Goal: Task Accomplishment & Management: Manage account settings

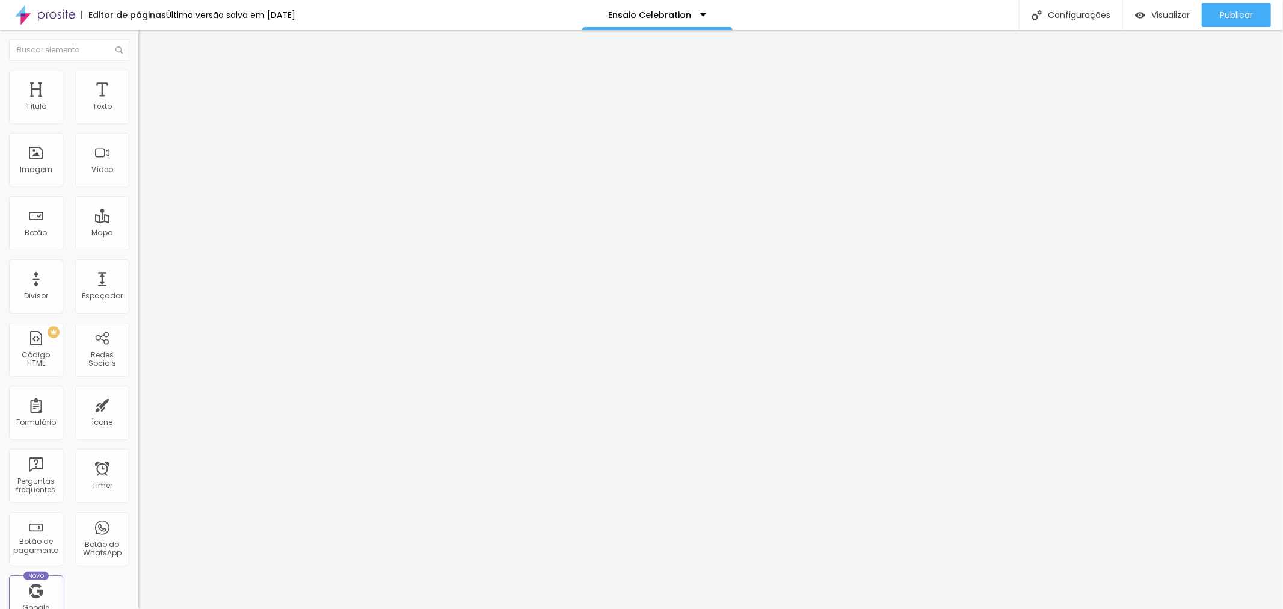
click at [138, 49] on button "Editar Seção" at bounding box center [207, 44] width 138 height 28
click at [147, 45] on div "Editar Seção" at bounding box center [182, 44] width 71 height 10
click at [147, 44] on img "button" at bounding box center [152, 44] width 10 height 10
click at [147, 45] on img "button" at bounding box center [152, 44] width 10 height 10
click at [143, 174] on icon "button" at bounding box center [146, 170] width 7 height 7
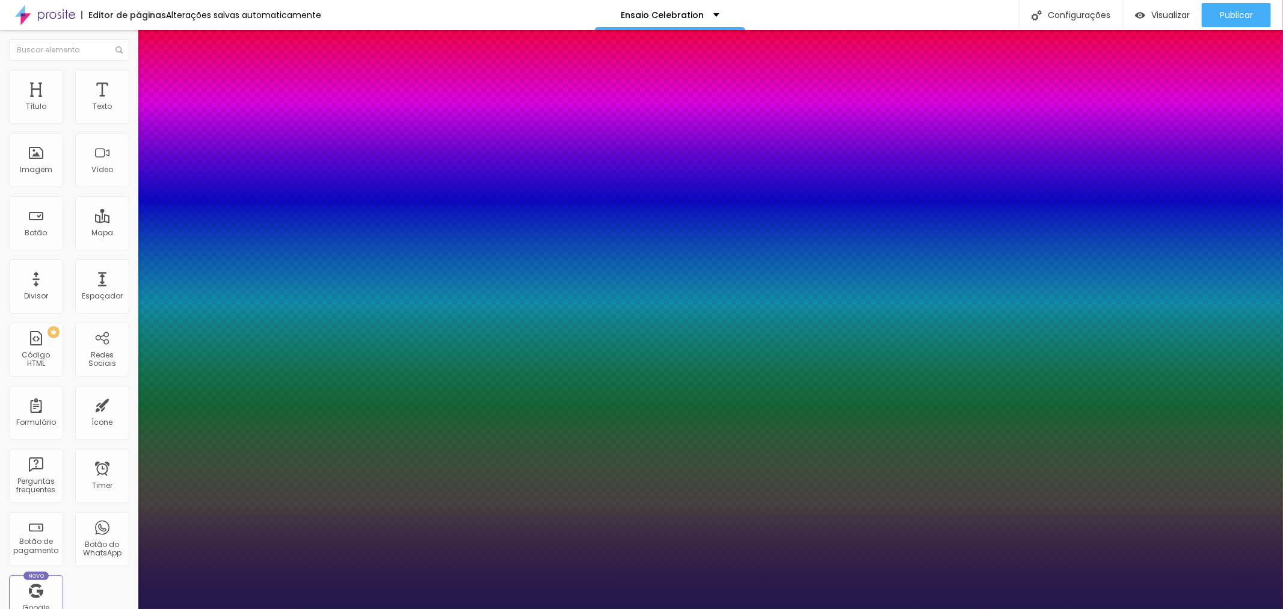
type input "27"
type input "1"
type input "28"
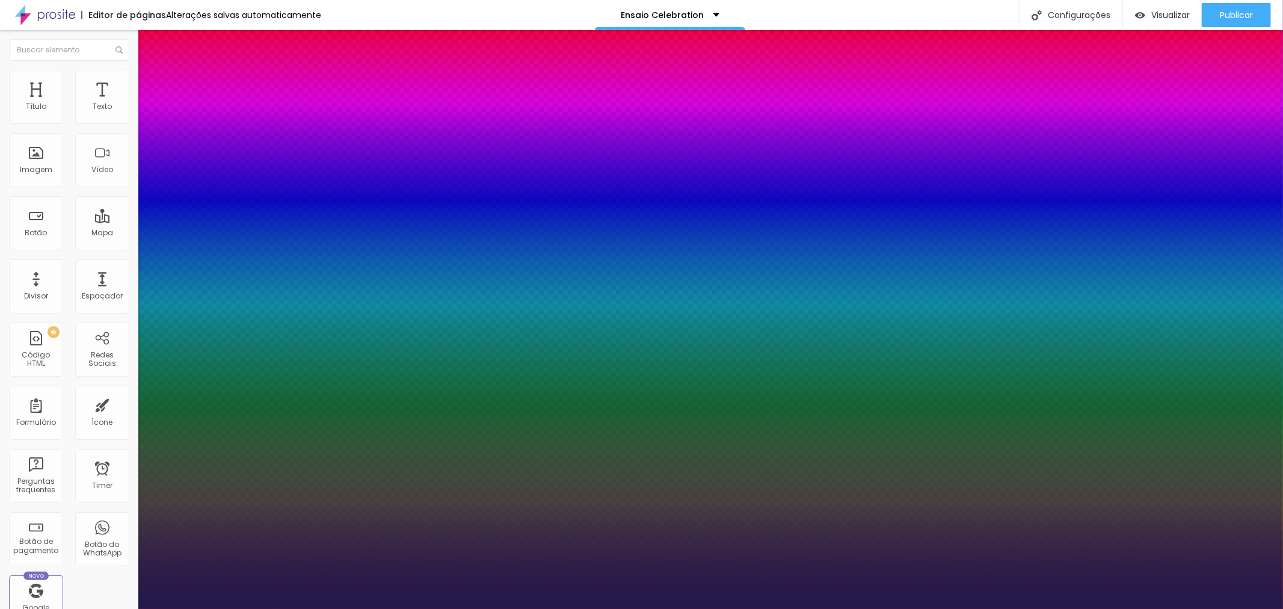
type input "1"
type input "29"
type input "1"
type input "31"
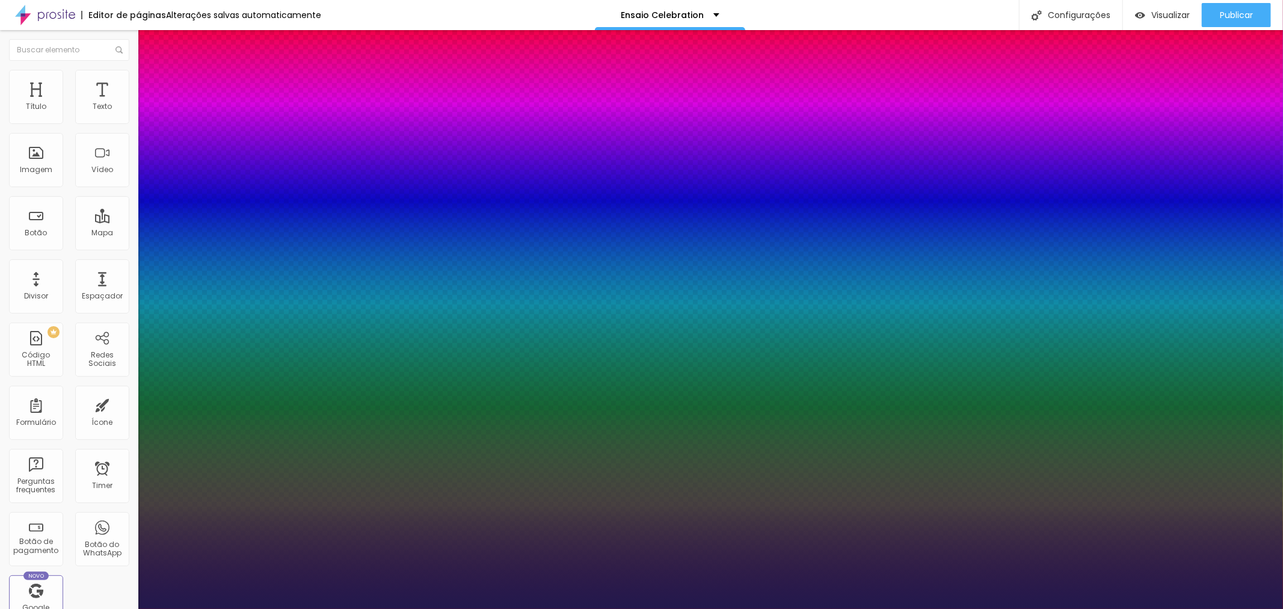
type input "31"
type input "1"
type input "33"
type input "1"
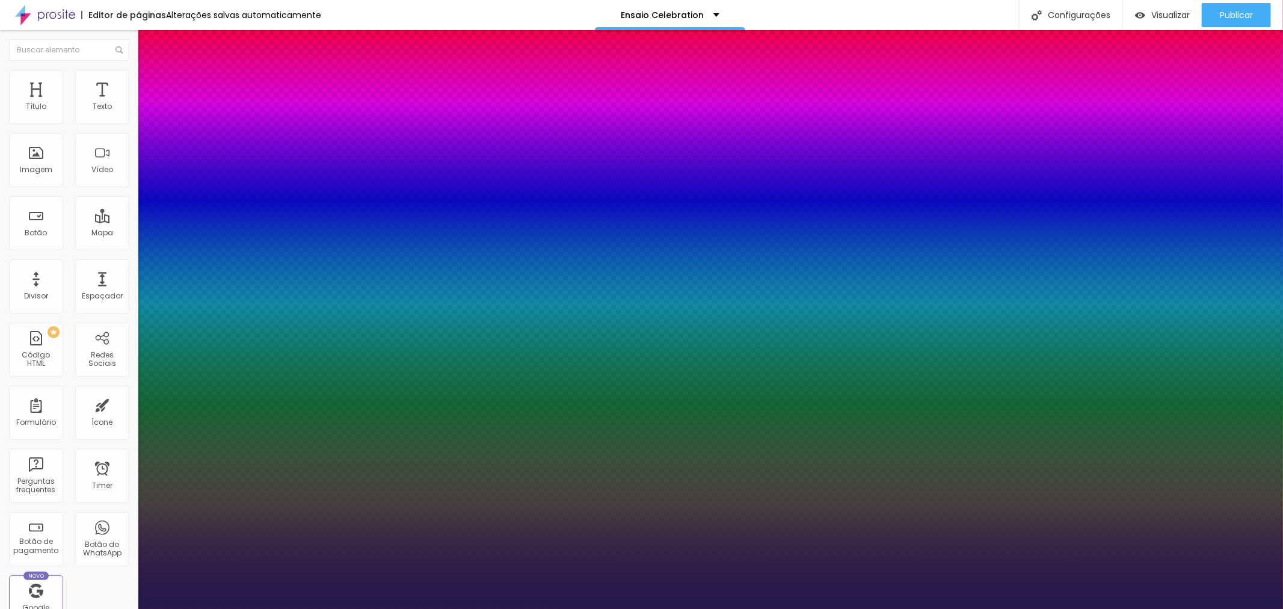
type input "34"
type input "1"
type input "35"
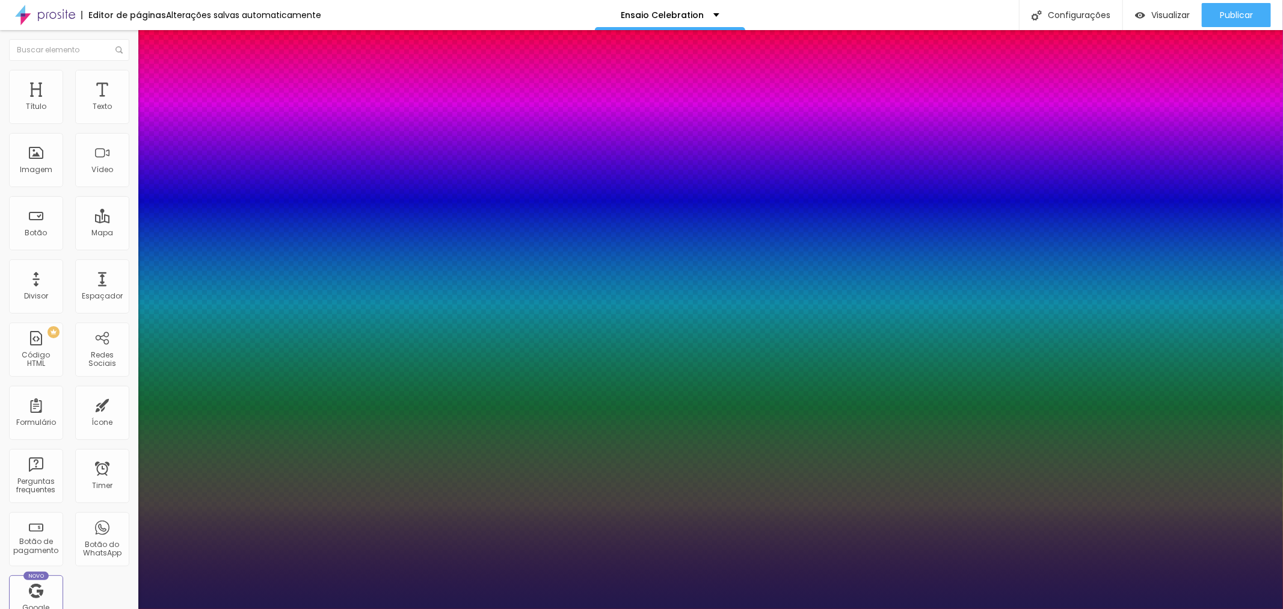
type input "1"
type input "38"
type input "1"
type input "39"
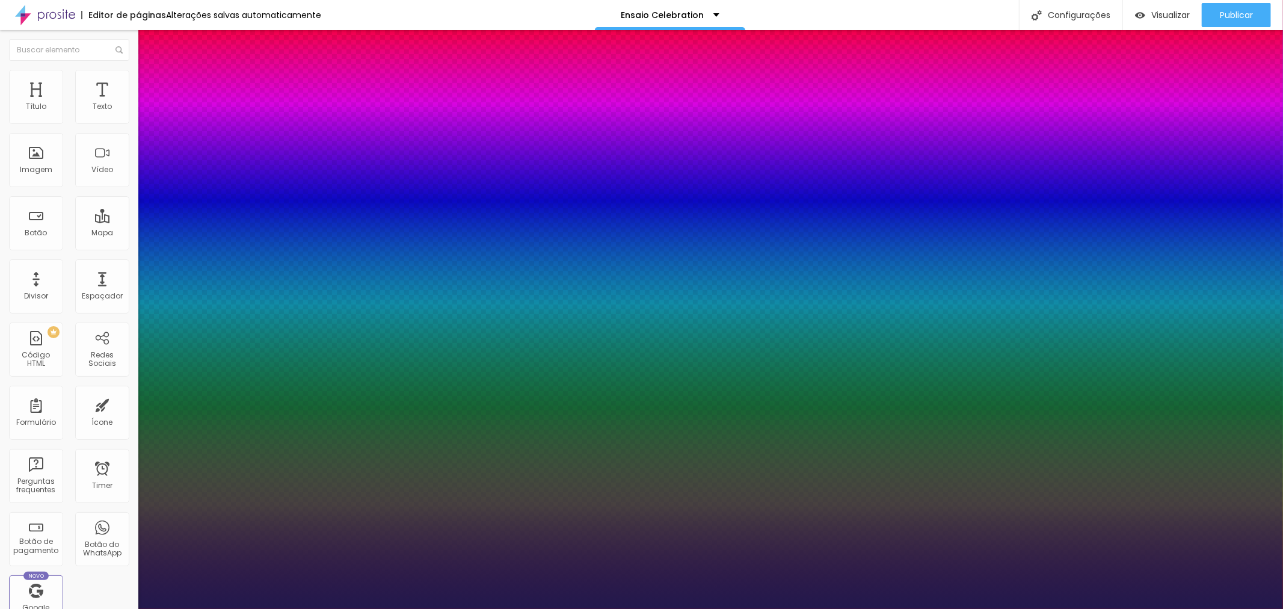
type input "39"
type input "1"
type input "40"
type input "1"
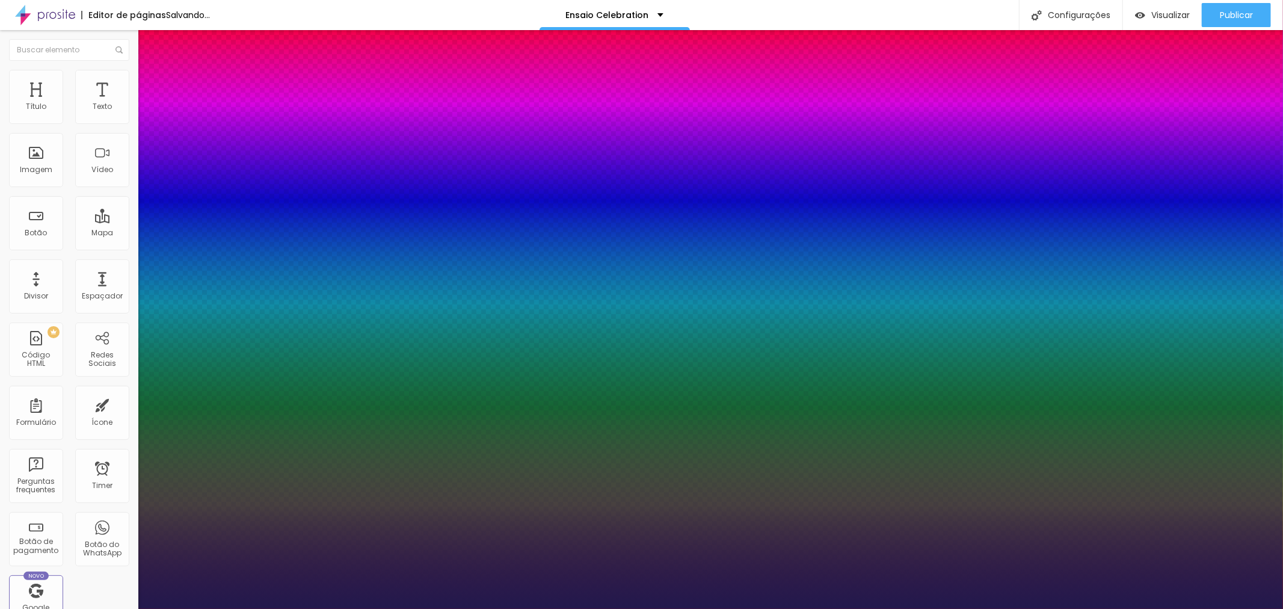
type input "41"
type input "1"
type input "40"
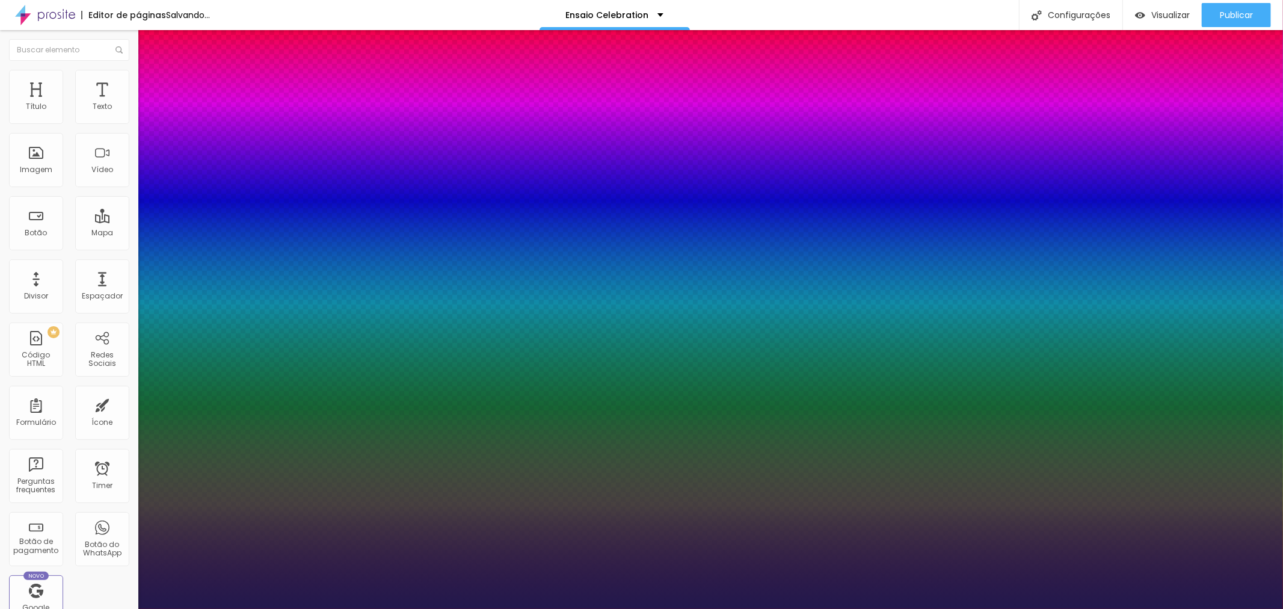
type input "1"
drag, startPoint x: 163, startPoint y: 338, endPoint x: 185, endPoint y: 341, distance: 22.5
type input "40"
click at [838, 608] on div at bounding box center [641, 609] width 1283 height 0
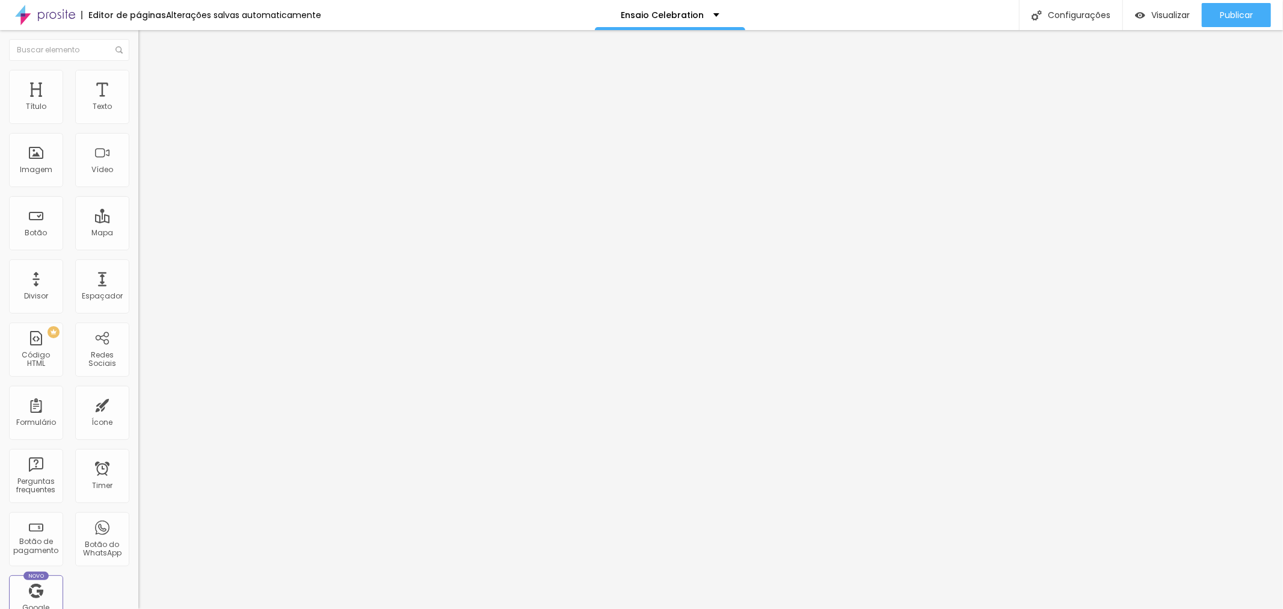
click at [138, 126] on img at bounding box center [141, 122] width 7 height 7
drag, startPoint x: 642, startPoint y: 179, endPoint x: 594, endPoint y: 177, distance: 47.5
type input "R$ 1.253,00"
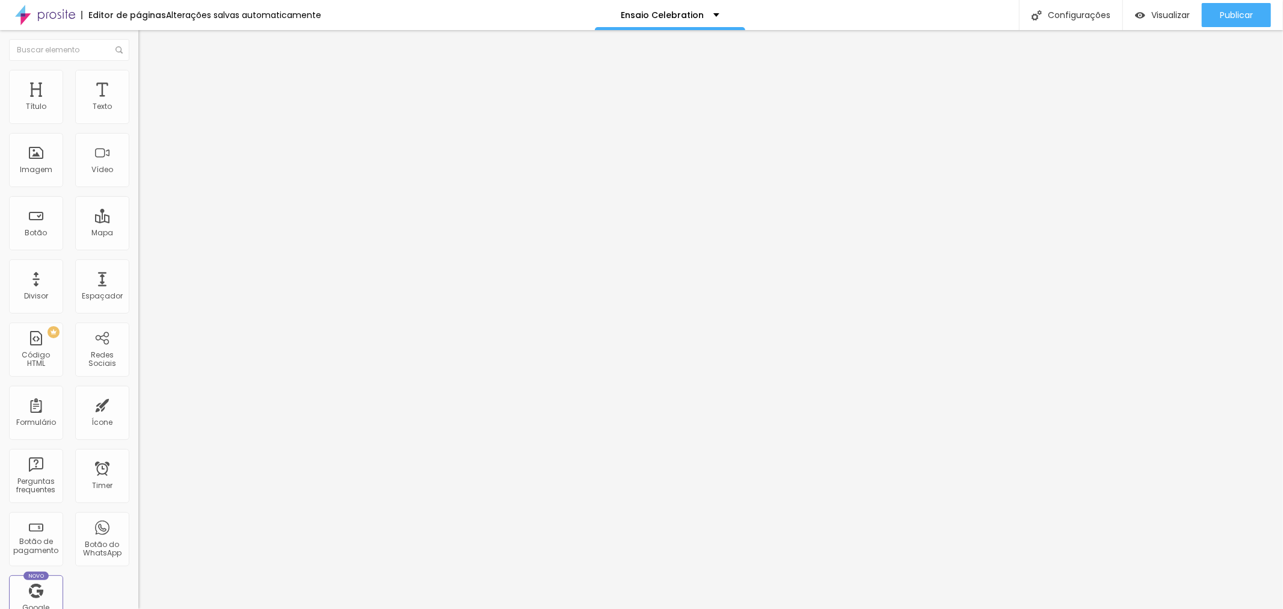
click at [138, 129] on span at bounding box center [141, 124] width 7 height 10
drag, startPoint x: 620, startPoint y: 175, endPoint x: 590, endPoint y: 173, distance: 30.1
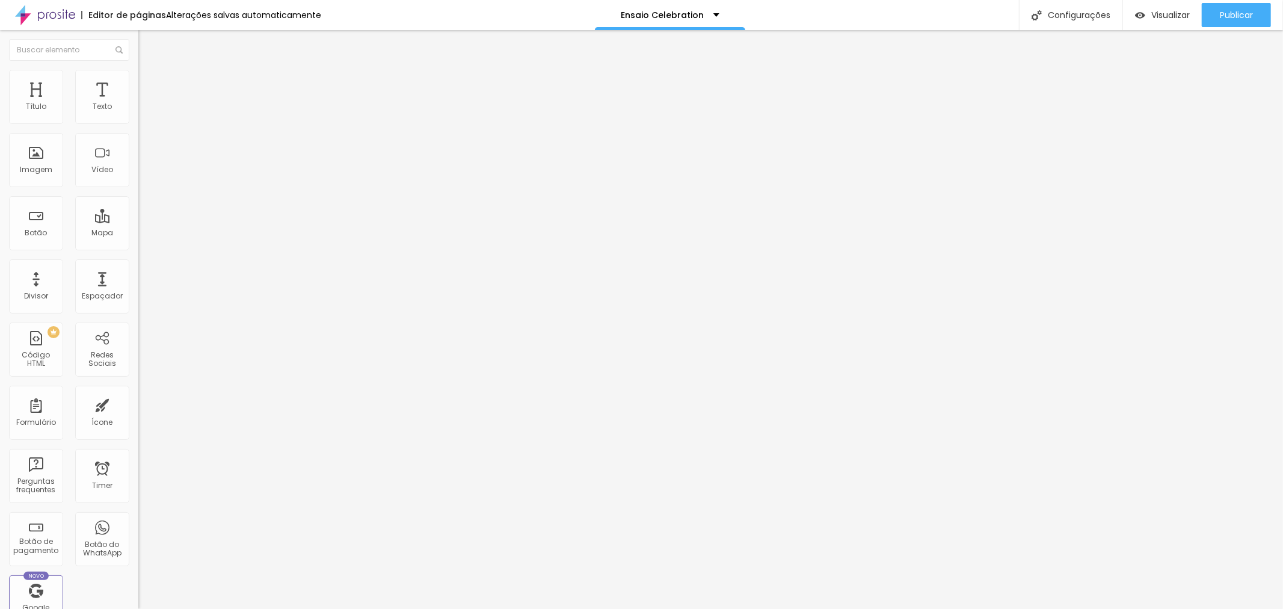
type input "R$ 763,00"
click at [138, 125] on div "Botão de pagamento Pacote Silver - Gestante" at bounding box center [207, 109] width 138 height 36
click at [146, 115] on div "Pacote Silver - Gestante" at bounding box center [207, 109] width 123 height 11
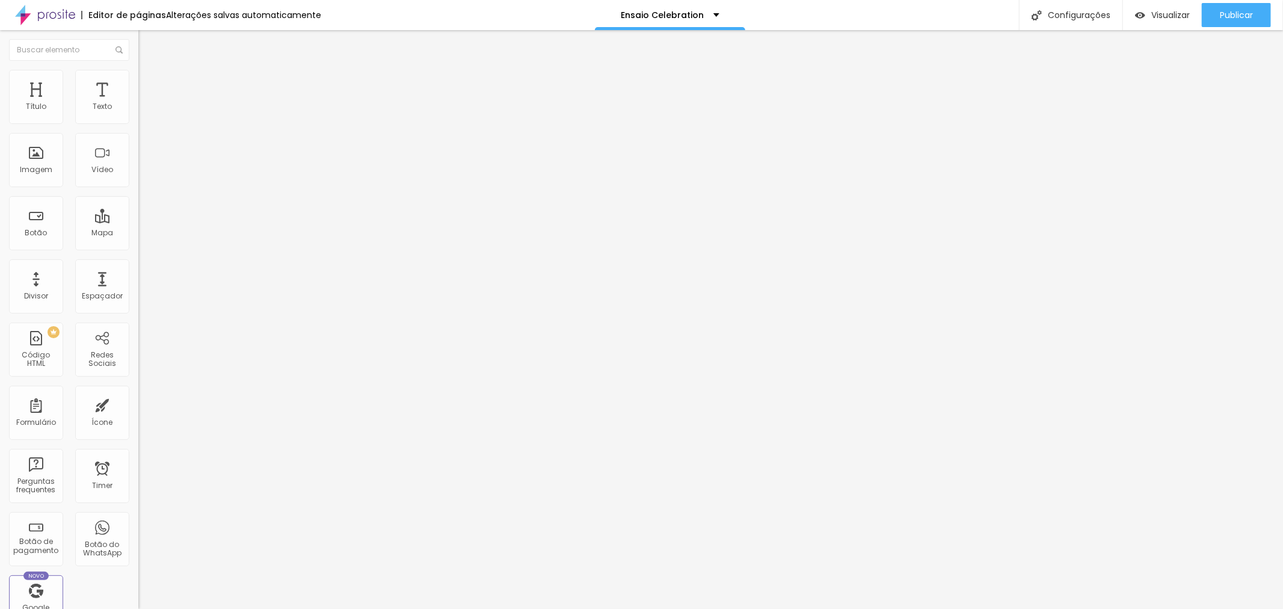
click at [138, 119] on div "Pacote Silver - Gestante" at bounding box center [207, 109] width 138 height 20
type input "p"
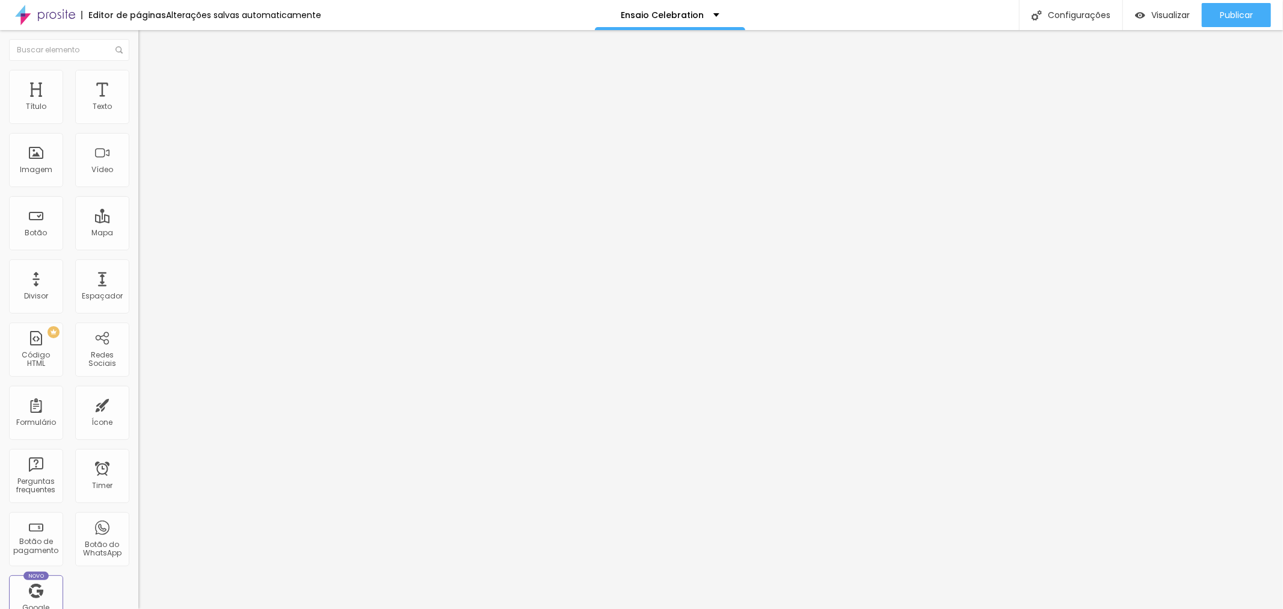
type input "p"
type input "Pacote Silver - Celebration"
type input "R$ 763,00"
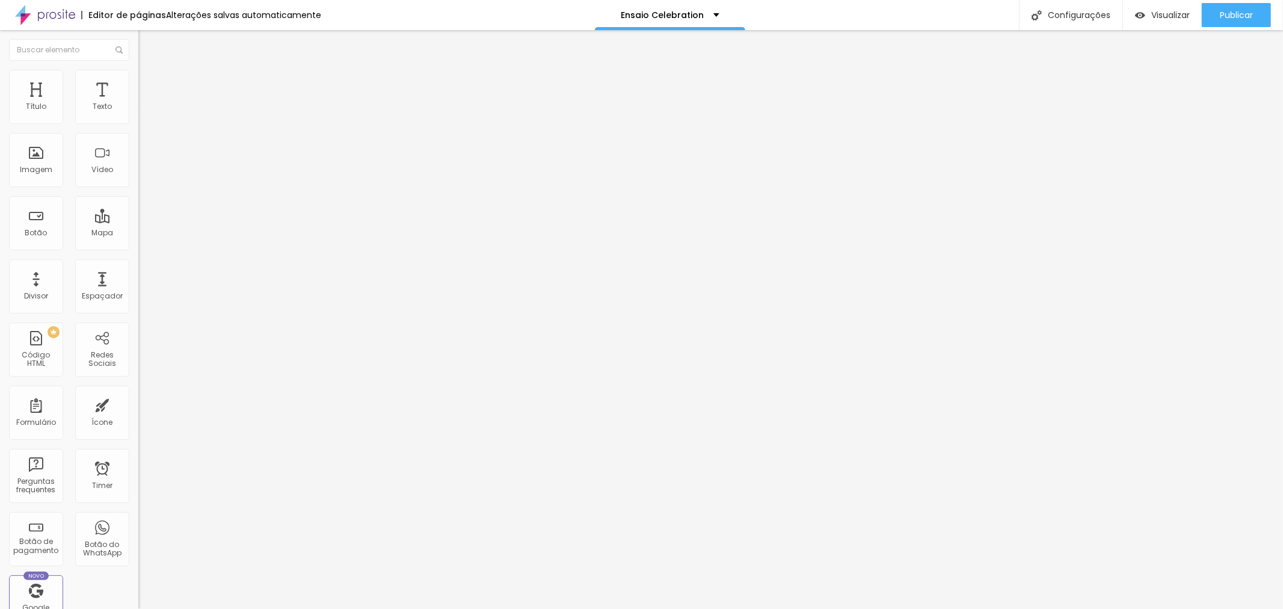
type textarea "Pacote com 15 fotos digitais"
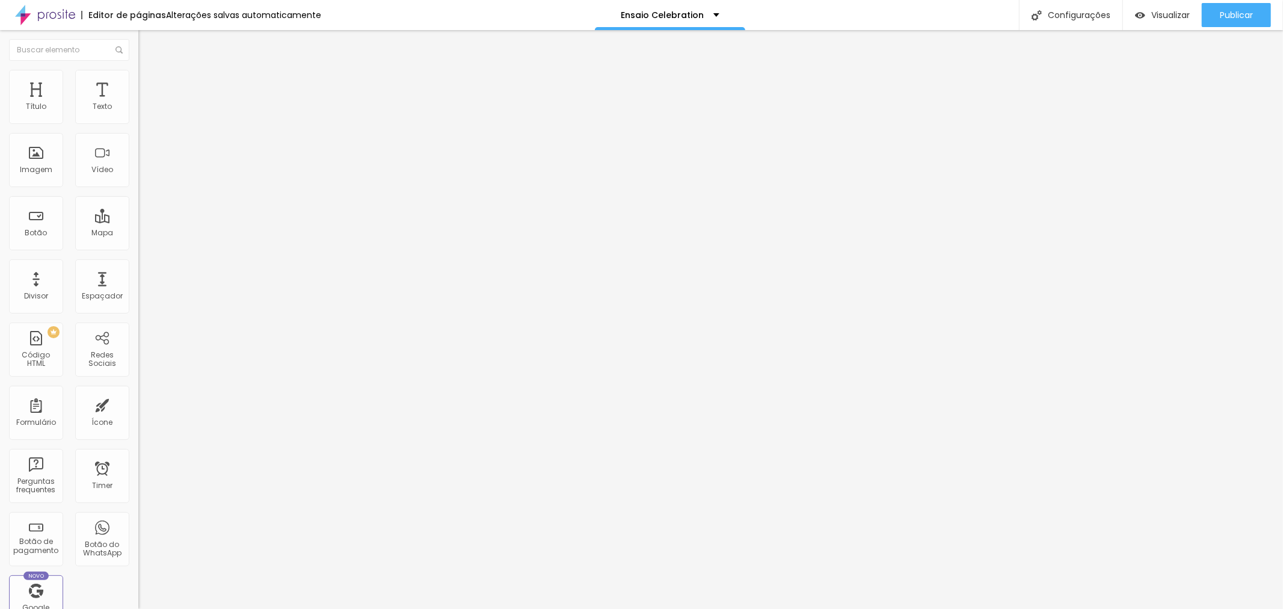
drag, startPoint x: 511, startPoint y: 131, endPoint x: 517, endPoint y: 131, distance: 6.0
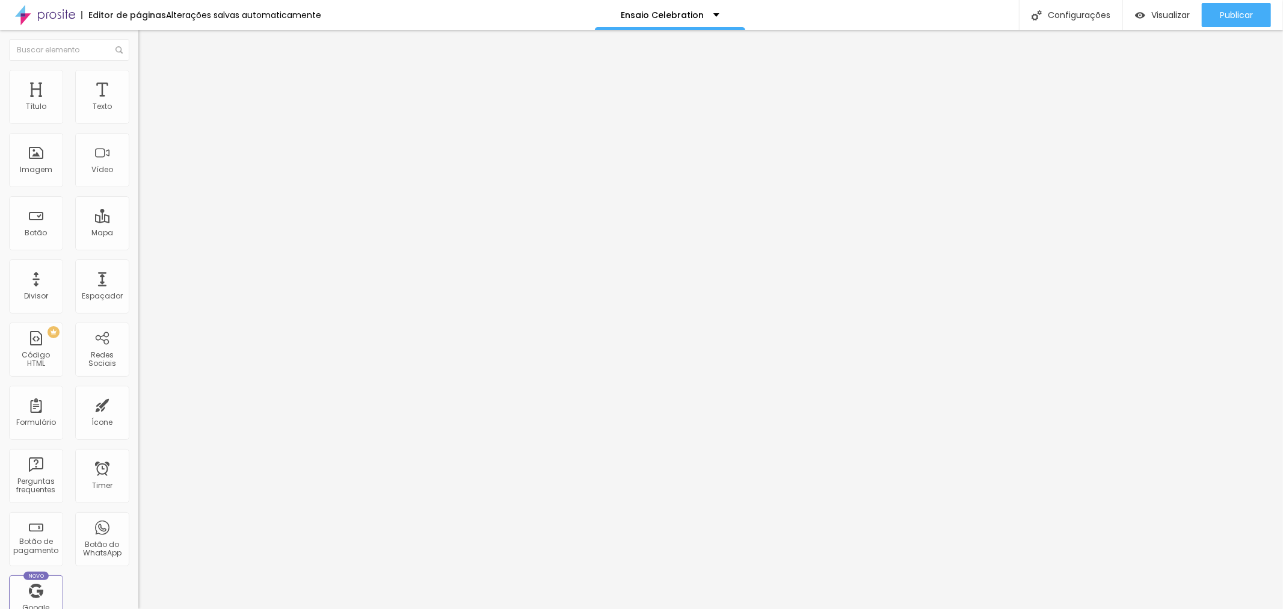
drag, startPoint x: 721, startPoint y: 147, endPoint x: 683, endPoint y: 207, distance: 70.6
drag, startPoint x: 664, startPoint y: 251, endPoint x: 661, endPoint y: 265, distance: 14.9
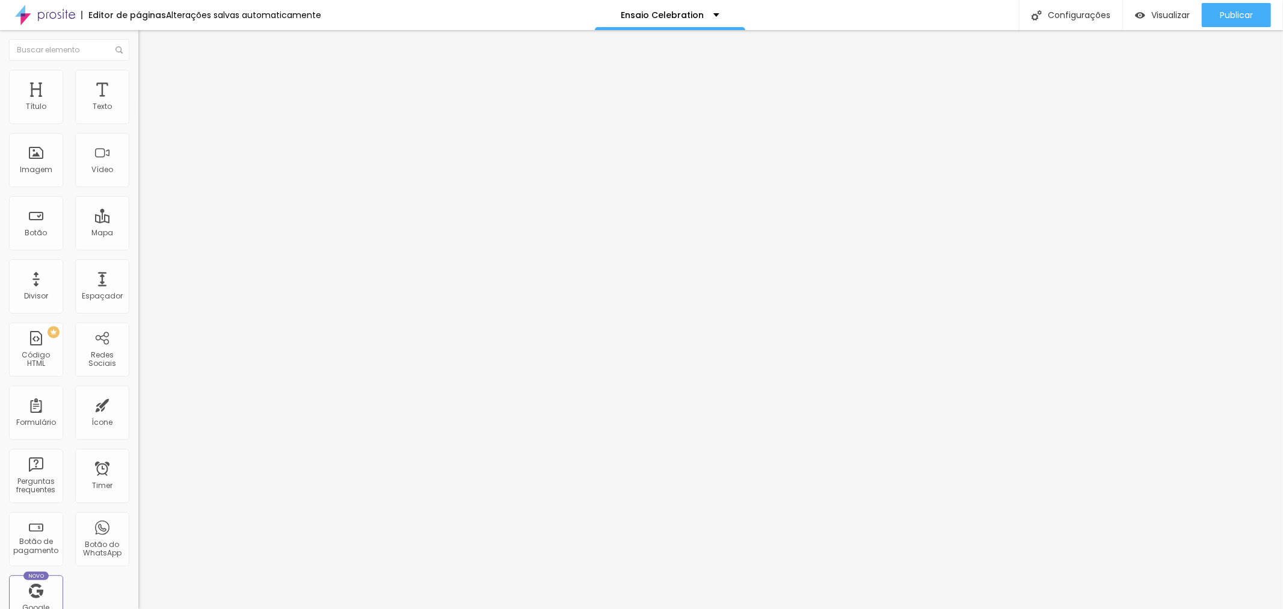
drag, startPoint x: 651, startPoint y: 302, endPoint x: 651, endPoint y: 314, distance: 12.0
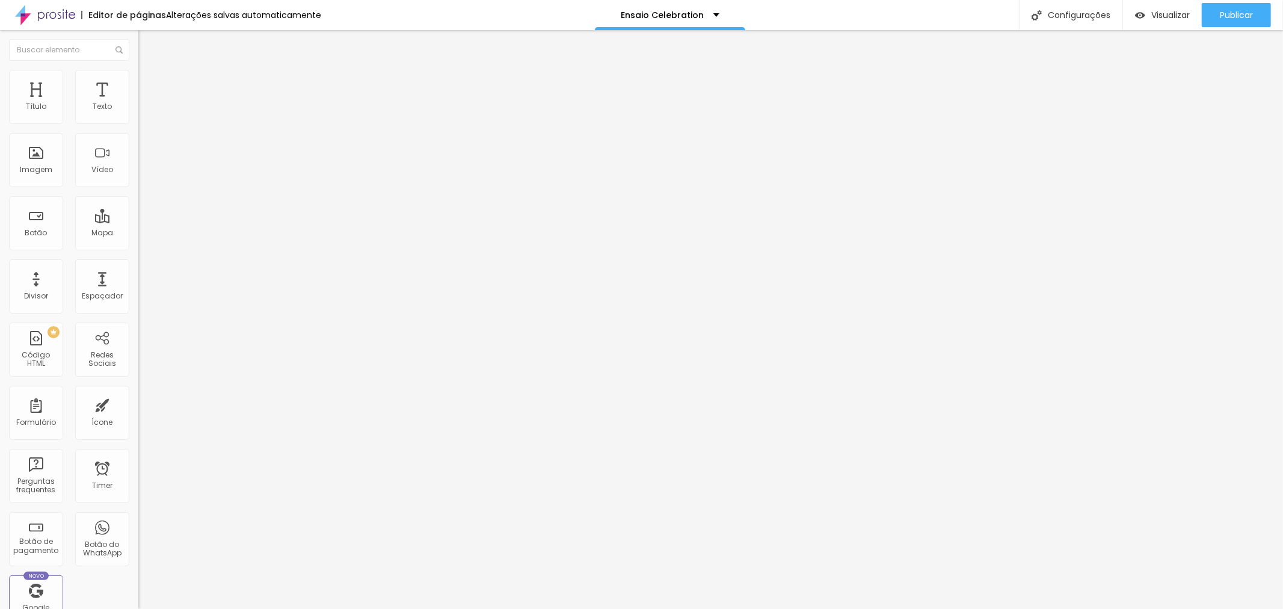
click at [138, 126] on img at bounding box center [141, 122] width 7 height 7
drag, startPoint x: 808, startPoint y: 70, endPoint x: 125, endPoint y: 93, distance: 683.8
click at [138, 119] on div "Corporativo Gold" at bounding box center [207, 109] width 138 height 20
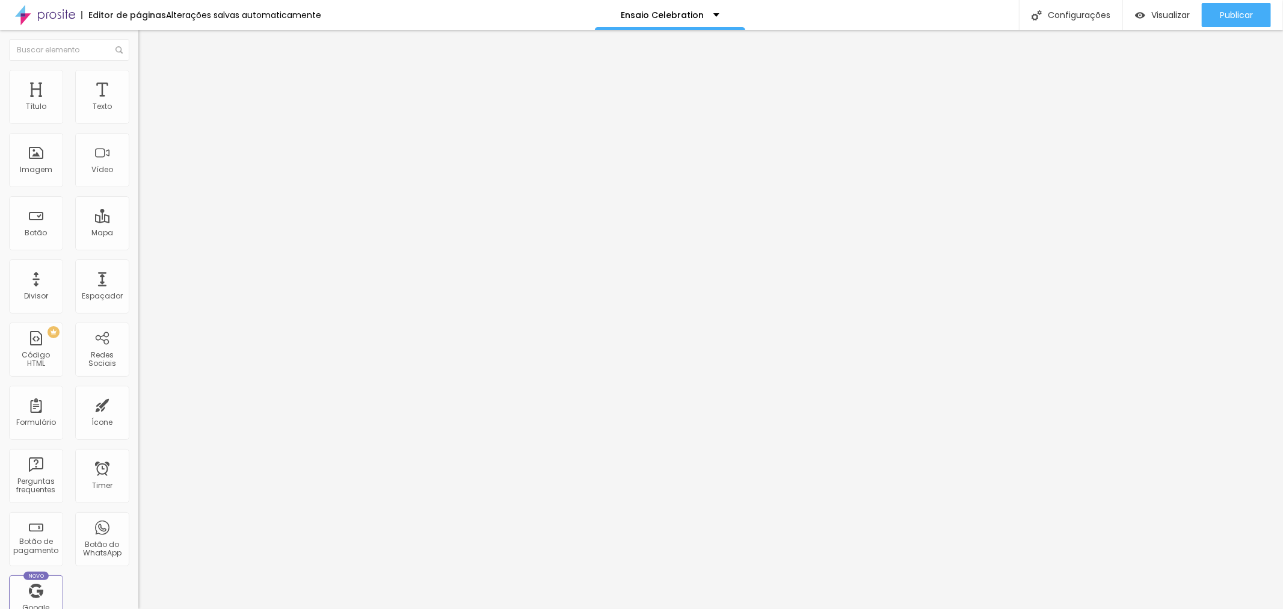
type input "Pacote Gold - Celebration"
type input "R$ 1.253,00"
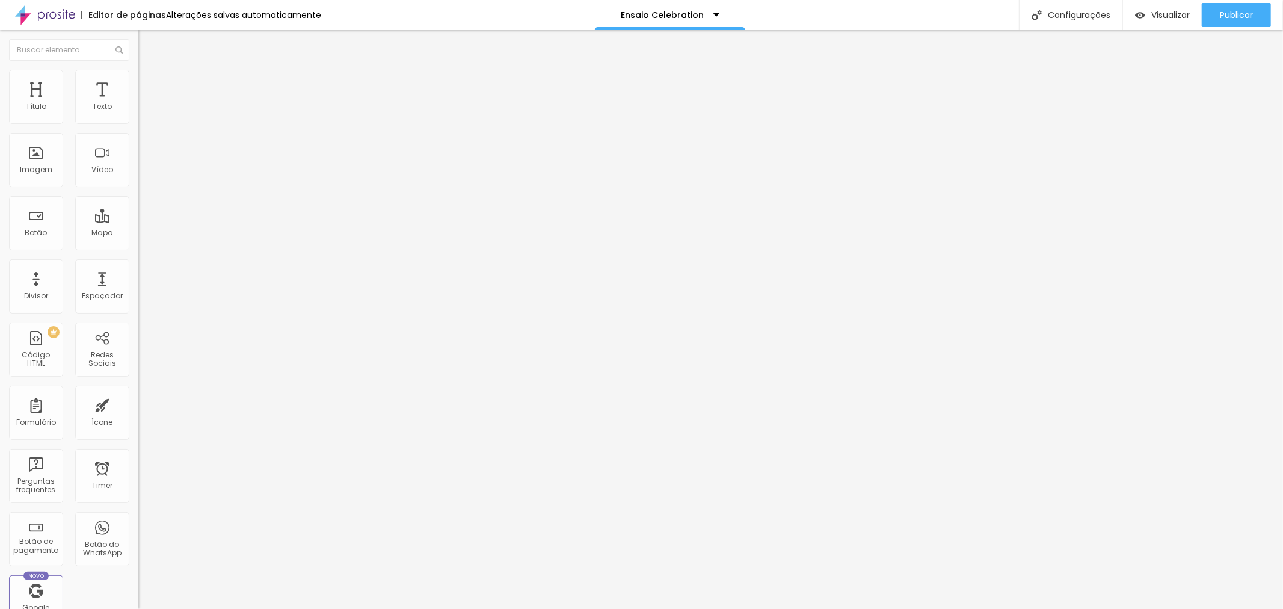
type textarea "Pacote PROMOCIONAL com 30 fotos digitais"
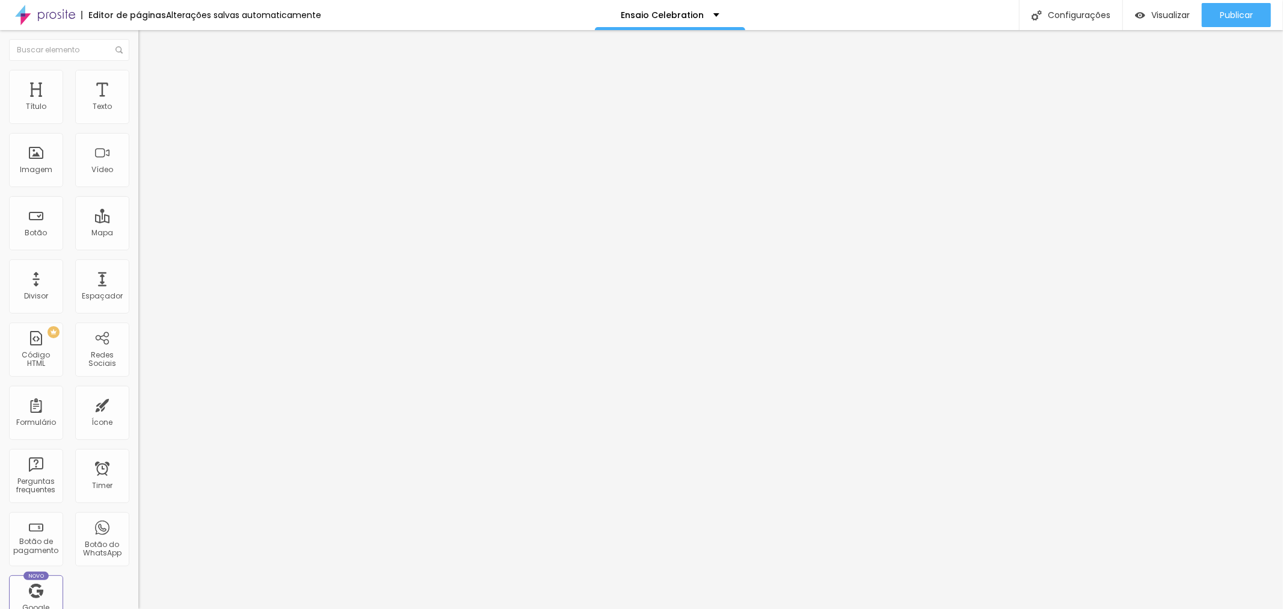
drag, startPoint x: 647, startPoint y: 325, endPoint x: 650, endPoint y: 311, distance: 14.0
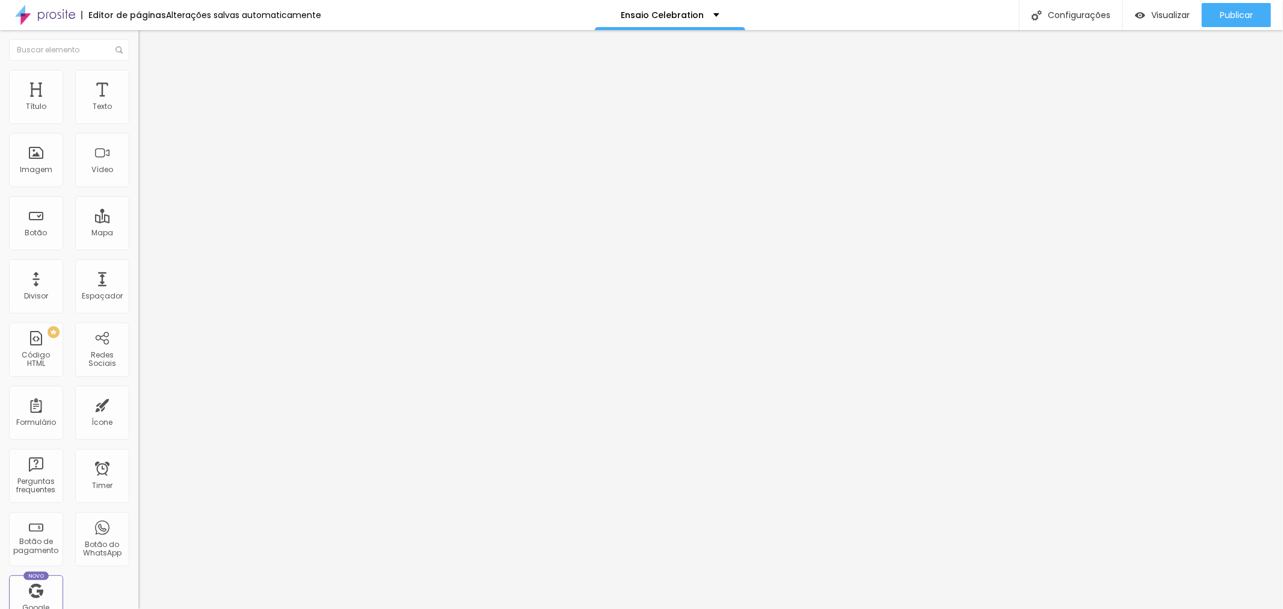
click at [138, 126] on img at bounding box center [141, 122] width 7 height 7
type textarea "Pacote PROMOCIONAL com 30 fotos digitais."
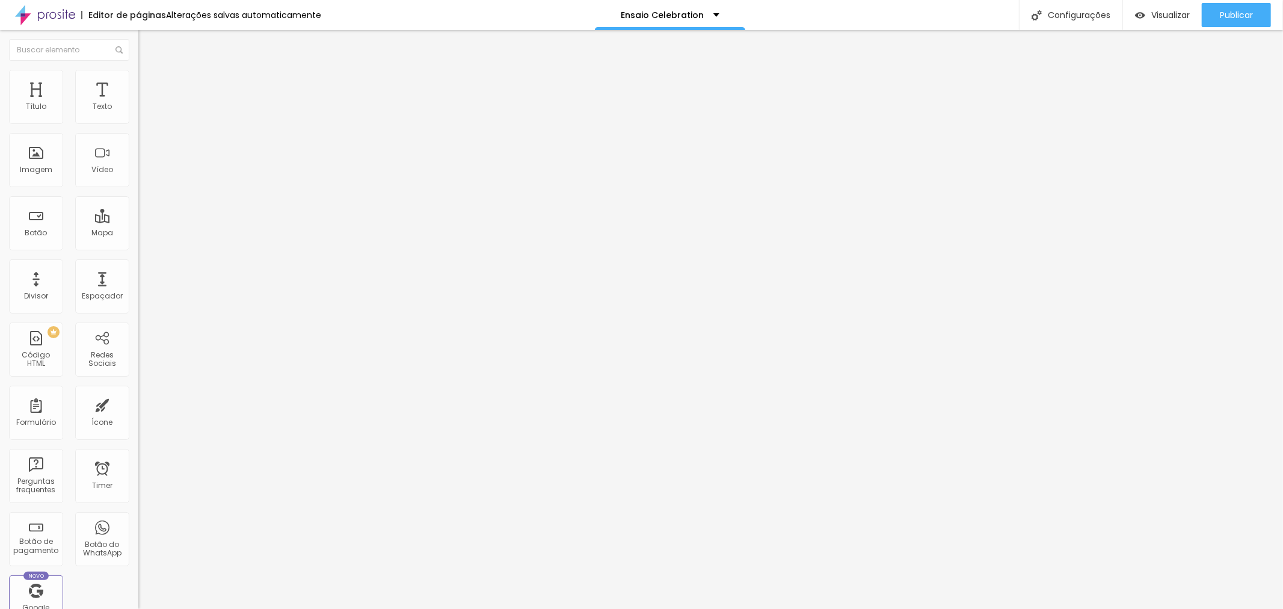
click at [138, 125] on img at bounding box center [141, 122] width 7 height 7
type textarea "Pacote PROMOCIONAL com 15 fotos digitais"
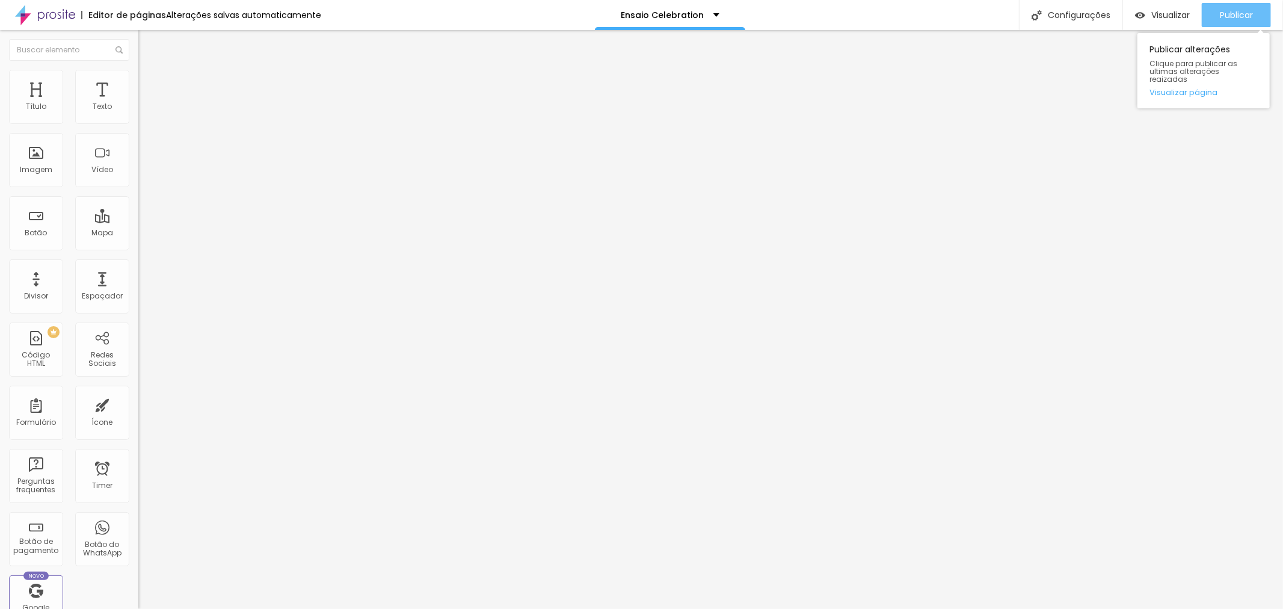
click at [1244, 11] on span "Publicar" at bounding box center [1236, 15] width 33 height 10
click at [149, 102] on span "Titulo 1" at bounding box center [168, 96] width 39 height 10
click at [143, 174] on icon "button" at bounding box center [146, 170] width 7 height 7
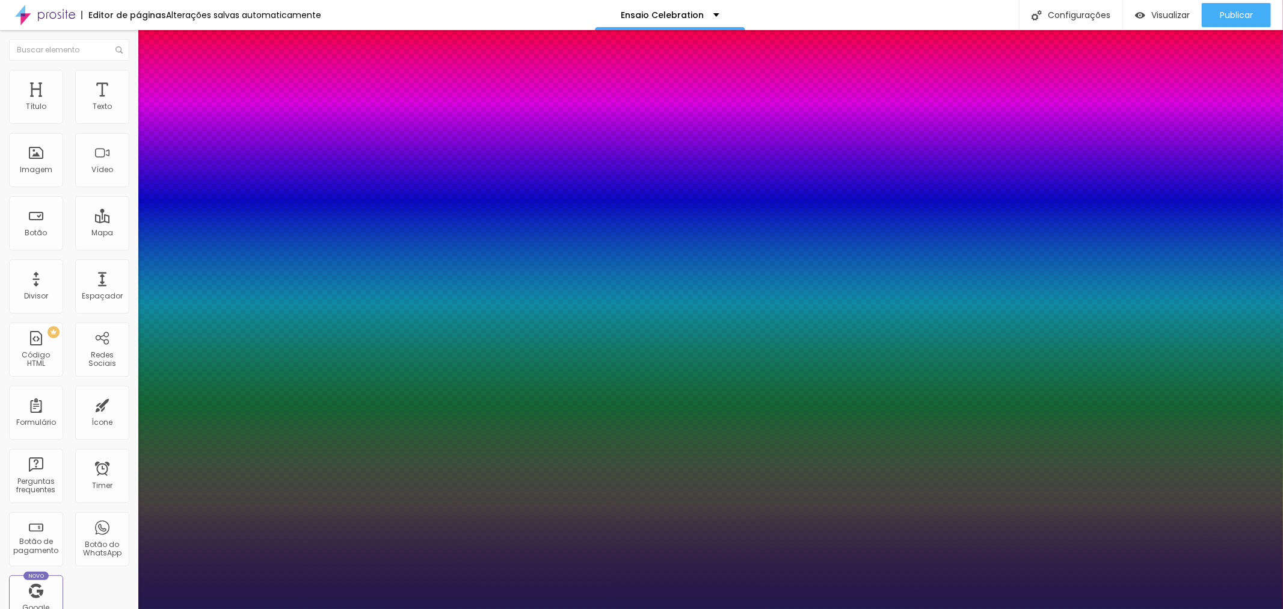
type input "1"
click at [349, 608] on div at bounding box center [641, 609] width 1283 height 0
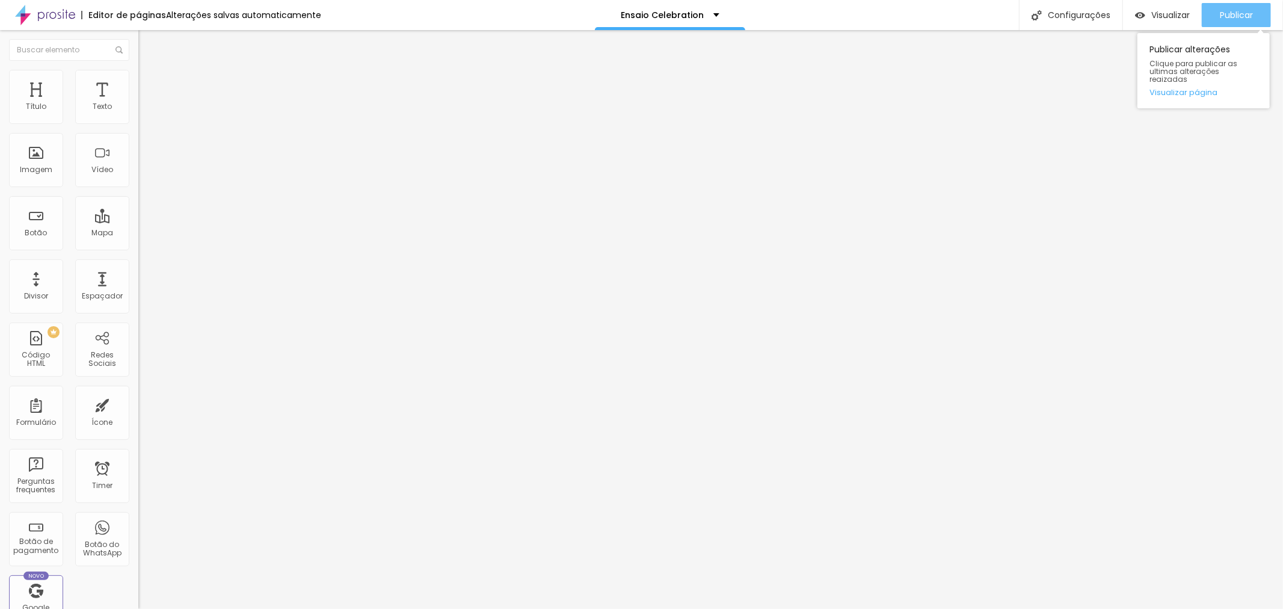
click at [1230, 13] on span "Publicar" at bounding box center [1236, 15] width 33 height 10
click at [138, 49] on button "Editar Coluna" at bounding box center [207, 44] width 138 height 28
click at [143, 174] on icon "button" at bounding box center [146, 170] width 7 height 7
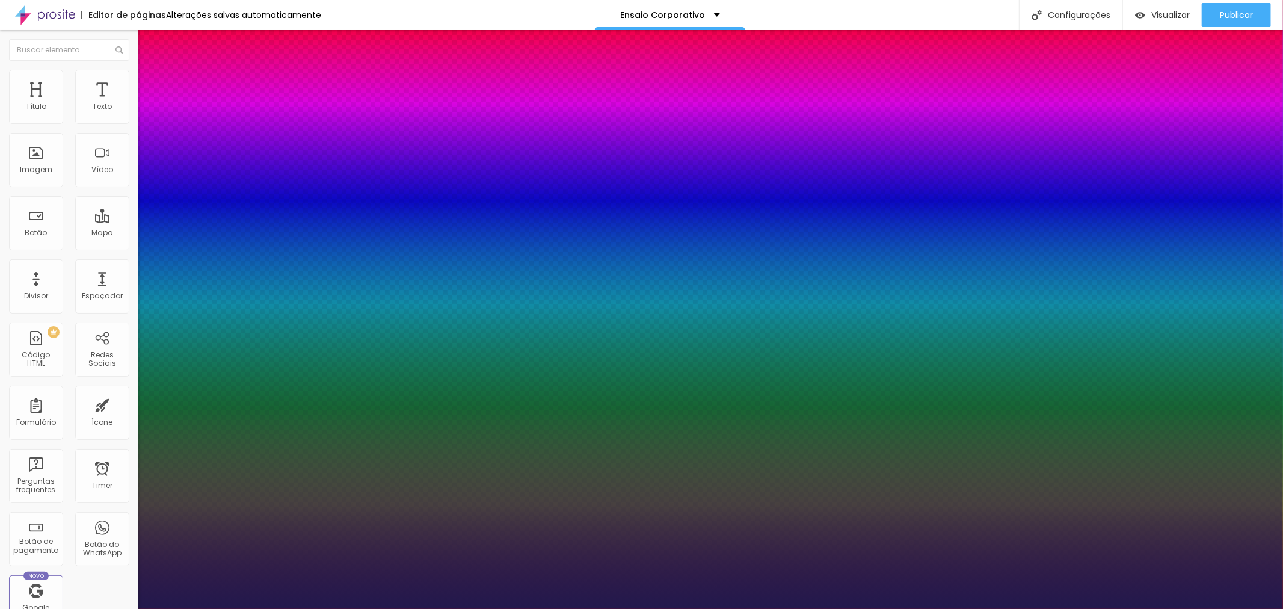
type input "1"
type input "34"
type input "1"
type input "38"
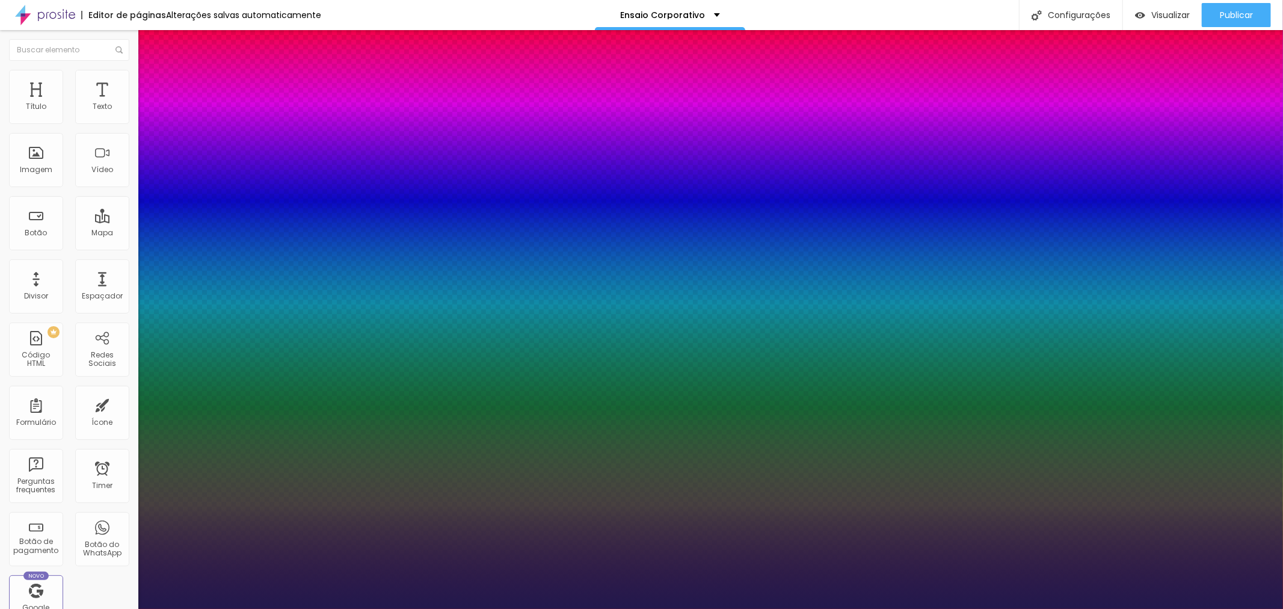
type input "38"
type input "1"
type input "39"
type input "1"
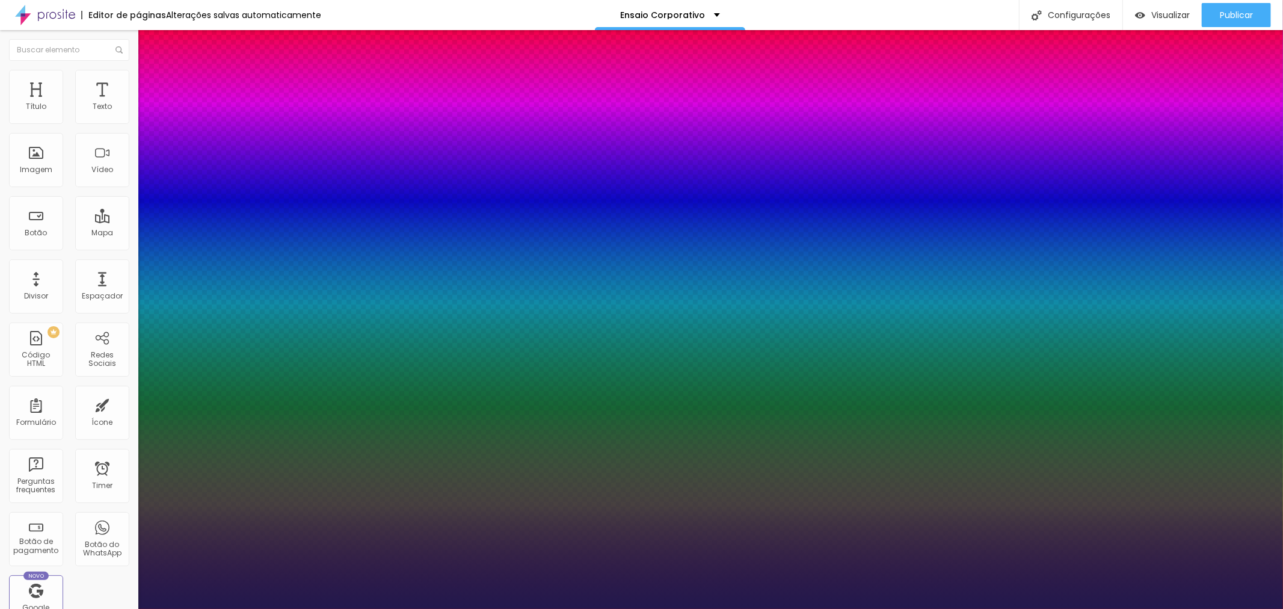
type input "41"
type input "1"
type input "40"
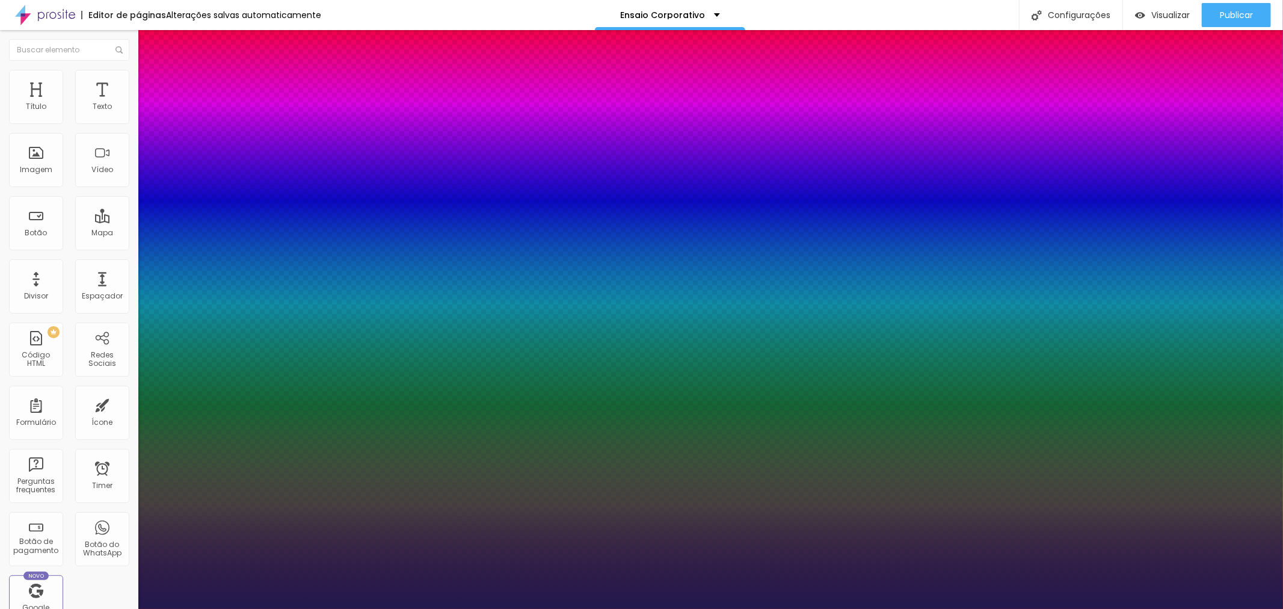
type input "1"
type input "39"
type input "1"
type input "38"
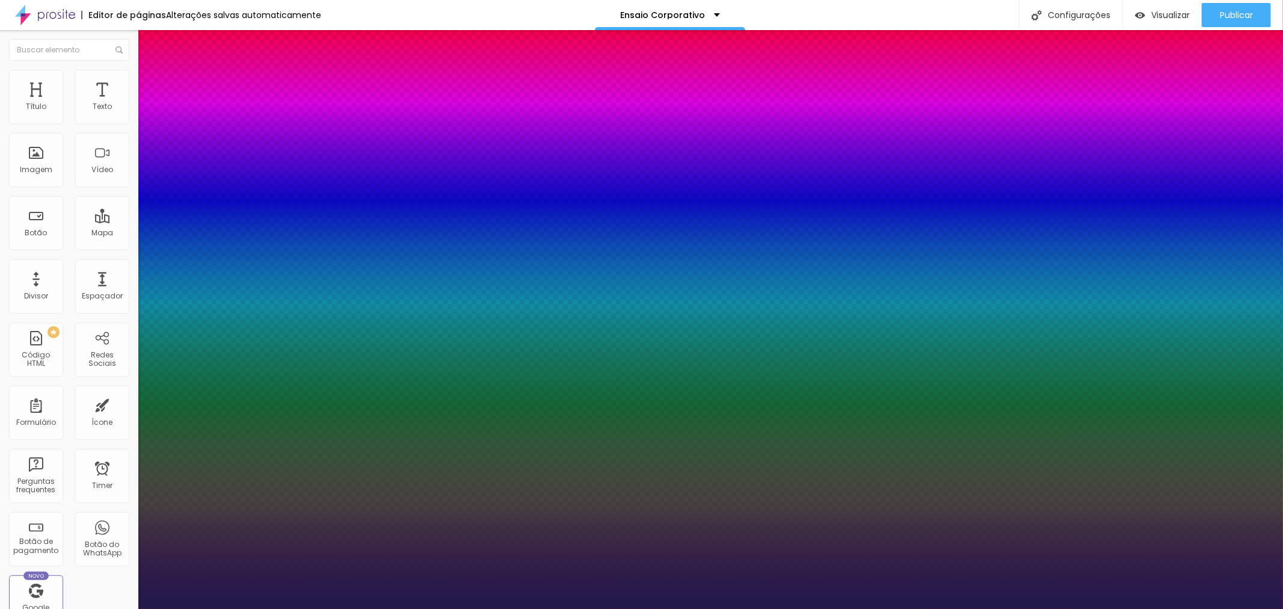
type input "38"
type input "1"
type input "37"
type input "1"
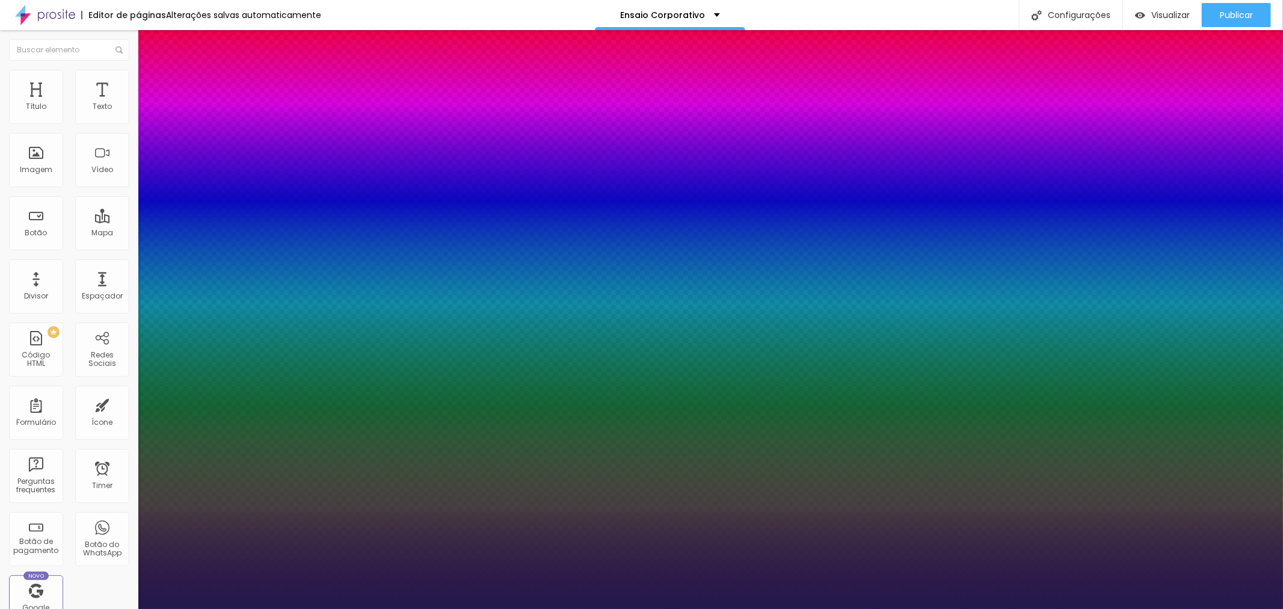
type input "36"
type input "1"
drag, startPoint x: 184, startPoint y: 337, endPoint x: 190, endPoint y: 329, distance: 10.2
type input "36"
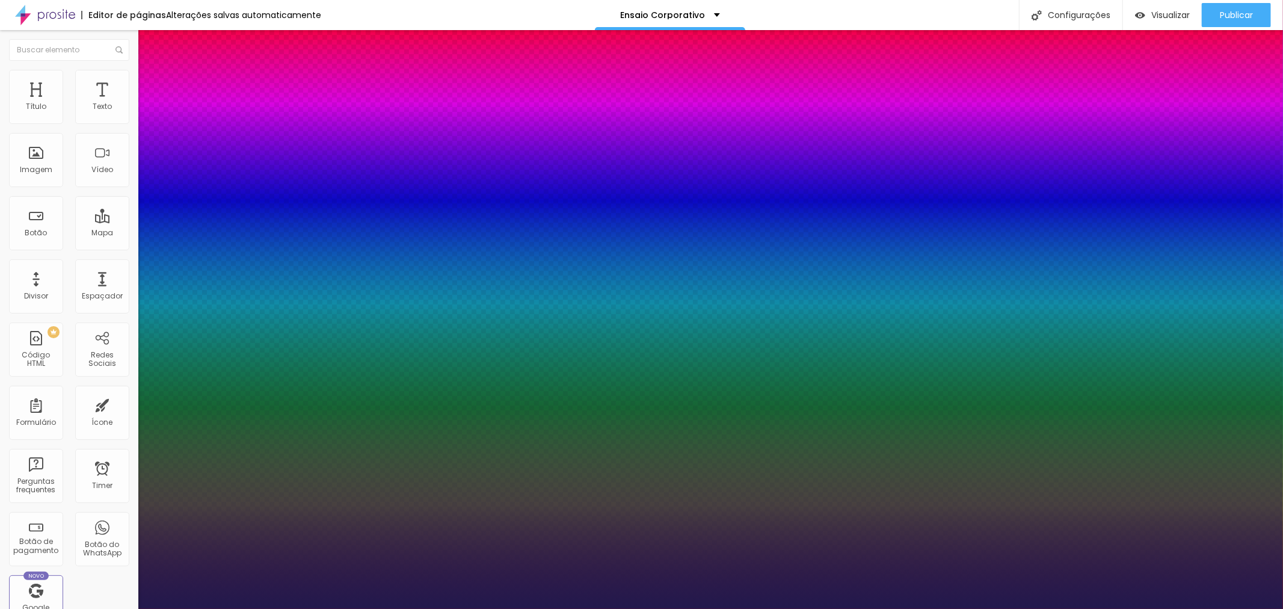
click at [558, 608] on div at bounding box center [641, 609] width 1283 height 0
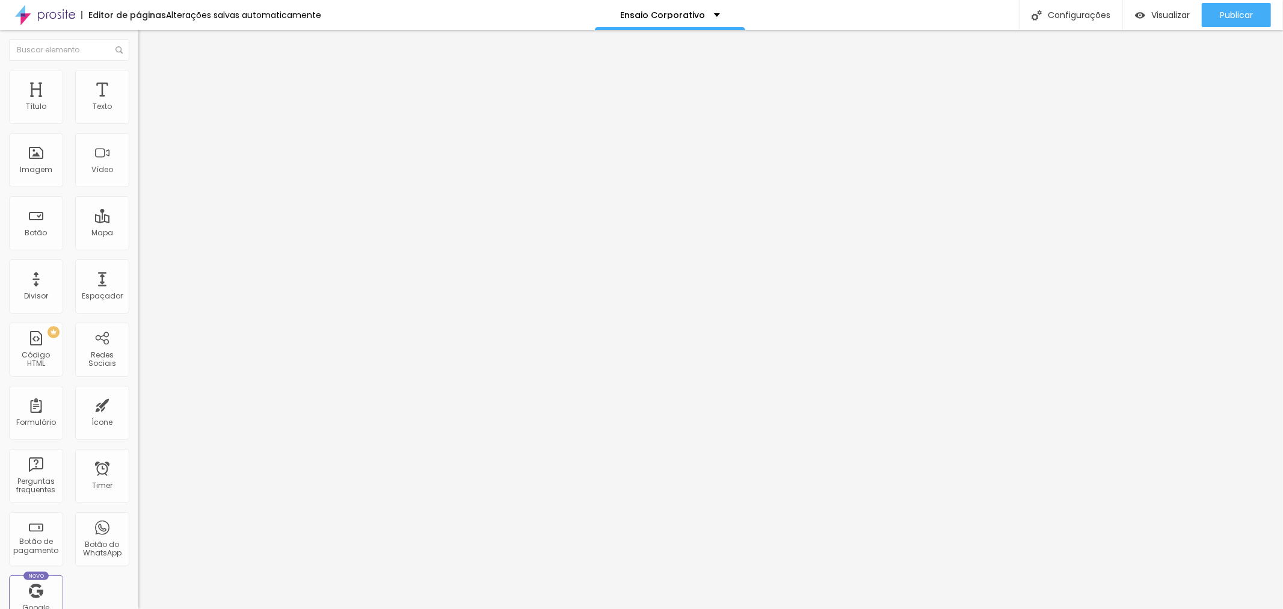
click at [144, 111] on icon "button" at bounding box center [146, 108] width 5 height 5
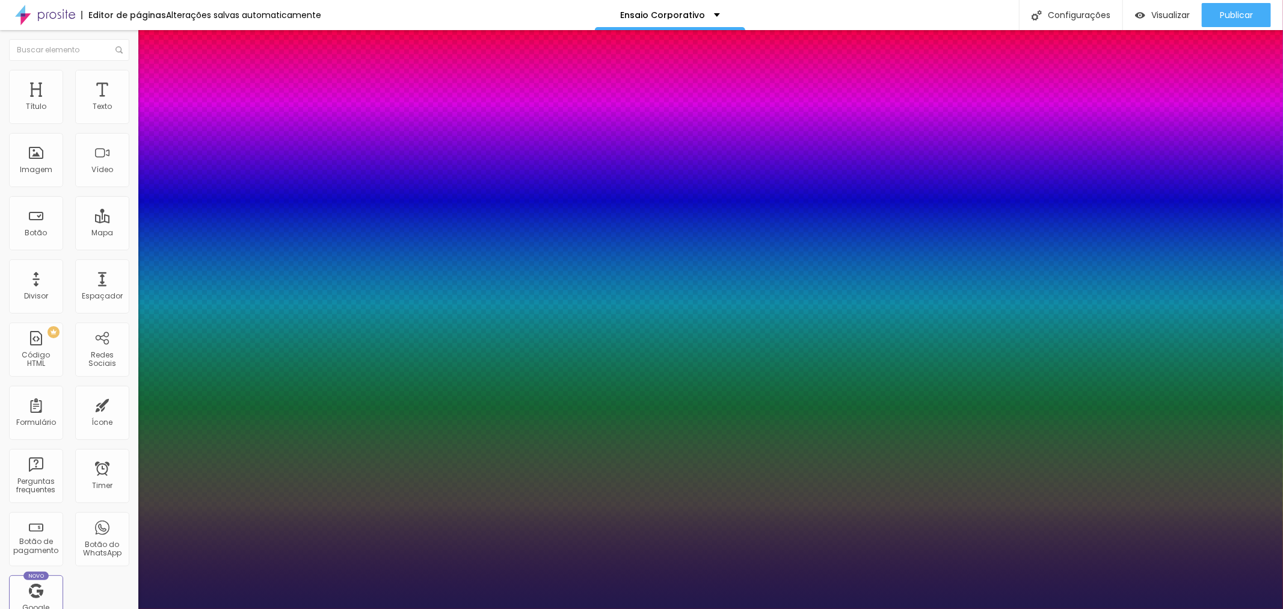
type input "1"
type input "60"
type input "1"
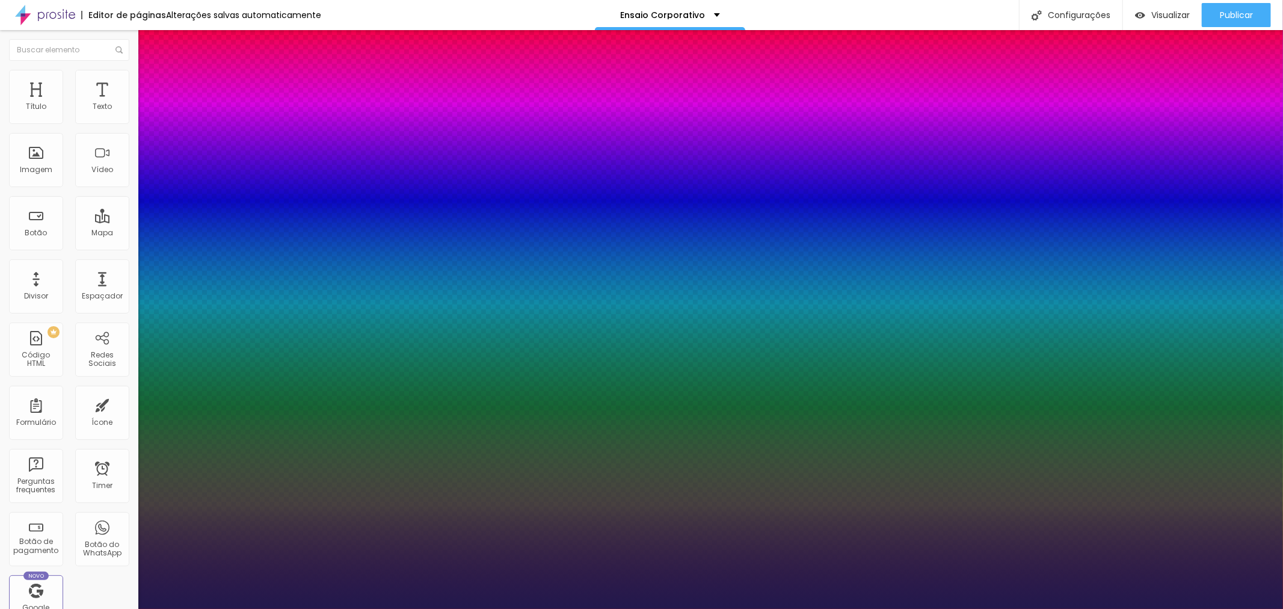
type input "39"
type input "1"
type input "39"
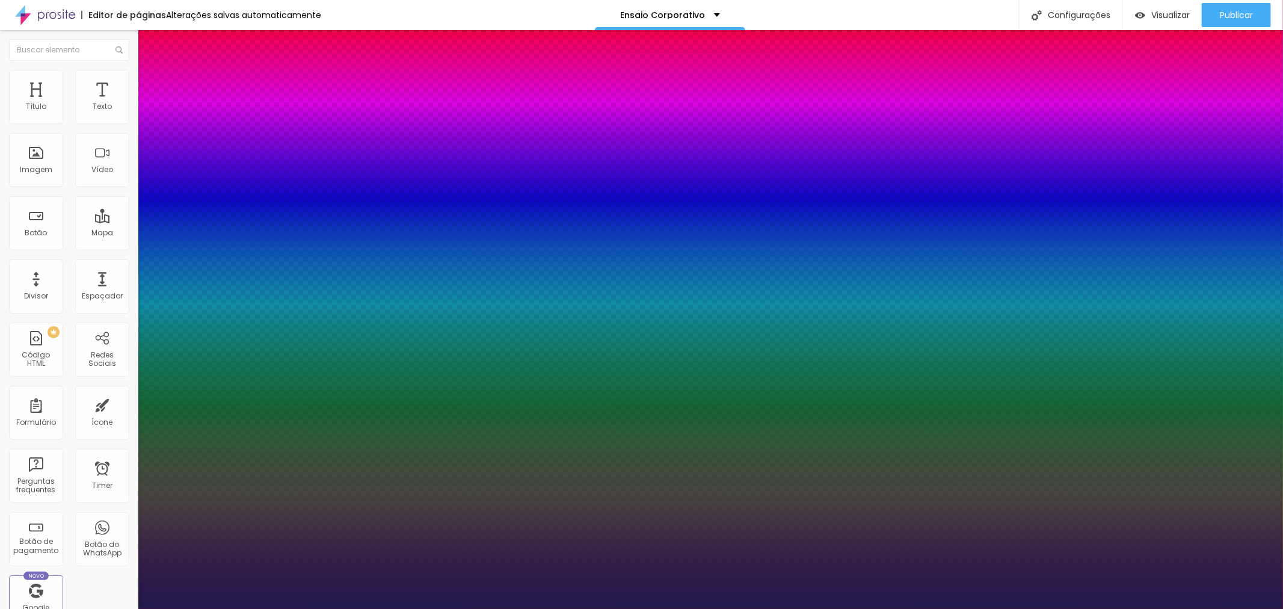
click at [937, 608] on div at bounding box center [641, 609] width 1283 height 0
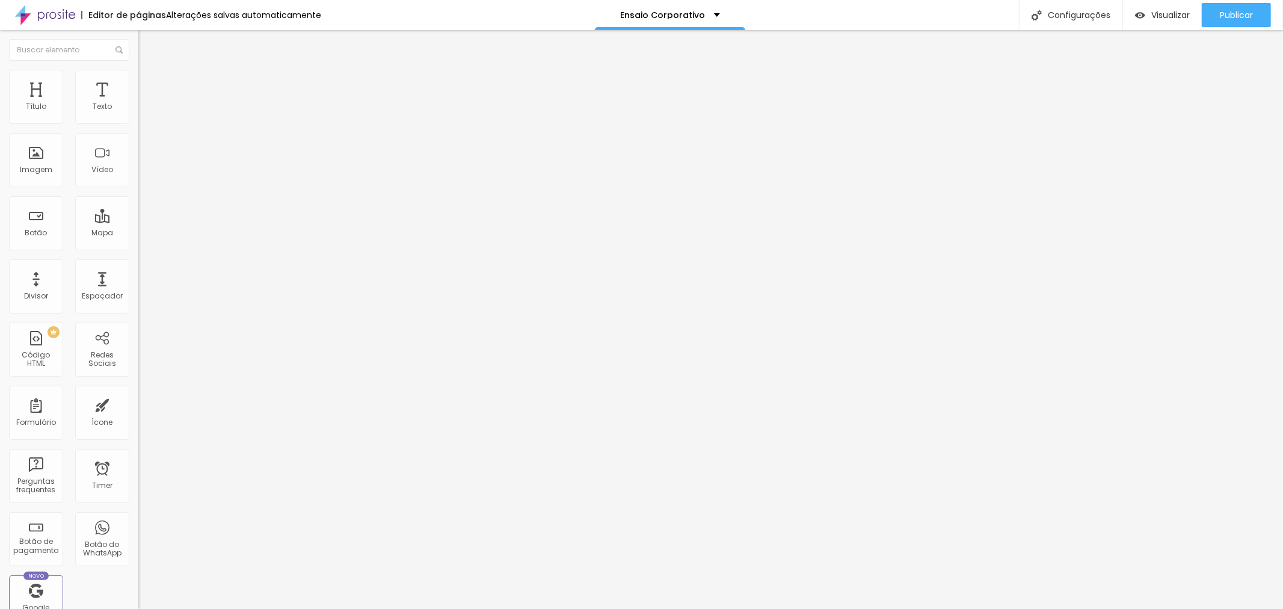
click at [138, 116] on button "button" at bounding box center [146, 109] width 17 height 13
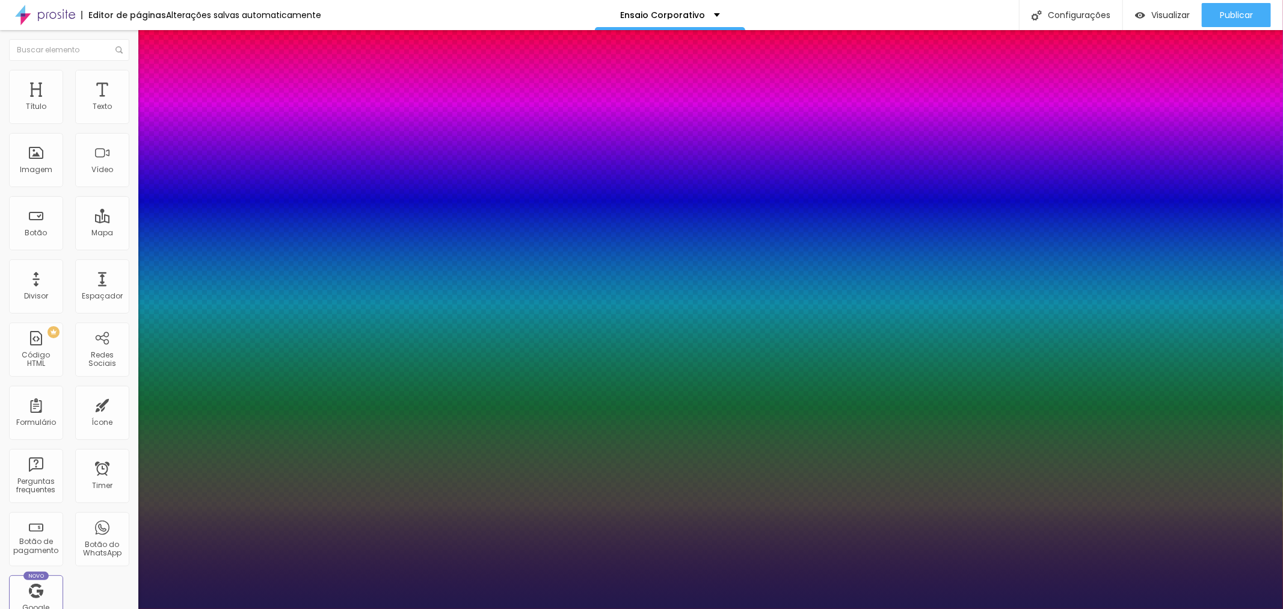
type input "1"
type input "40"
type input "1"
type input "41"
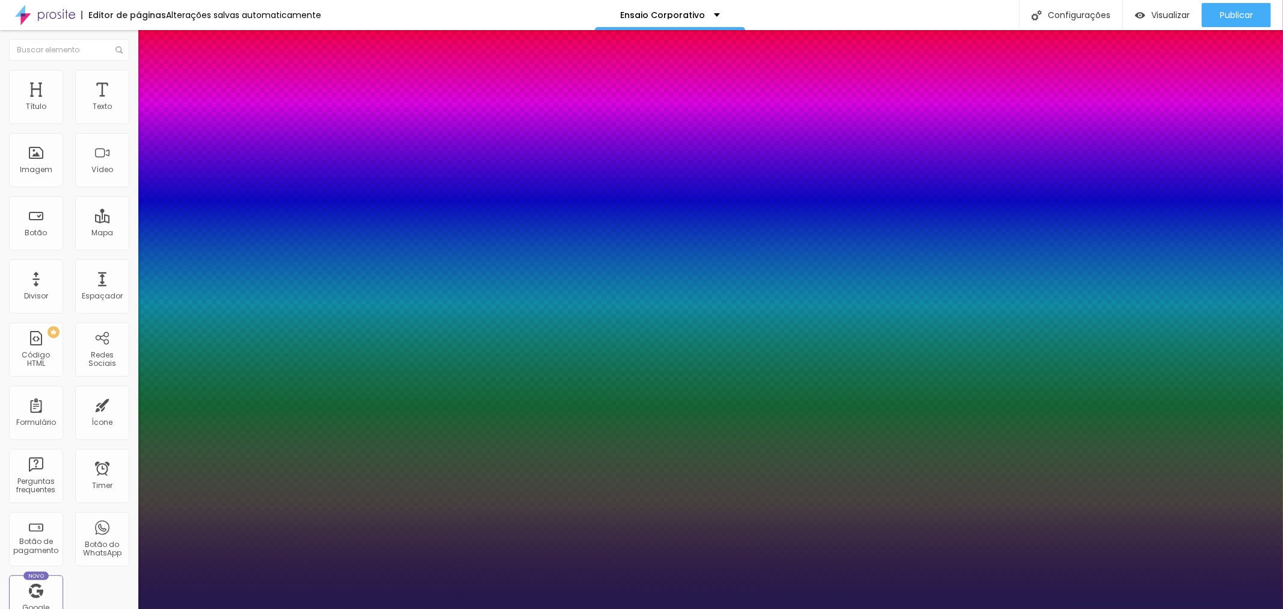
type input "41"
type input "1"
type input "40"
type input "1"
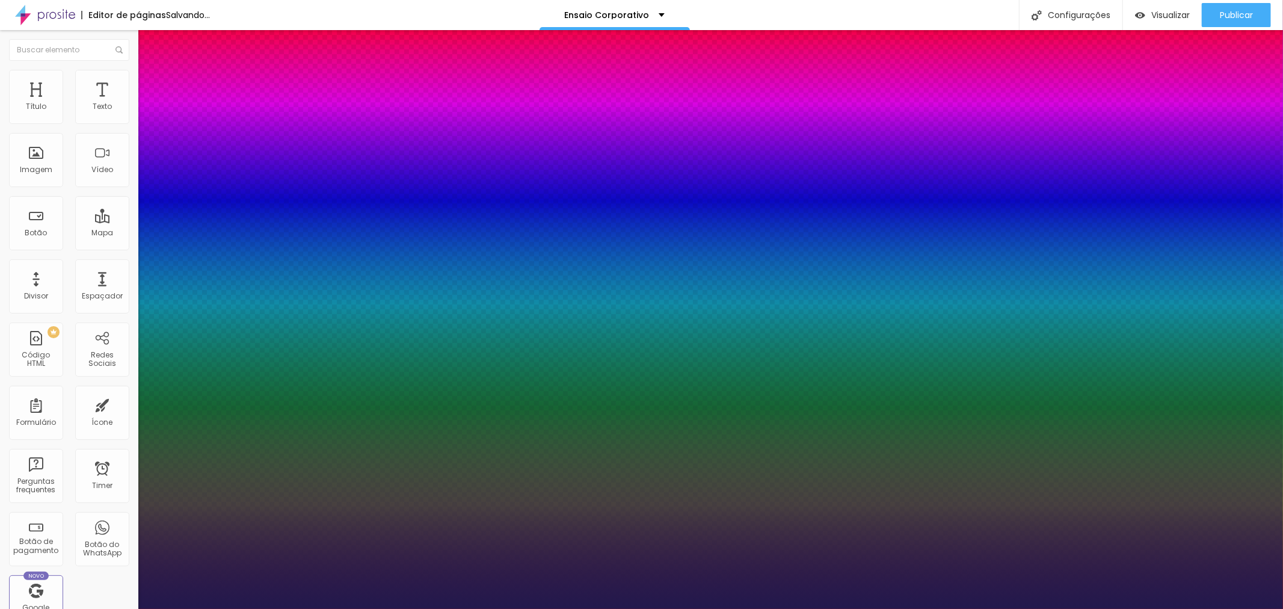
type input "39"
type input "1"
type input "40"
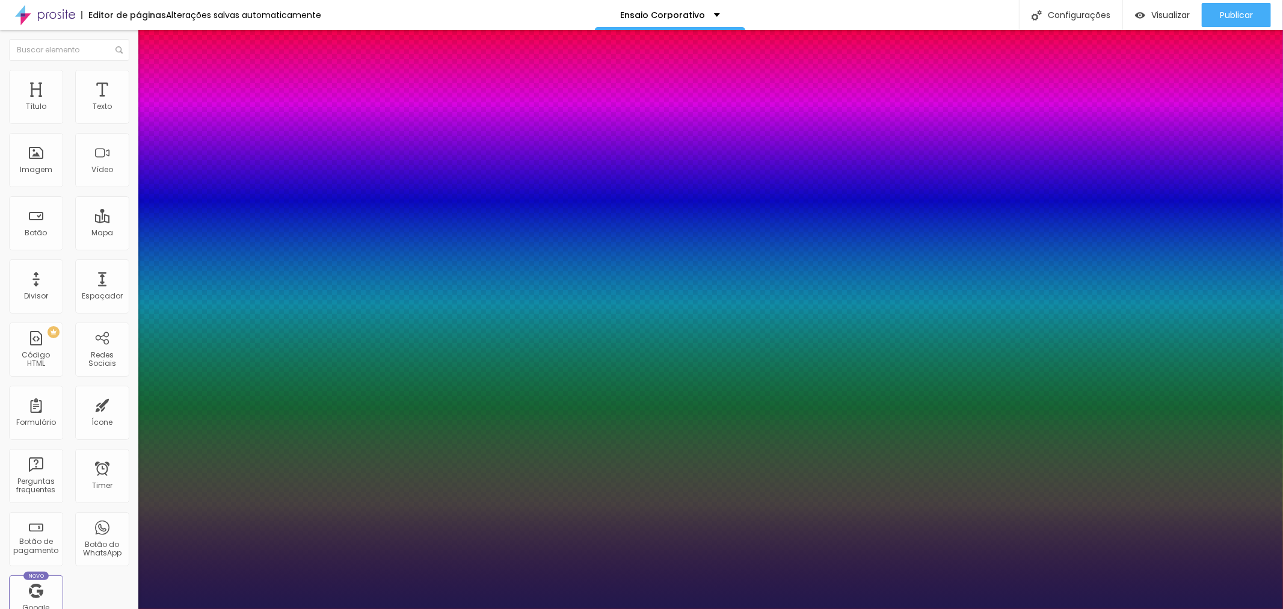
type input "1"
type input "40"
click at [717, 608] on div at bounding box center [641, 609] width 1283 height 0
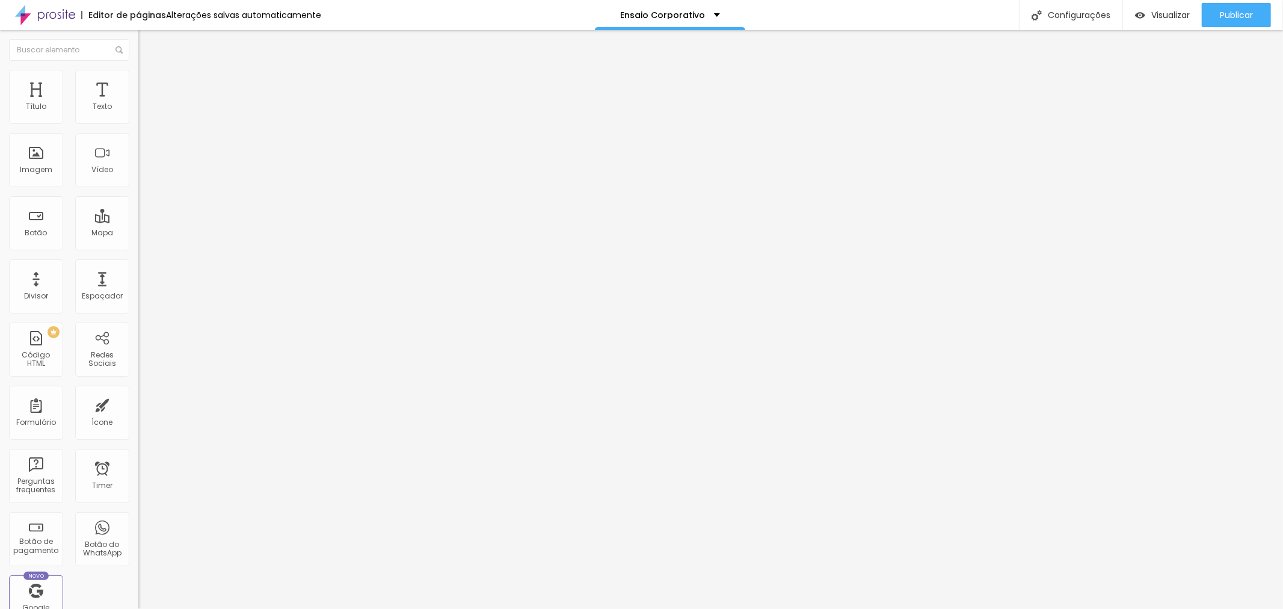
click at [138, 129] on span at bounding box center [141, 124] width 7 height 10
drag, startPoint x: 610, startPoint y: 232, endPoint x: 537, endPoint y: 235, distance: 72.9
type textarea "Pacote PROMOCIONAL com 30 fotos digitais"
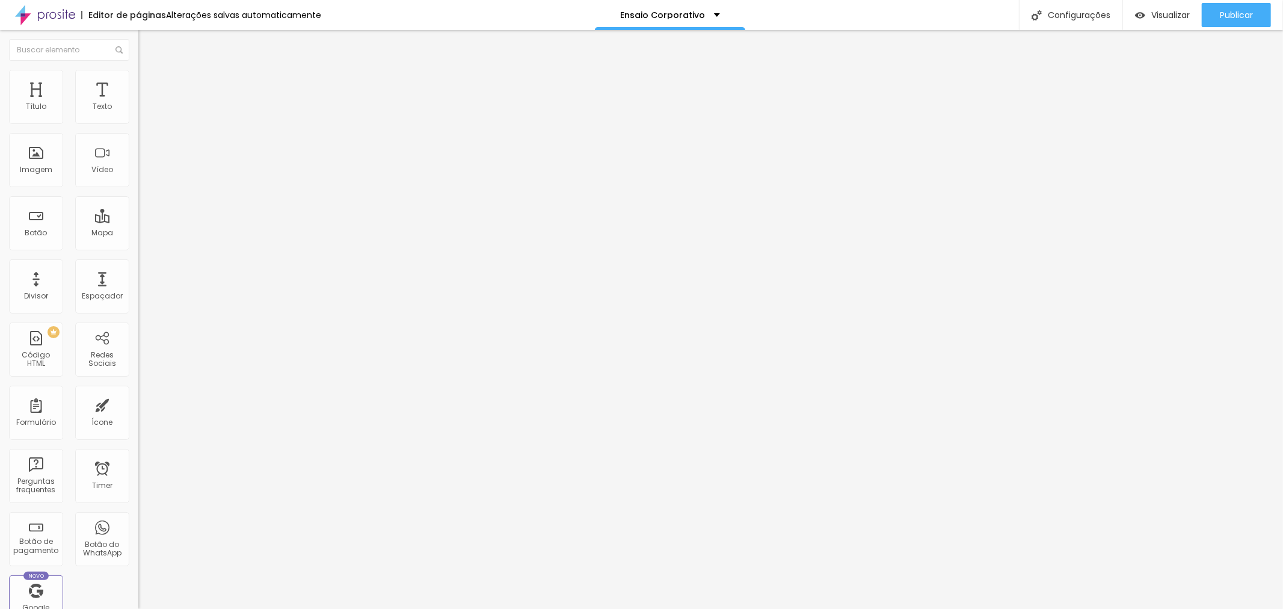
click at [138, 129] on span at bounding box center [141, 124] width 7 height 10
type textarea "Pacote PROMOCIONAL com 15 fotos digitais"
drag, startPoint x: 634, startPoint y: 176, endPoint x: 579, endPoint y: 179, distance: 54.8
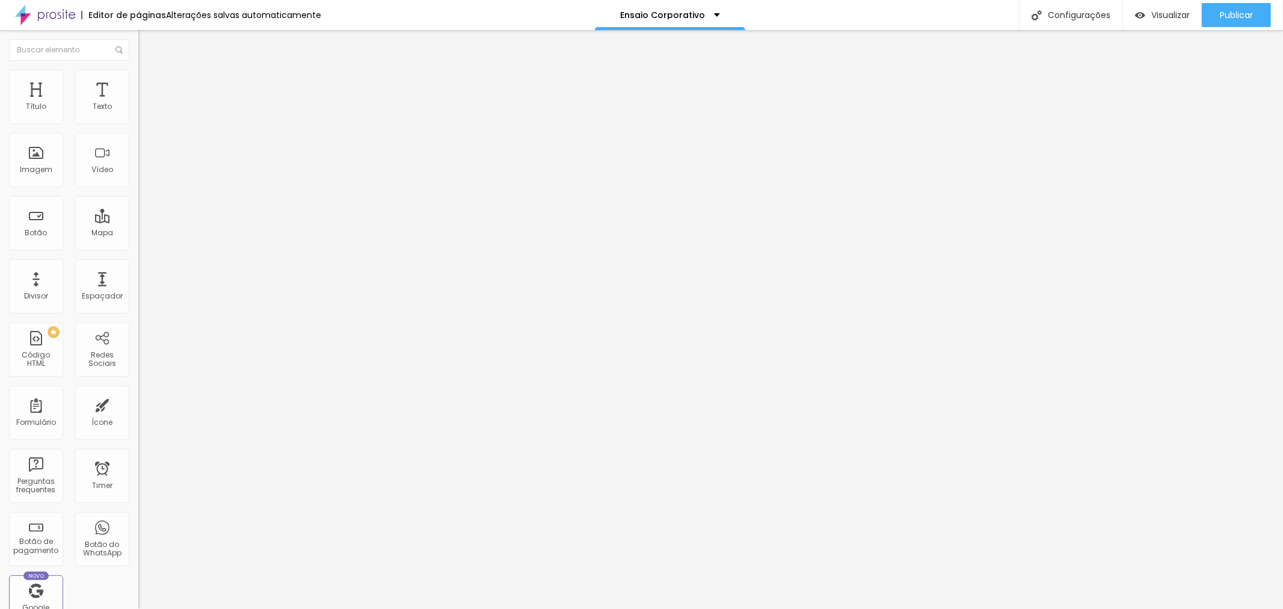
type input "R$ 763,00"
click at [1243, 19] on span "Publicar" at bounding box center [1236, 15] width 33 height 10
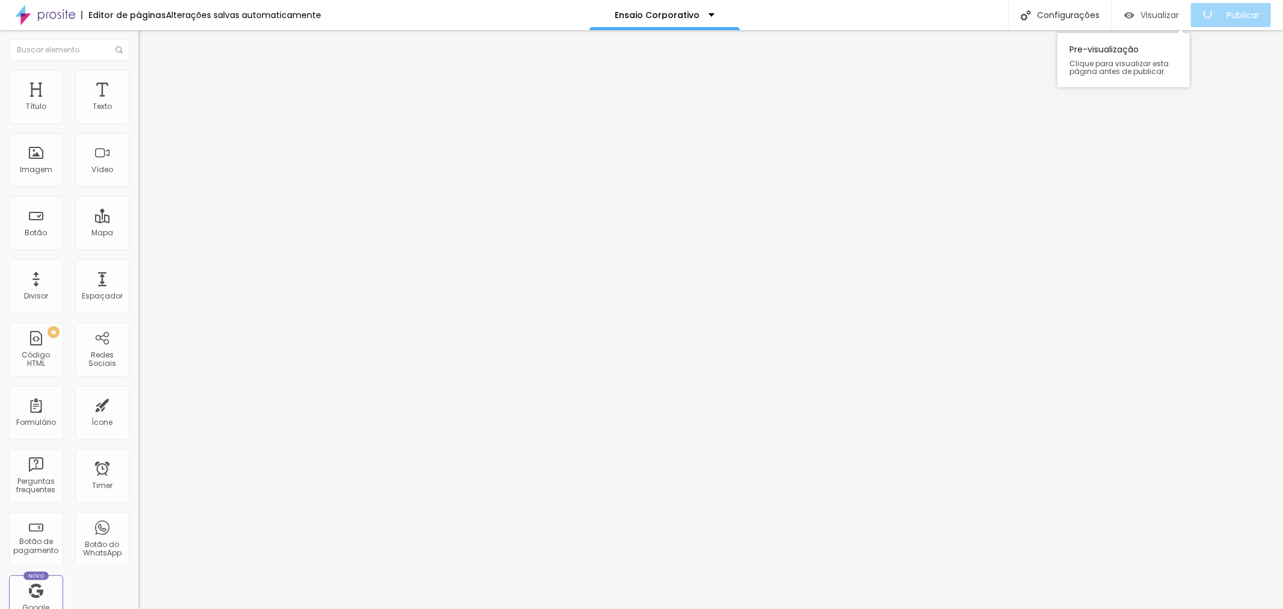
click at [1157, 20] on div "Visualizar" at bounding box center [1152, 15] width 55 height 10
click at [138, 40] on button "Editar Coluna" at bounding box center [207, 44] width 138 height 28
click at [144, 111] on icon "button" at bounding box center [146, 108] width 5 height 5
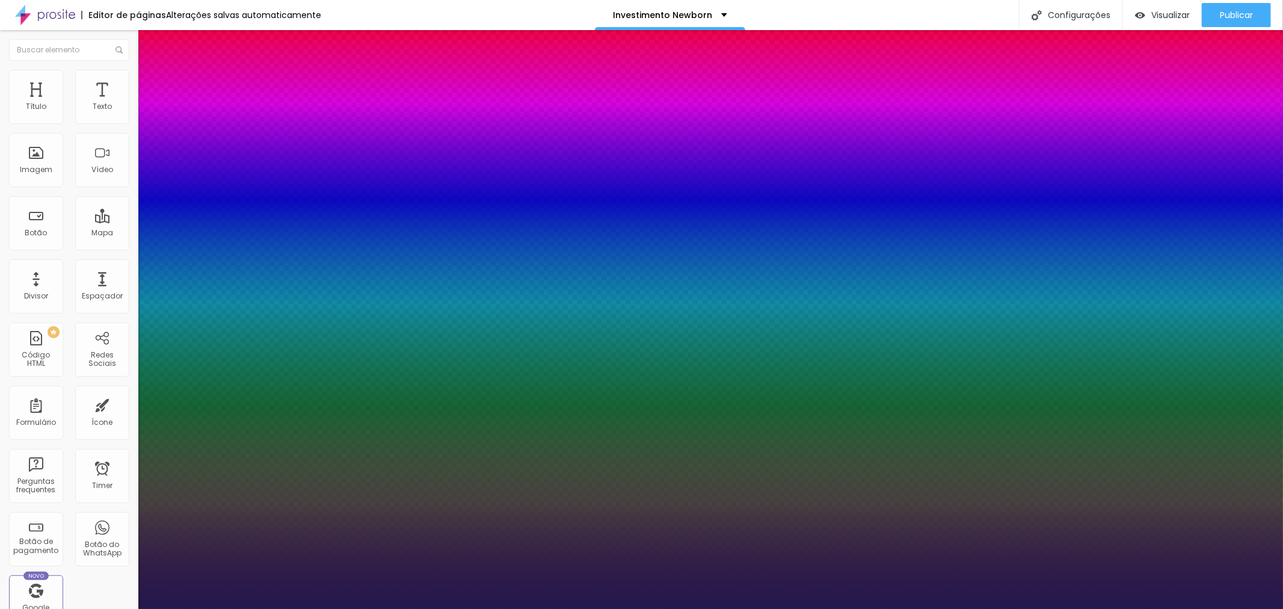
type input "1"
type input "23"
type input "1"
type input "24"
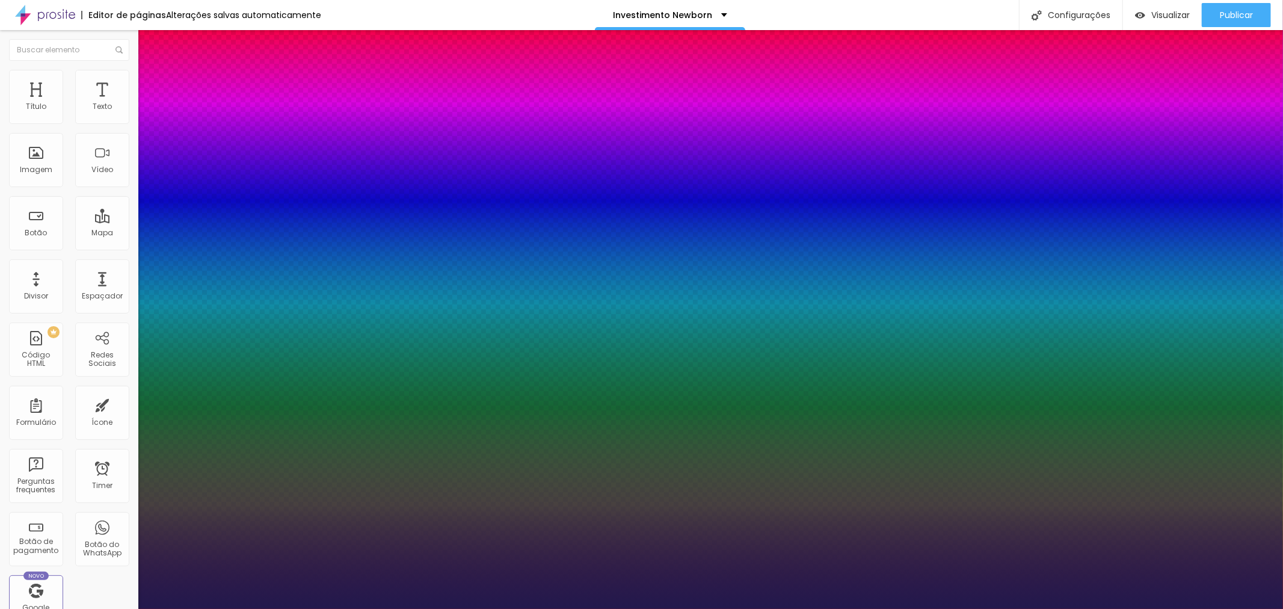
type input "24"
type input "1"
type input "26"
type input "1"
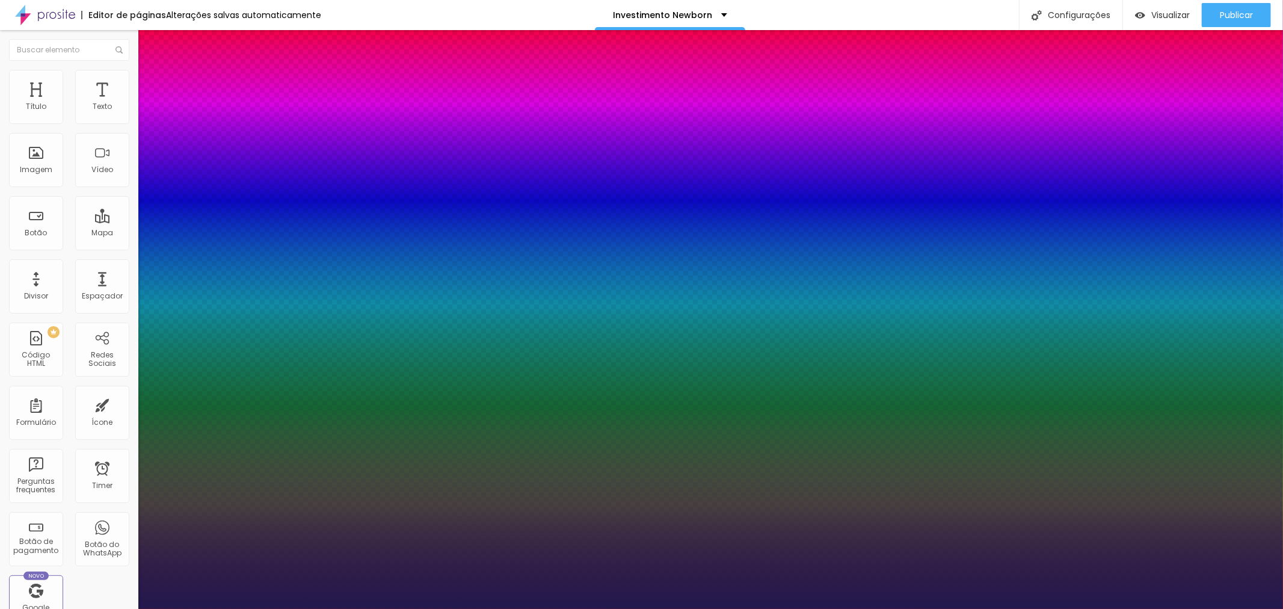
type input "27"
type input "1"
type input "28"
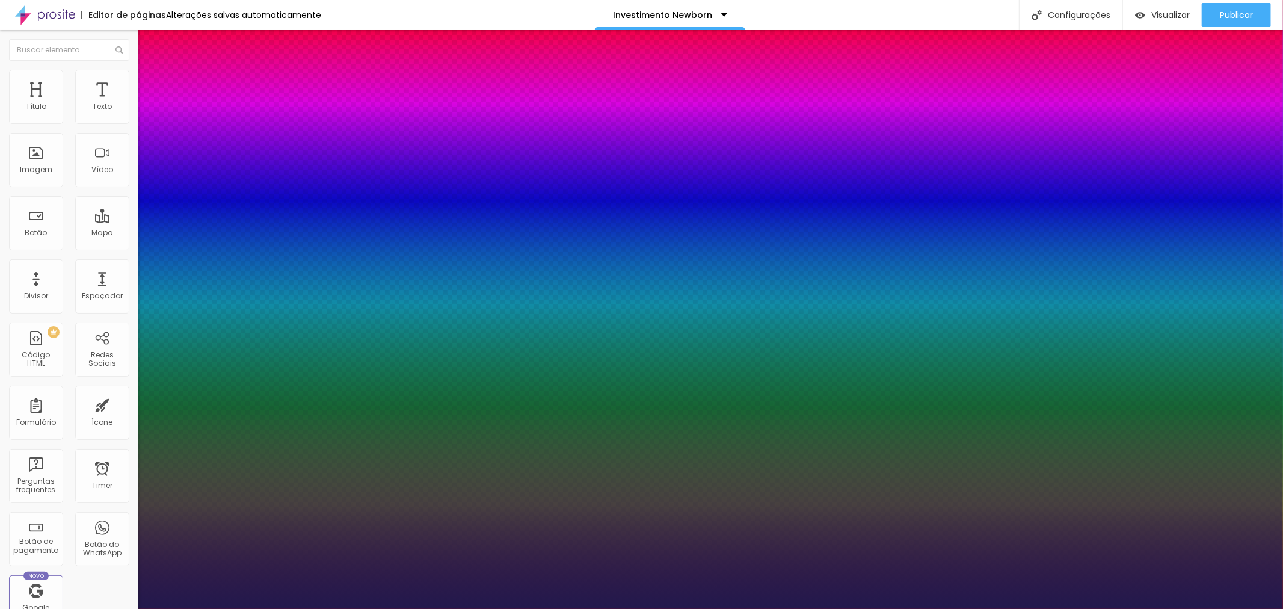
type input "1"
type input "29"
type input "1"
type input "31"
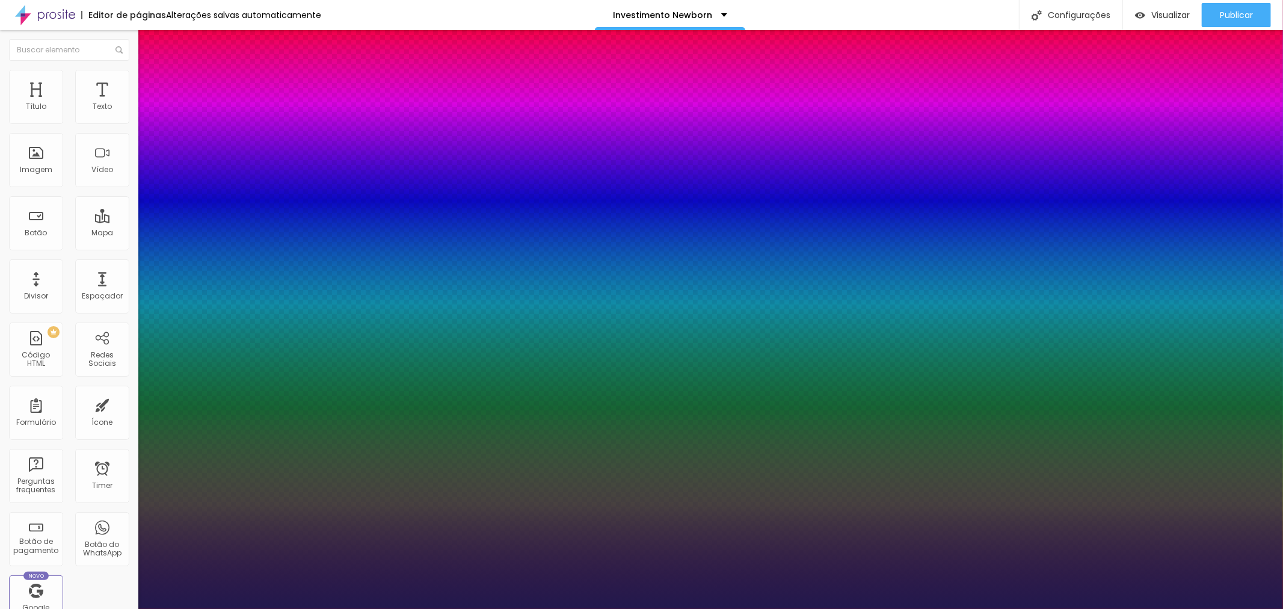
type input "31"
type input "1"
type input "32"
type input "1"
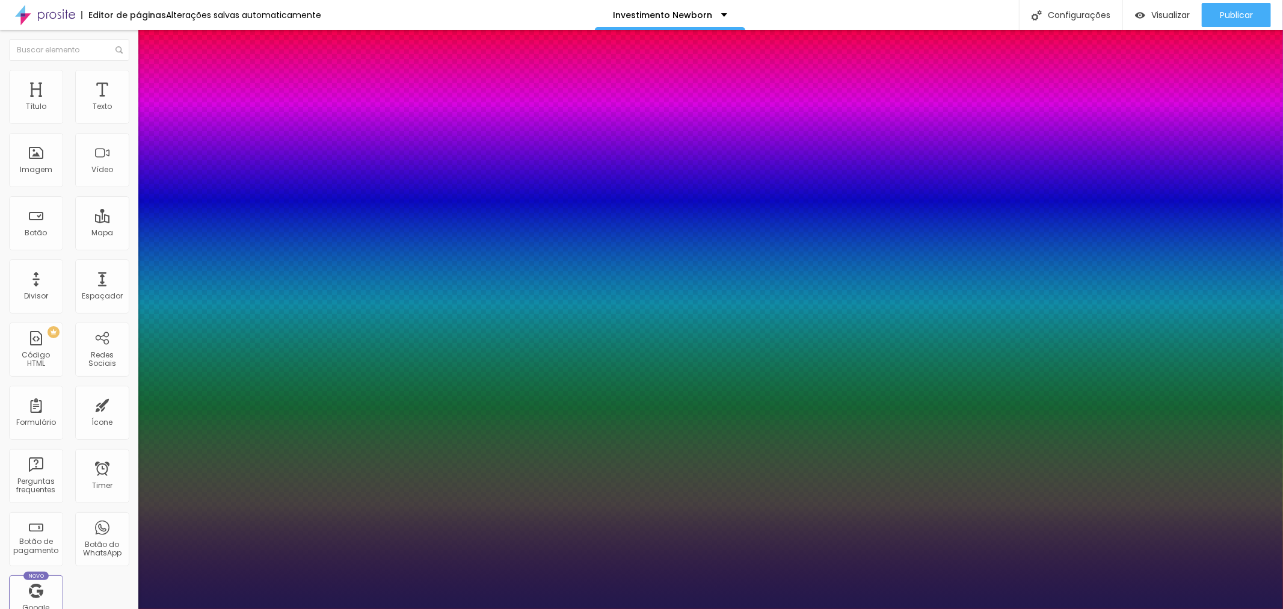
type input "33"
type input "1"
type input "34"
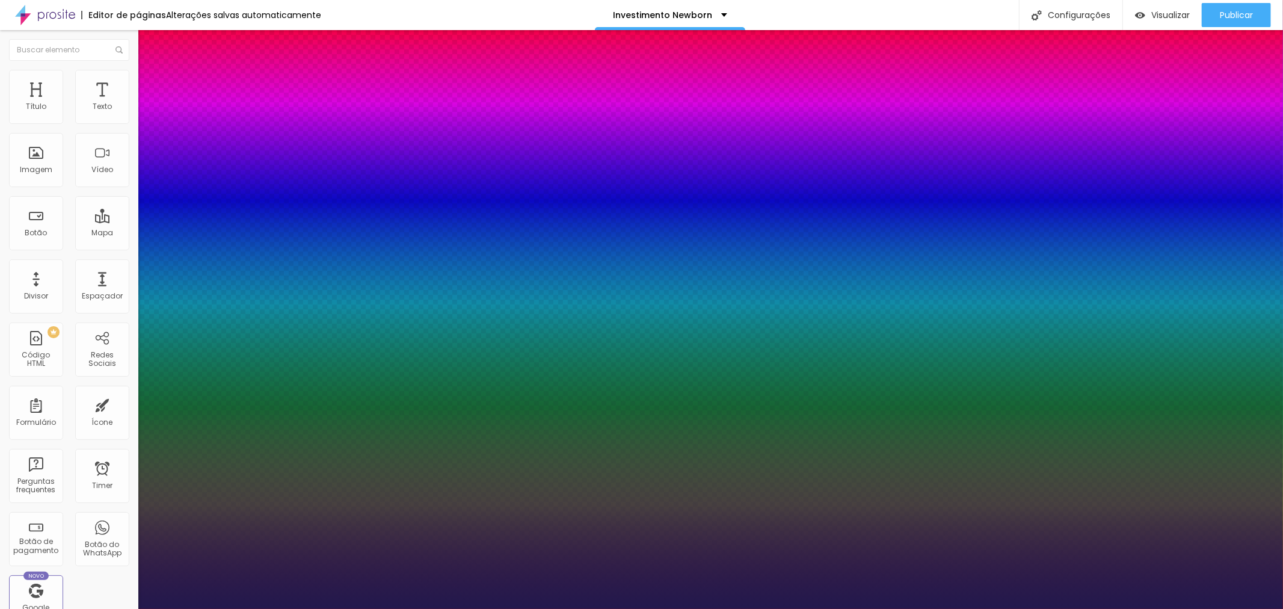
type input "1"
type input "36"
type input "1"
type input "38"
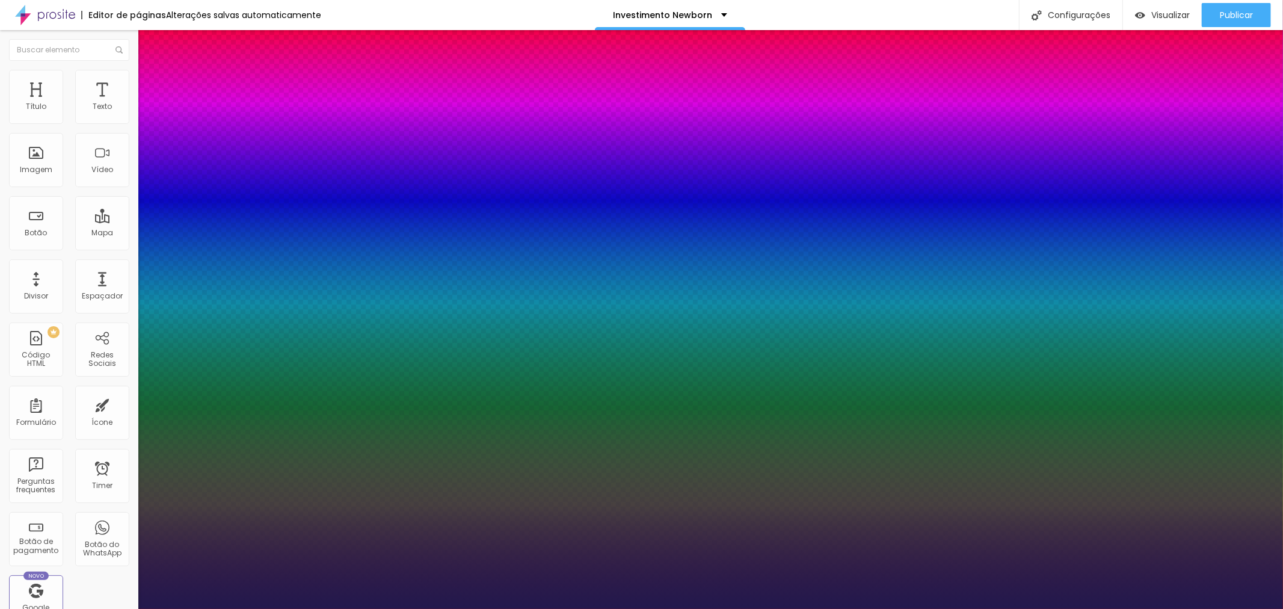
type input "38"
type input "1"
type input "40"
type input "1"
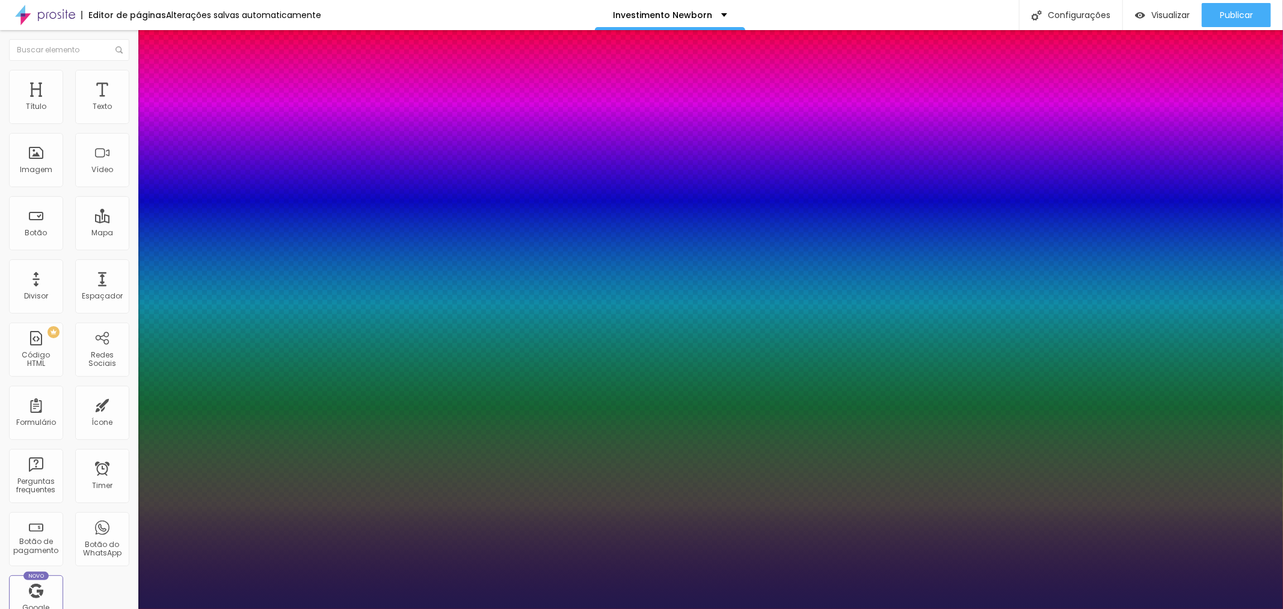
type input "41"
type input "1"
type input "42"
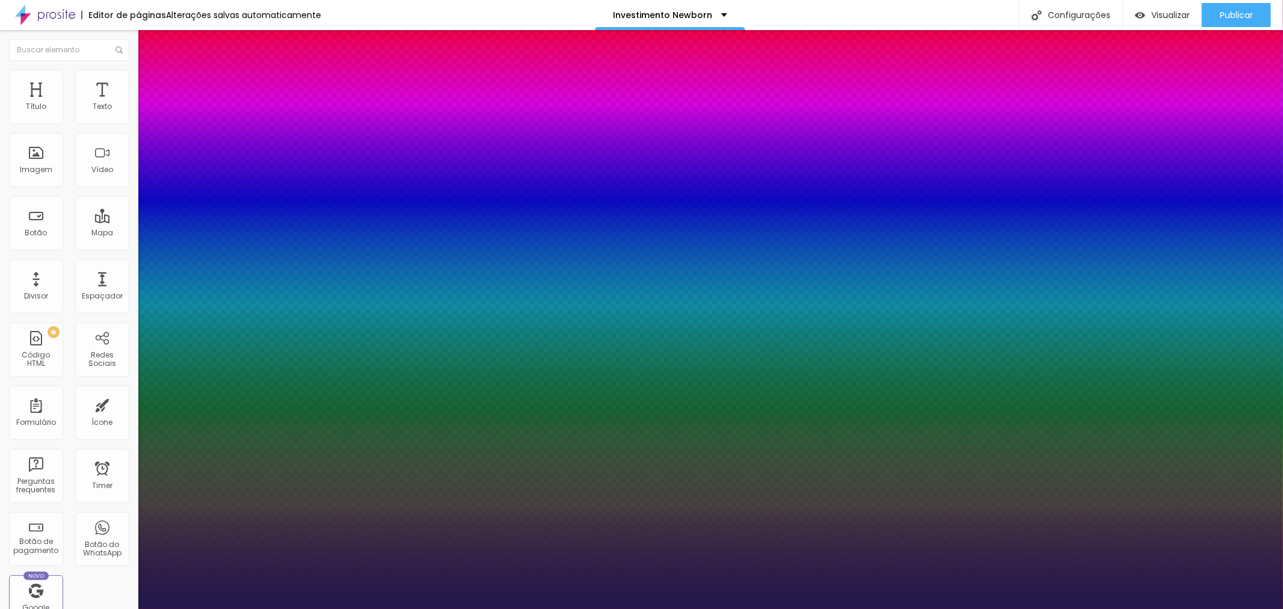
type input "1"
type input "41"
type input "1"
type input "38"
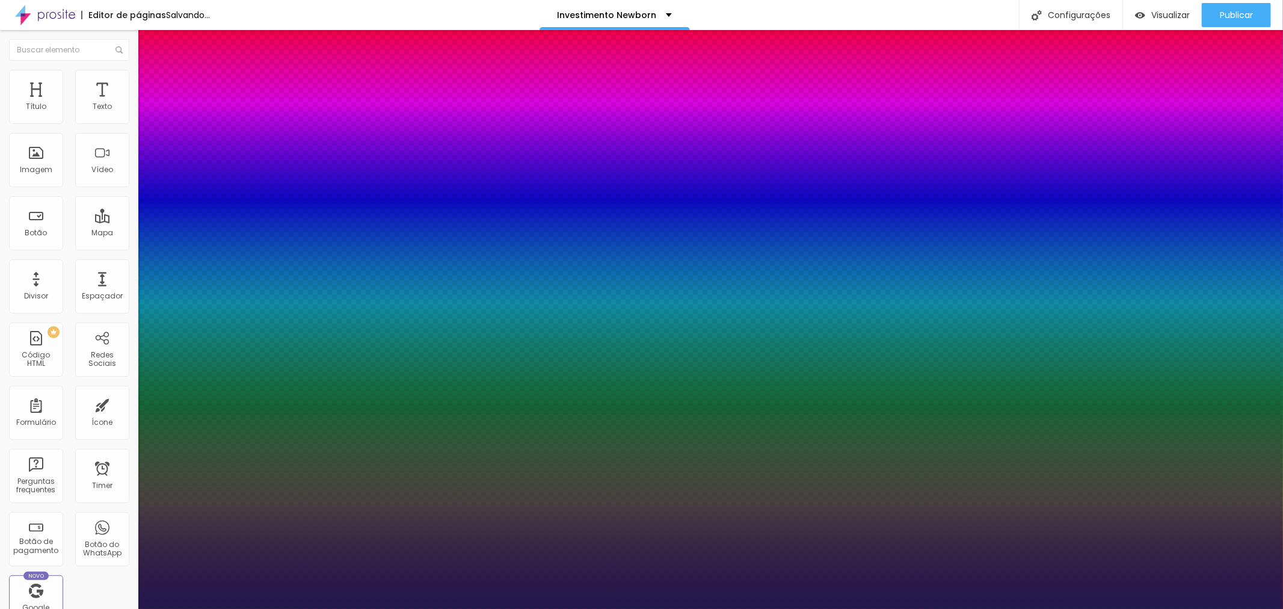
type input "38"
type input "1"
type input "39"
type input "1"
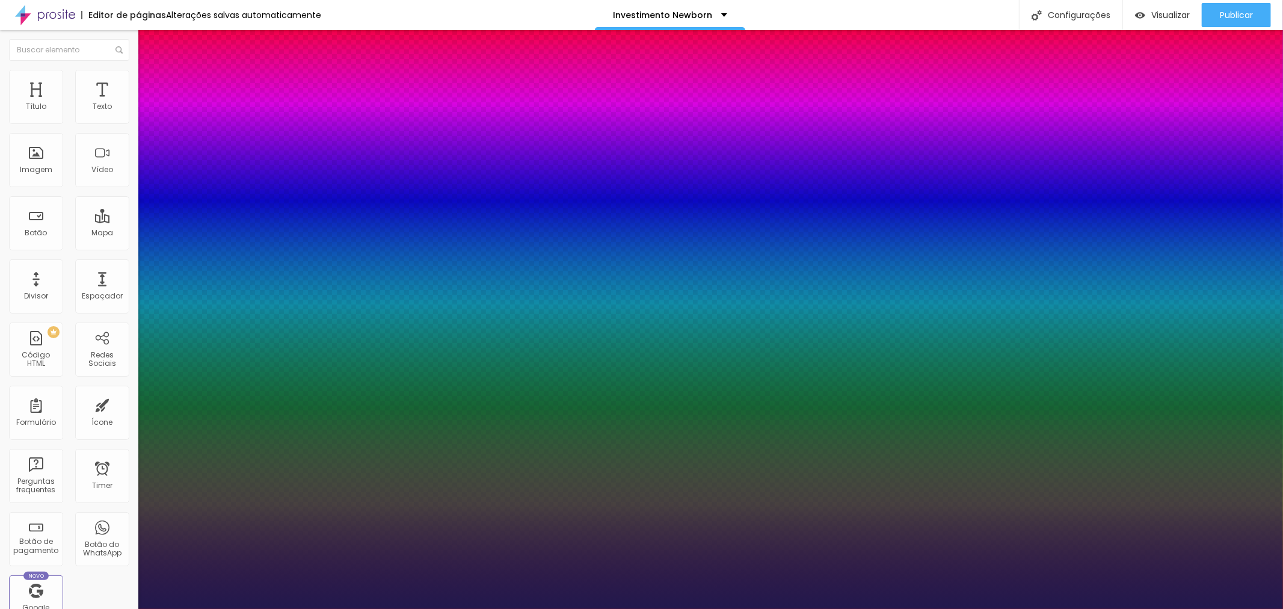
type input "40"
type input "1"
drag, startPoint x: 164, startPoint y: 203, endPoint x: 185, endPoint y: 205, distance: 21.8
type input "40"
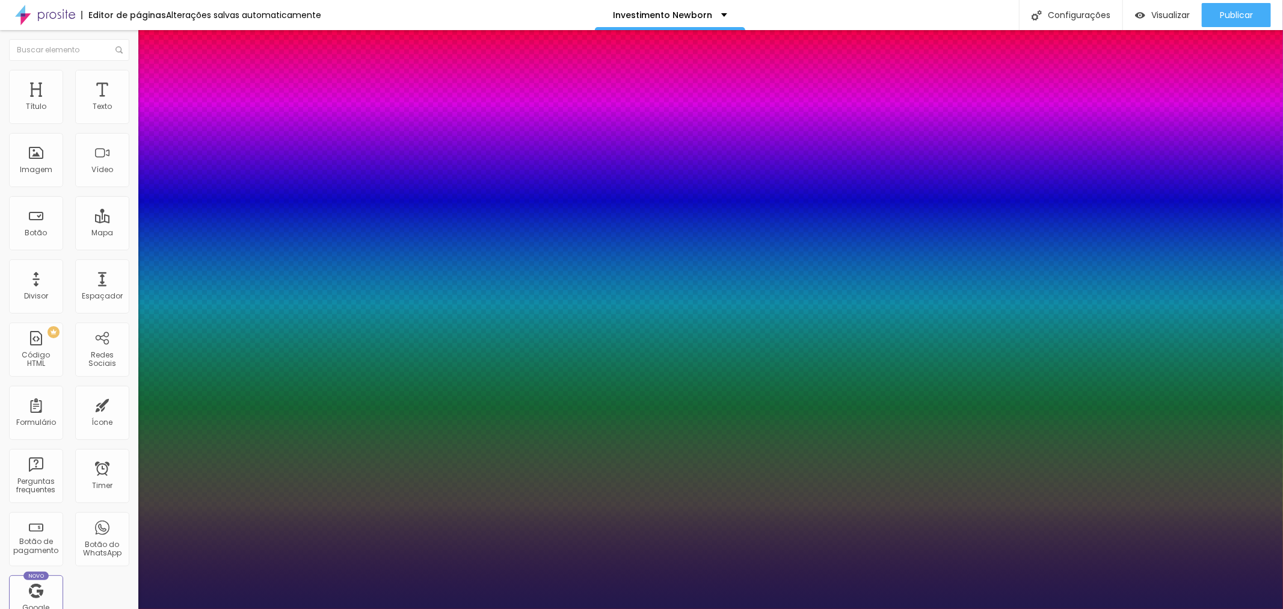
type input "1"
click at [729, 608] on div at bounding box center [641, 609] width 1283 height 0
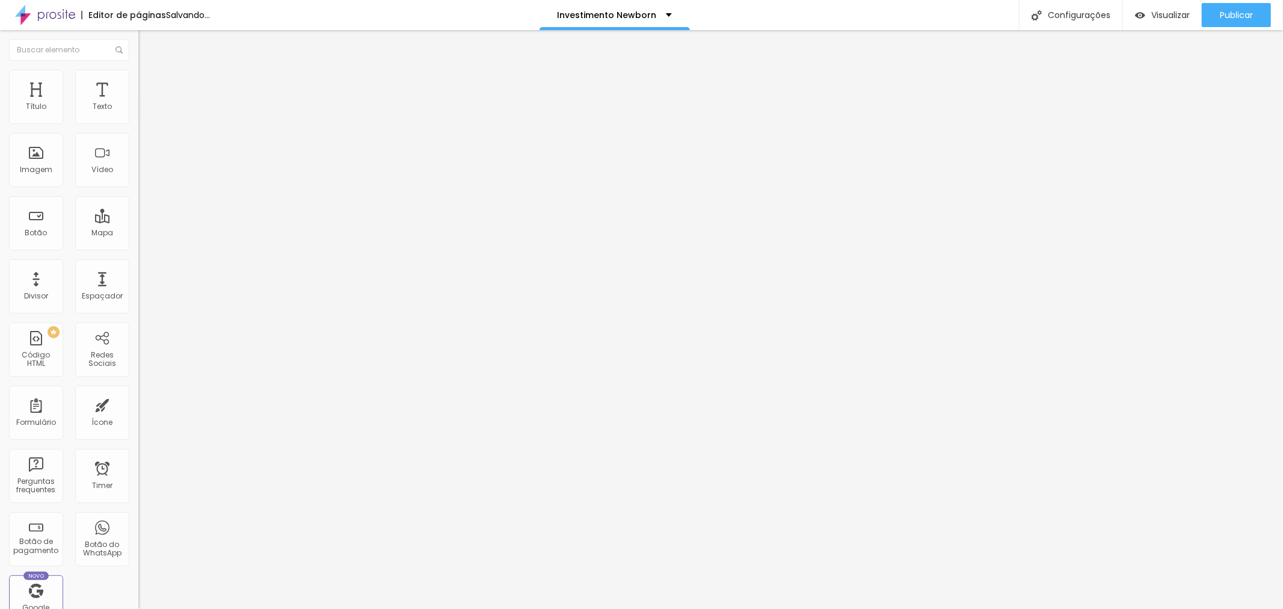
click at [138, 126] on img at bounding box center [141, 122] width 7 height 7
drag, startPoint x: 758, startPoint y: 239, endPoint x: 638, endPoint y: 255, distance: 121.3
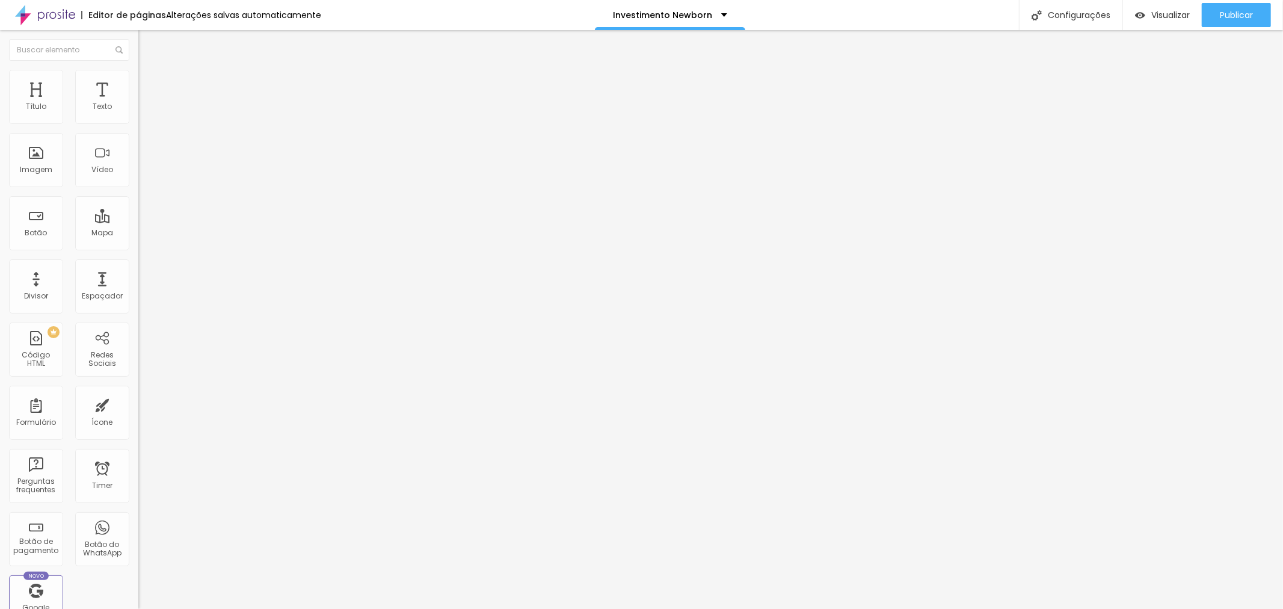
type textarea "Pacote PROMOCIONAL Ensaio Newborn Gold com 20 fotos digitais."
drag, startPoint x: 609, startPoint y: 177, endPoint x: 573, endPoint y: 177, distance: 36.1
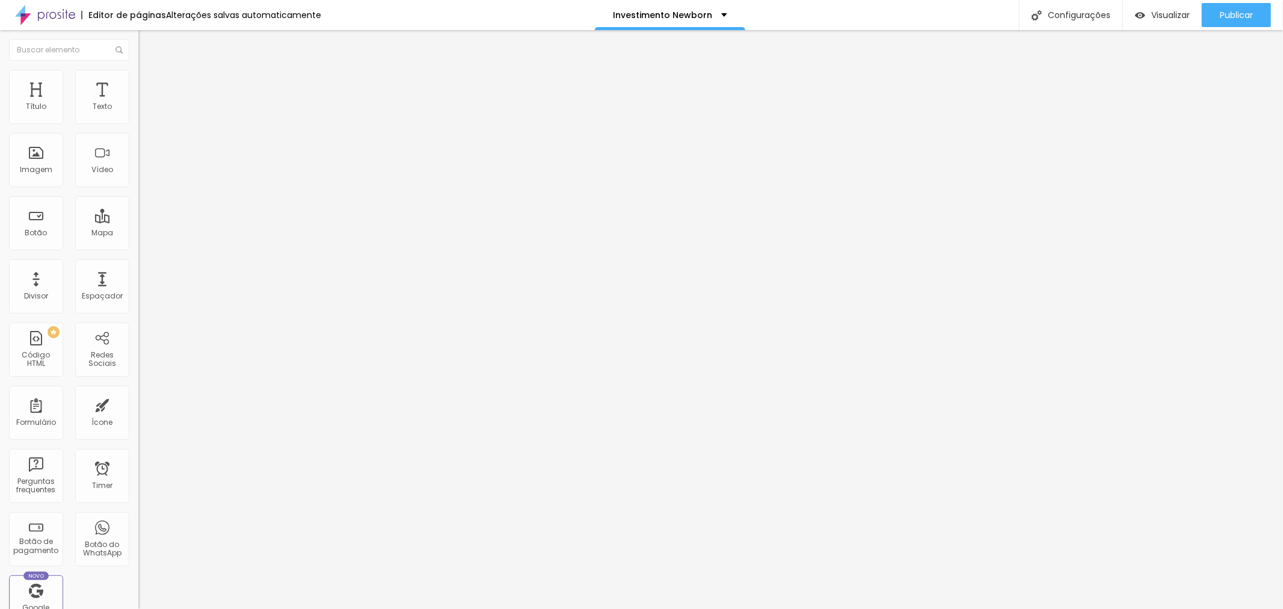
drag, startPoint x: 638, startPoint y: 176, endPoint x: 609, endPoint y: 176, distance: 28.9
type input "R$ 1.043,00"
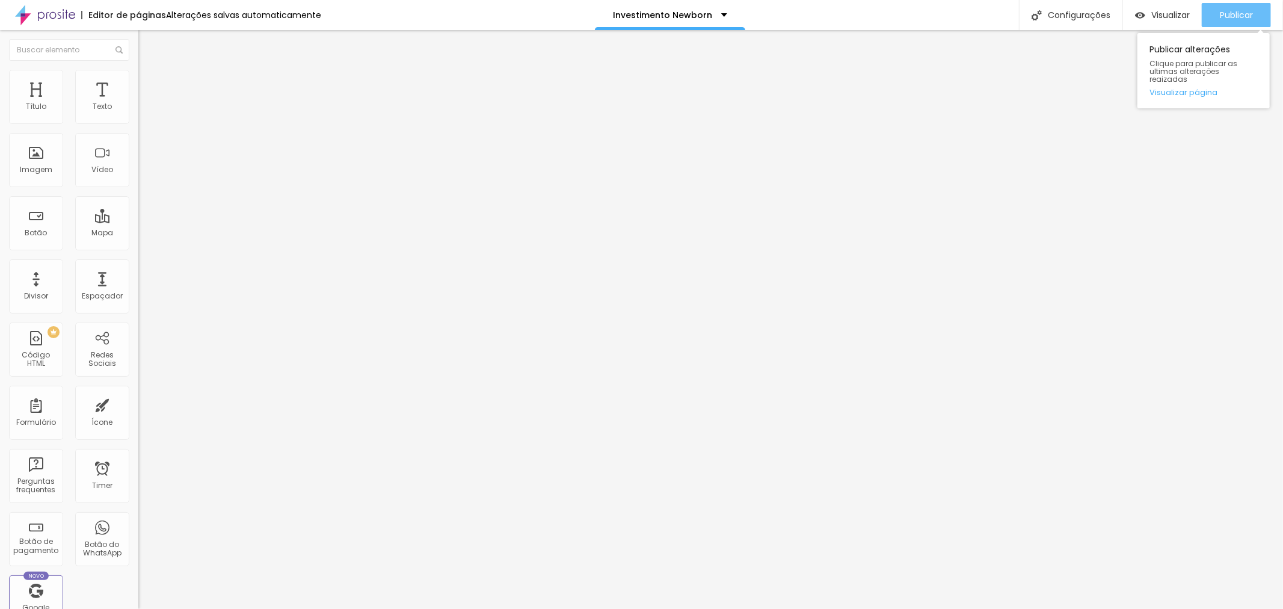
click at [1236, 16] on span "Publicar" at bounding box center [1236, 15] width 33 height 10
click at [1236, 24] on div "Publicar" at bounding box center [1236, 15] width 33 height 24
click at [147, 46] on img "button" at bounding box center [152, 44] width 10 height 10
click at [143, 112] on icon "button" at bounding box center [144, 111] width 2 height 2
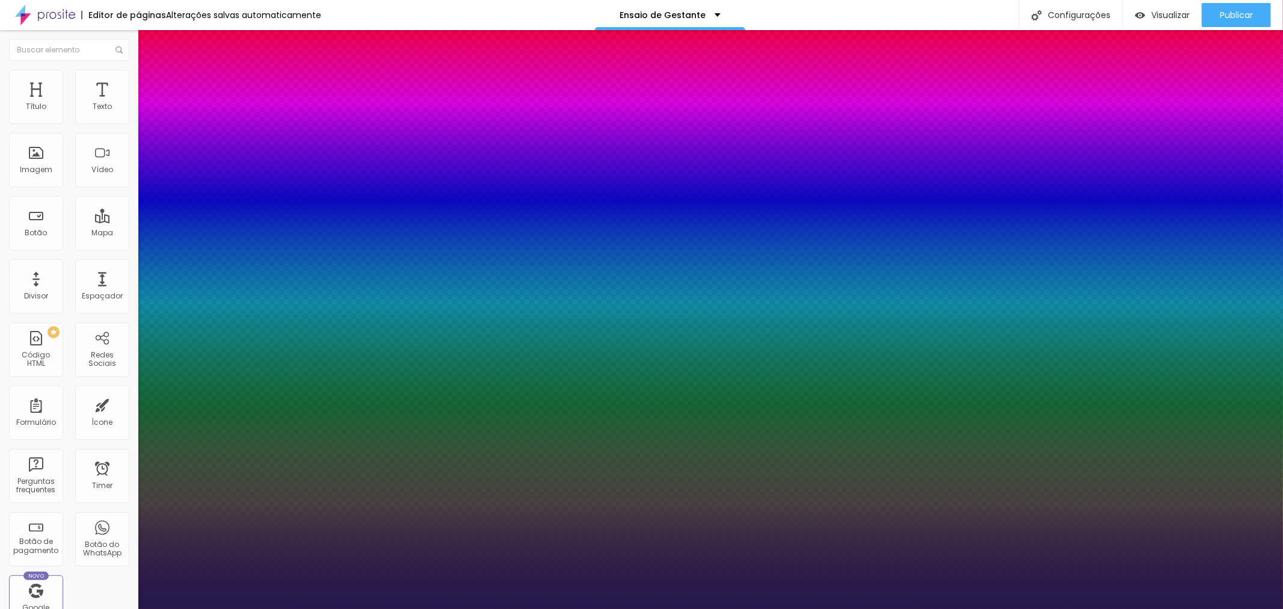
type input "1"
type input "22"
type input "1"
type input "30"
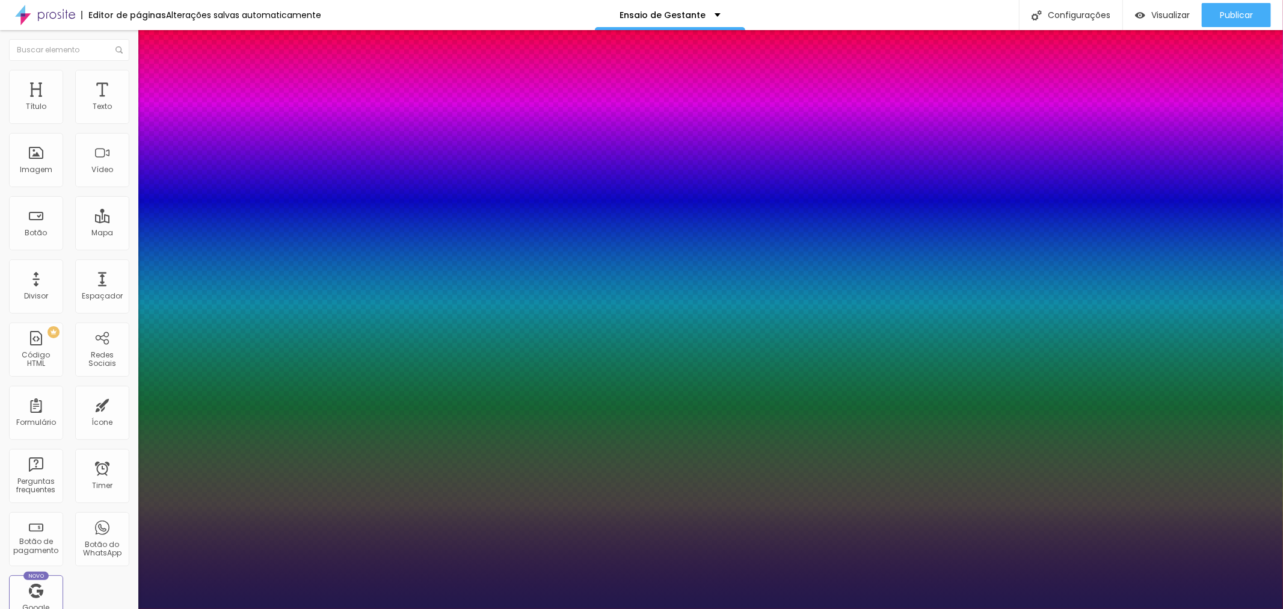
type input "30"
type input "1"
type input "31"
type input "1"
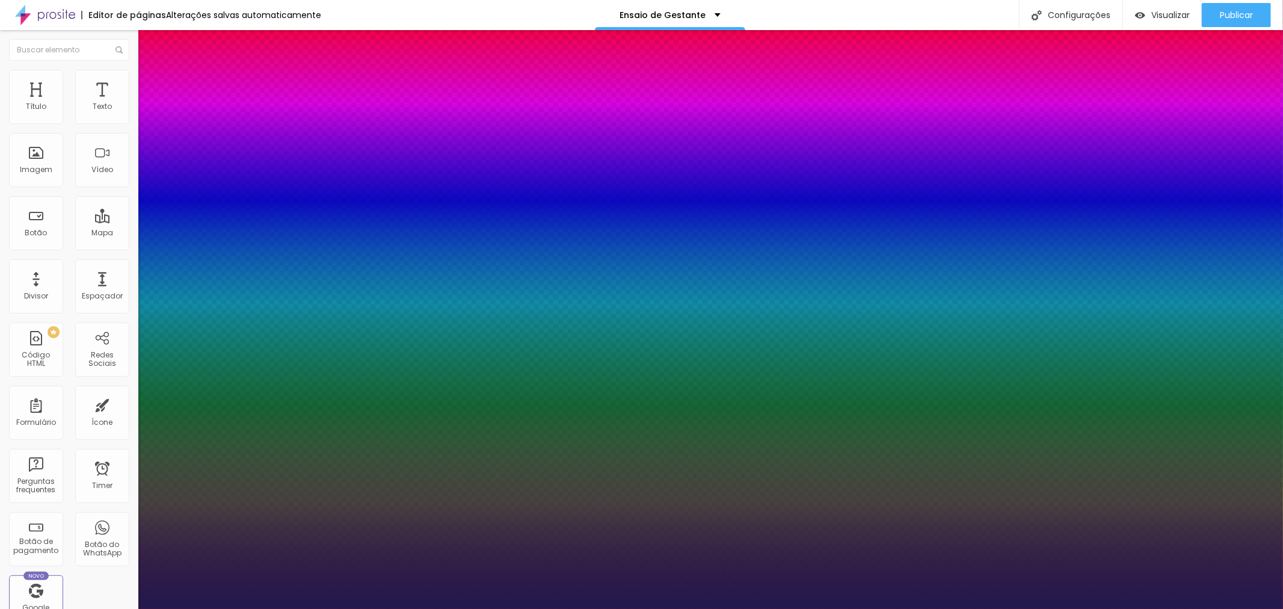
type input "32"
type input "1"
type input "33"
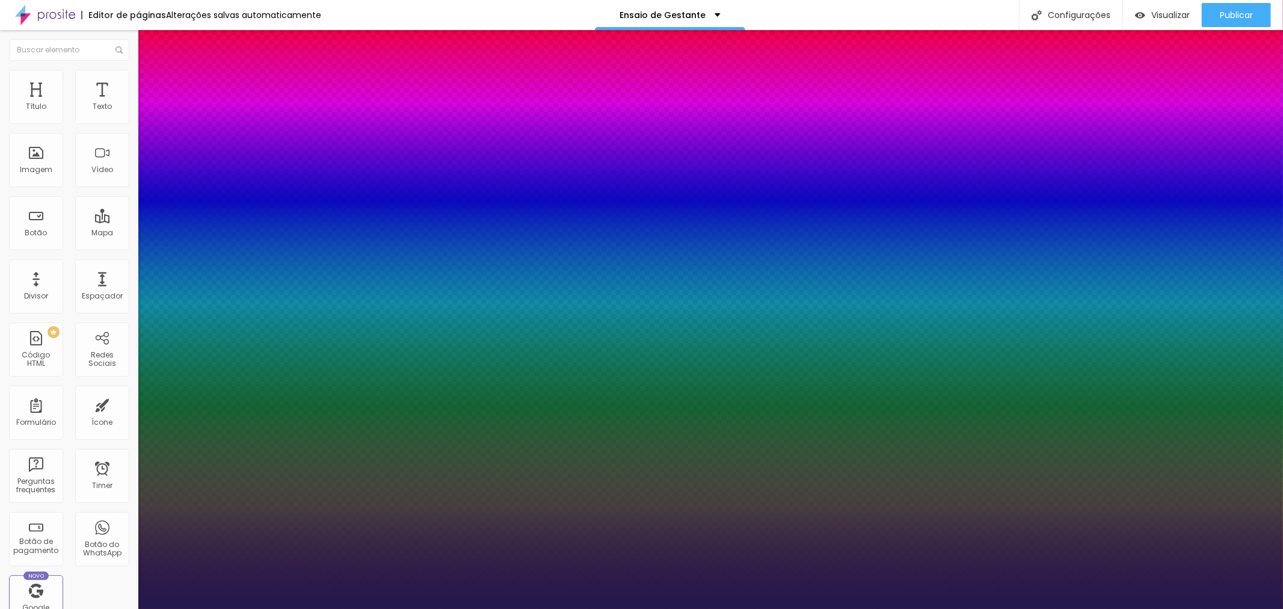
type input "1"
type input "34"
type input "1"
type input "35"
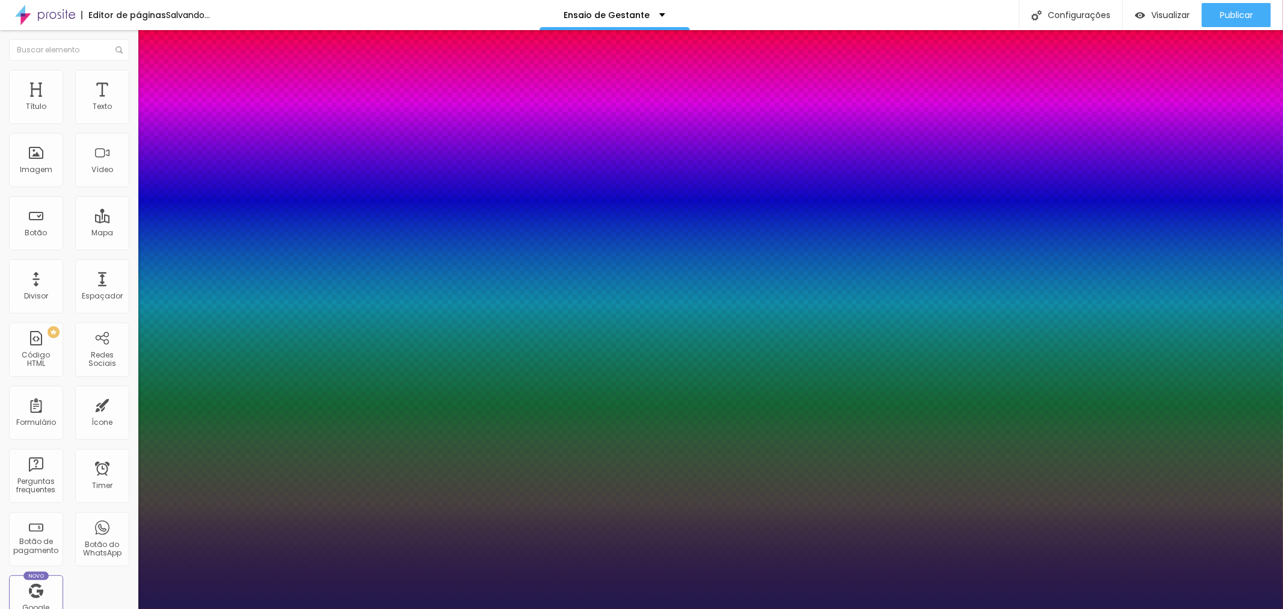
type input "35"
type input "1"
type input "36"
type input "1"
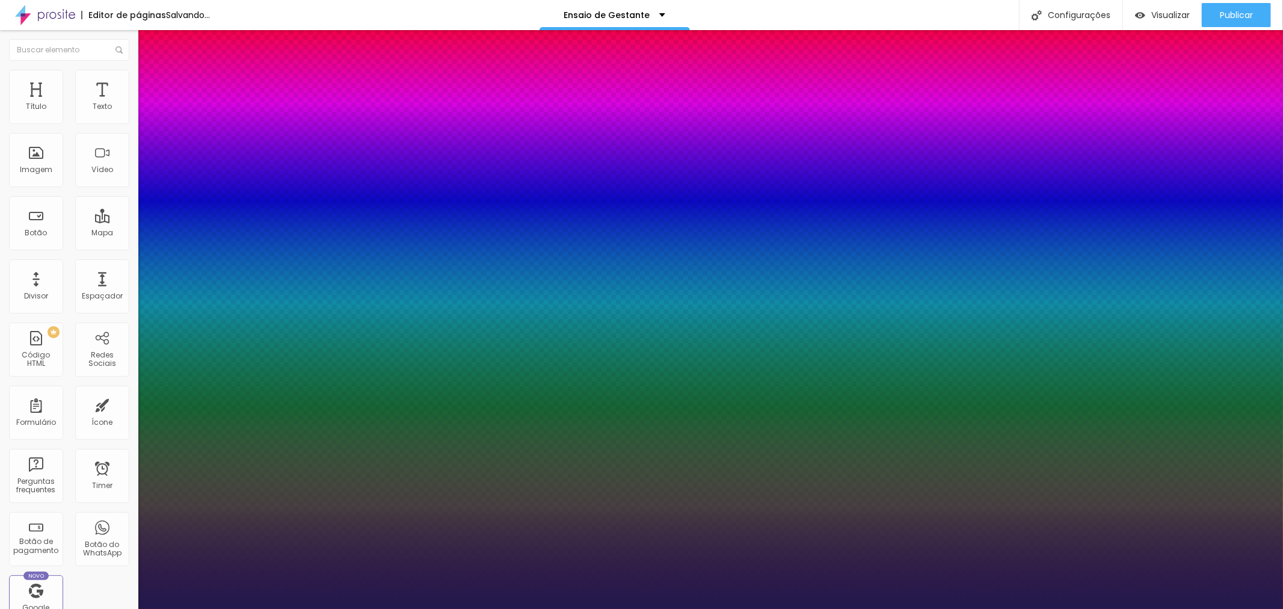
type input "38"
type input "1"
type input "39"
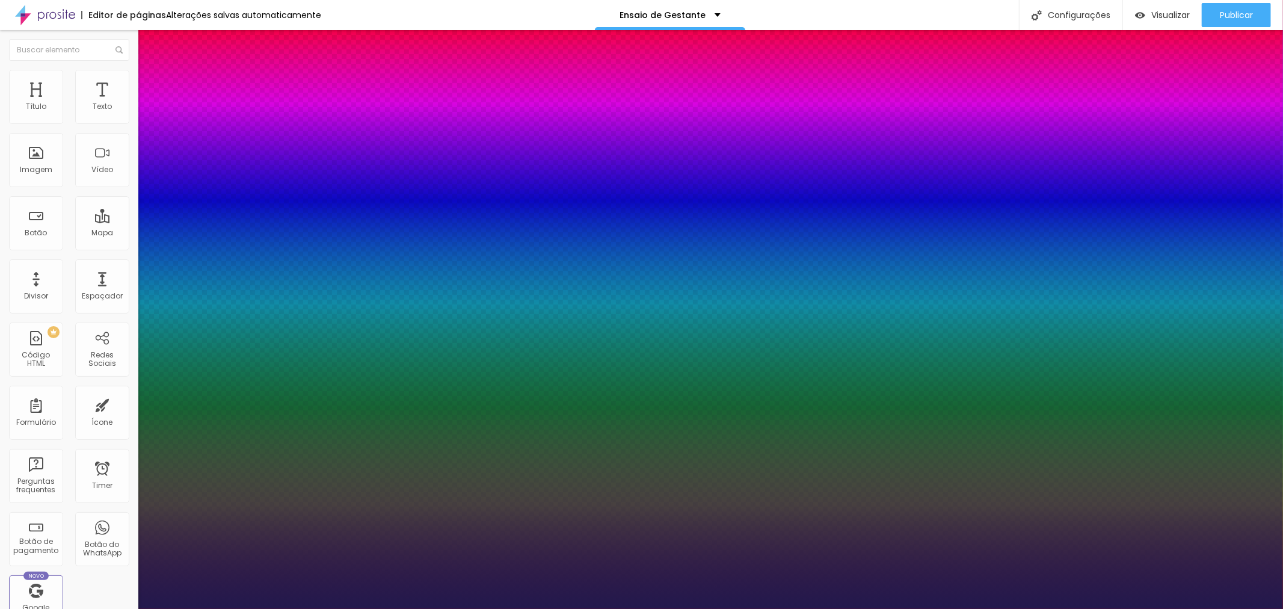
type input "1"
type input "40"
type input "1"
type input "41"
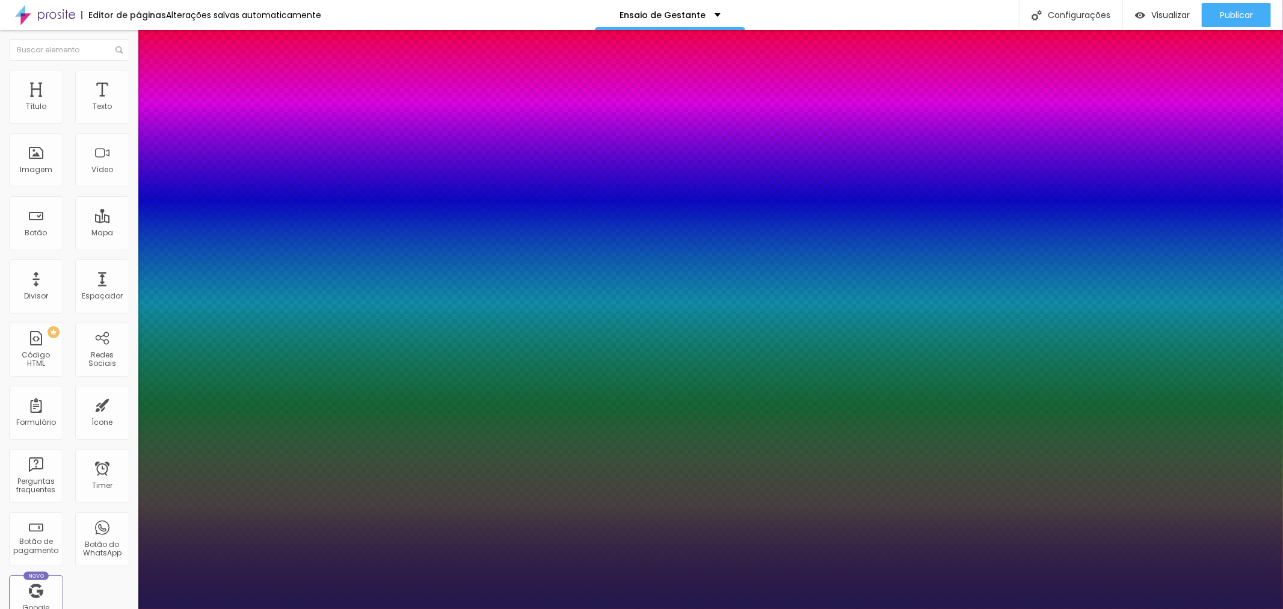
type input "41"
type input "1"
type input "40"
type input "1"
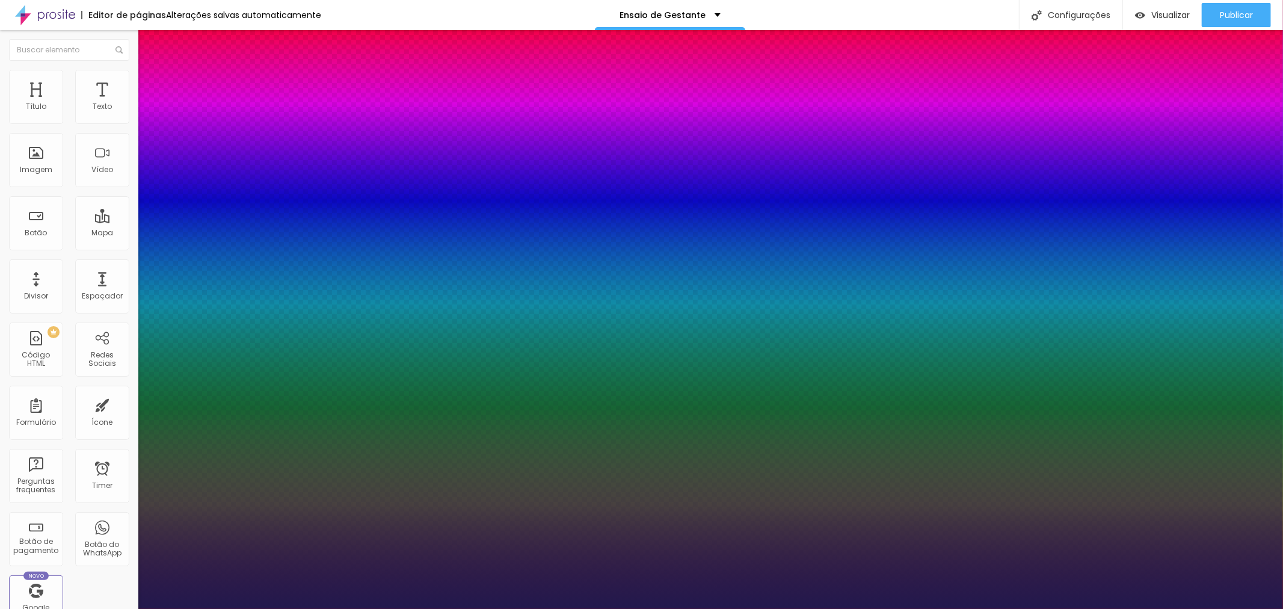
type input "38"
type input "1"
type input "40"
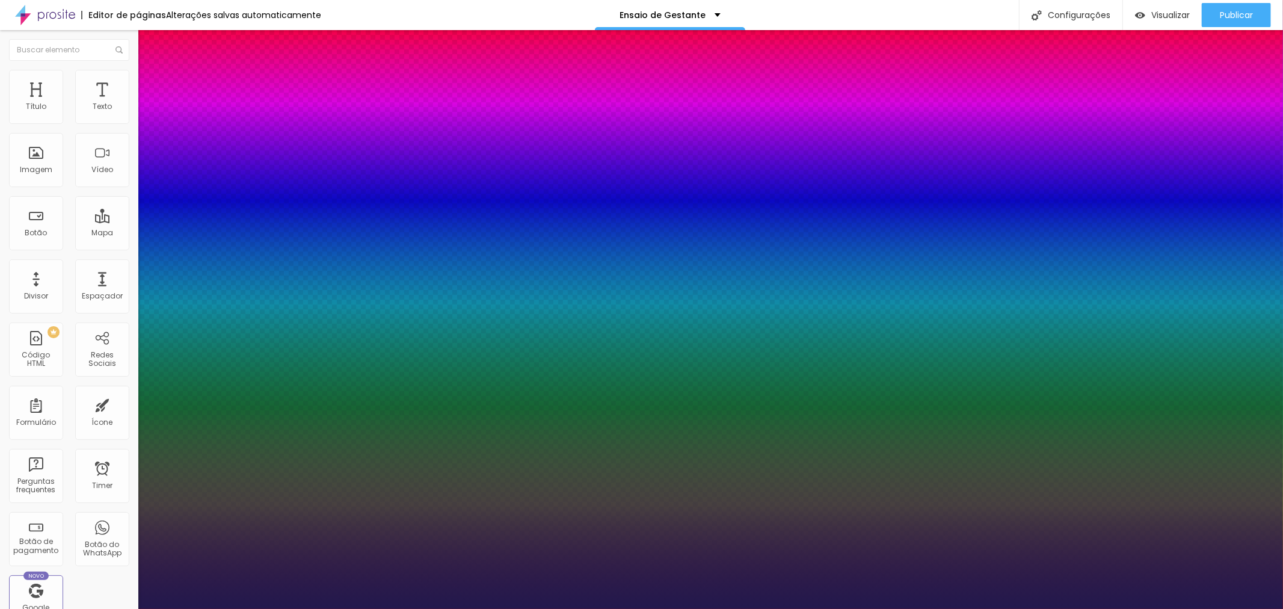
type input "1"
type input "45"
type input "1"
type input "44"
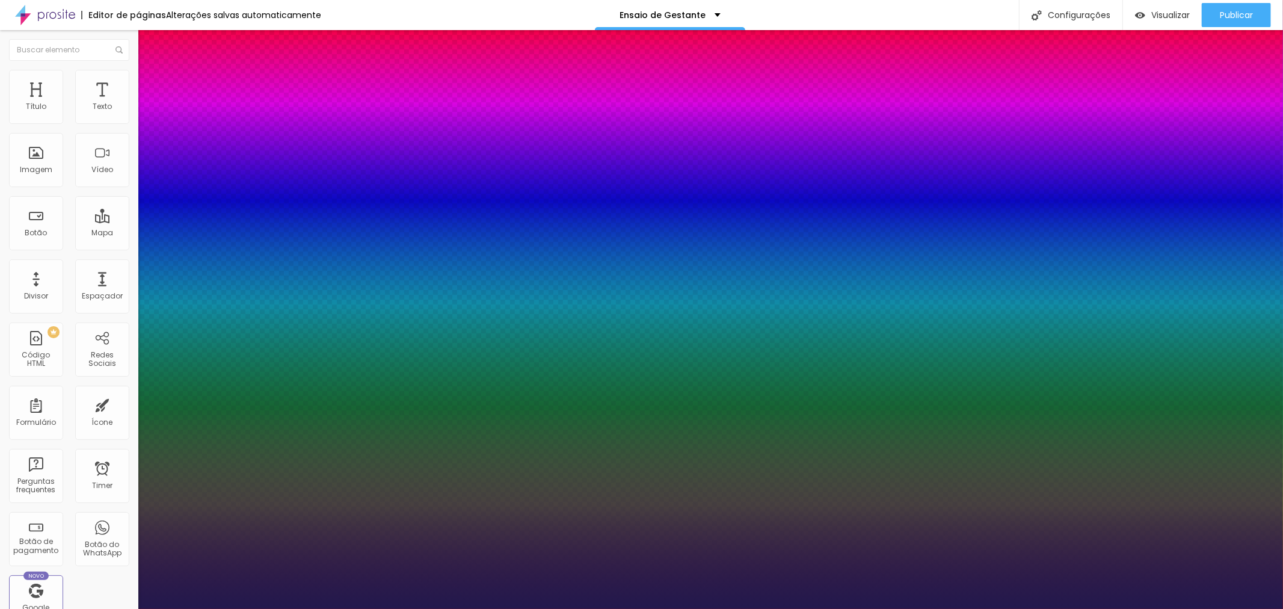
type input "44"
type input "1"
type input "43"
type input "1"
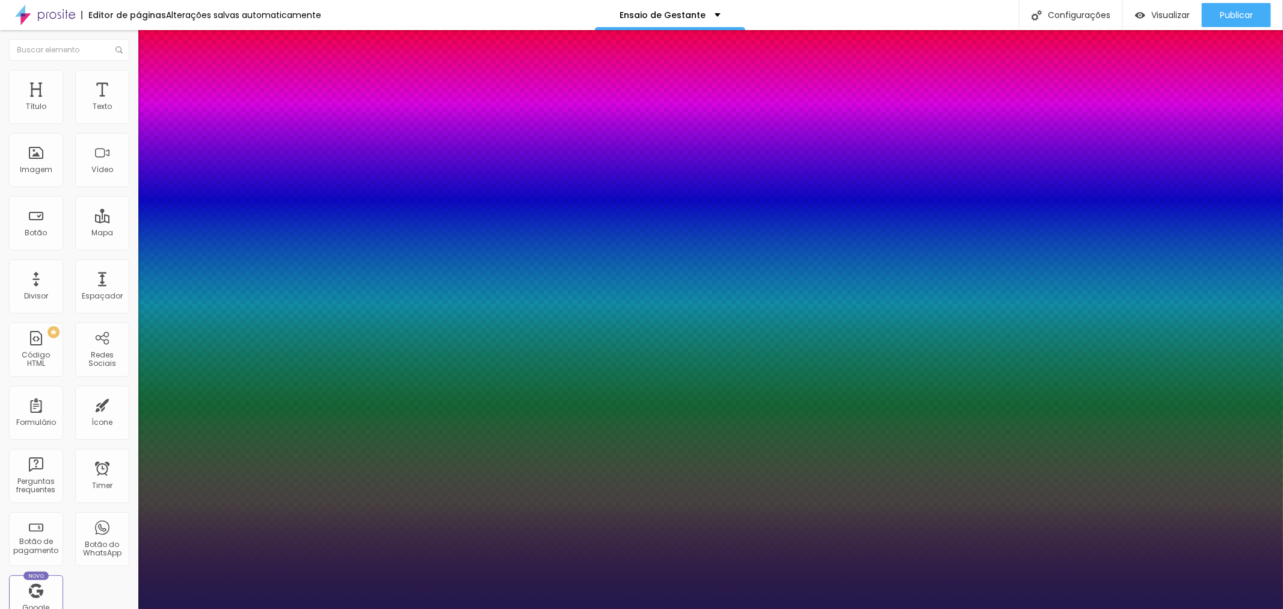
type input "42"
type input "1"
type input "41"
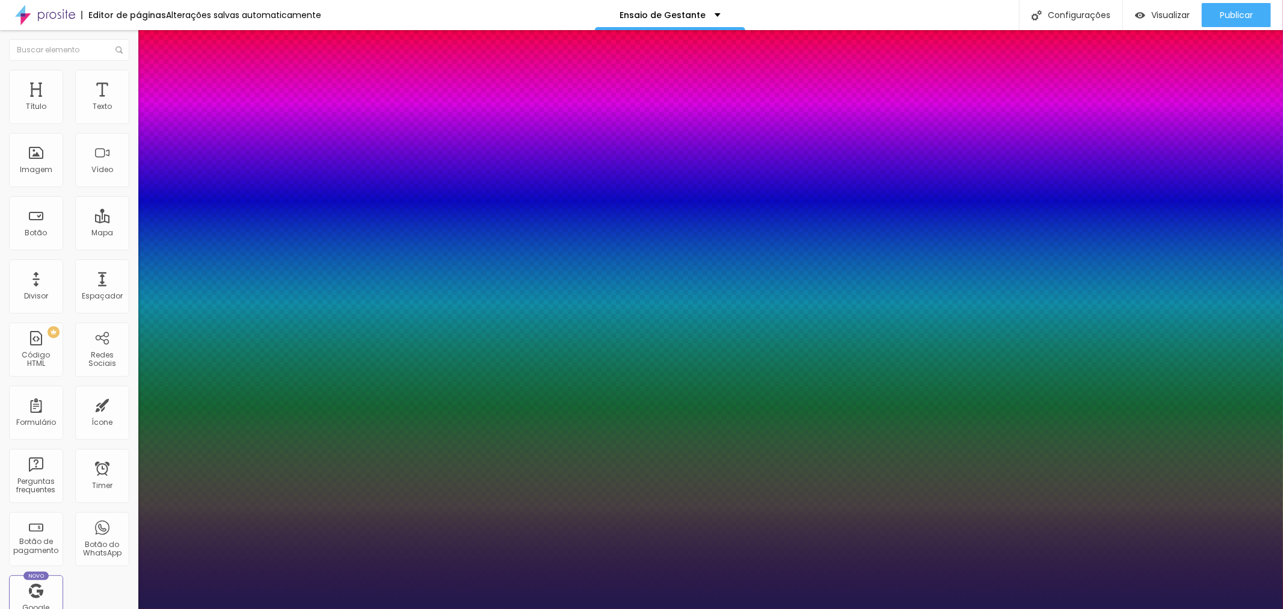
type input "1"
type input "42"
type input "1"
type input "41"
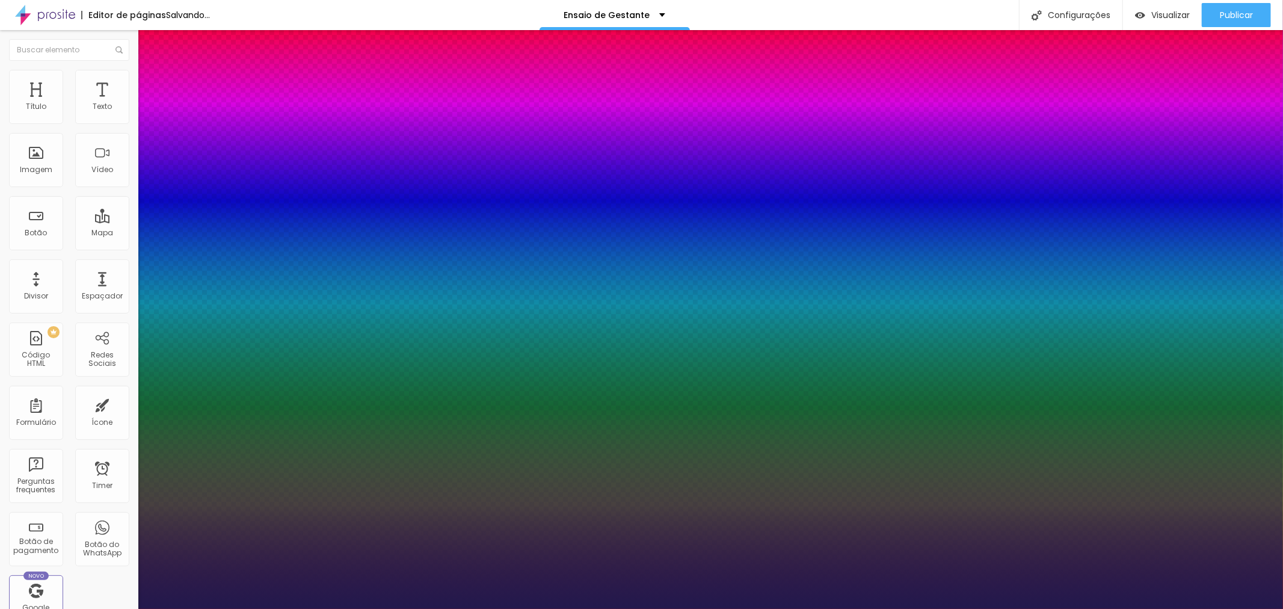
type input "41"
type input "1"
type input "40"
type input "1"
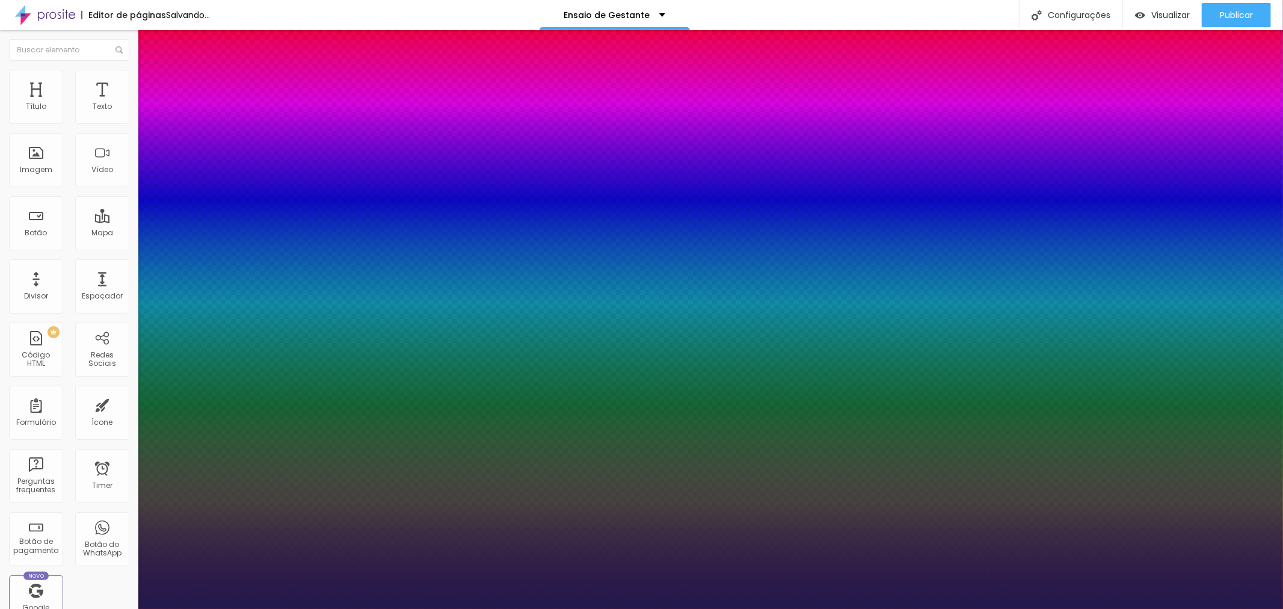
type input "39"
type input "1"
type input "42"
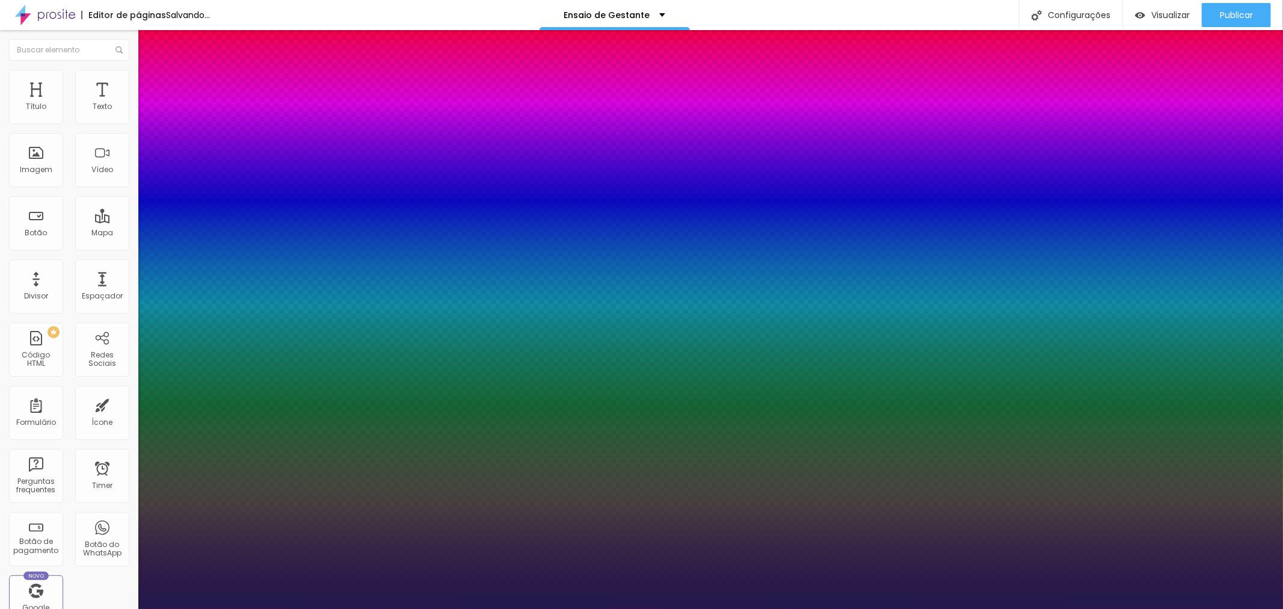
type input "1"
type input "43"
type input "1"
type input "42"
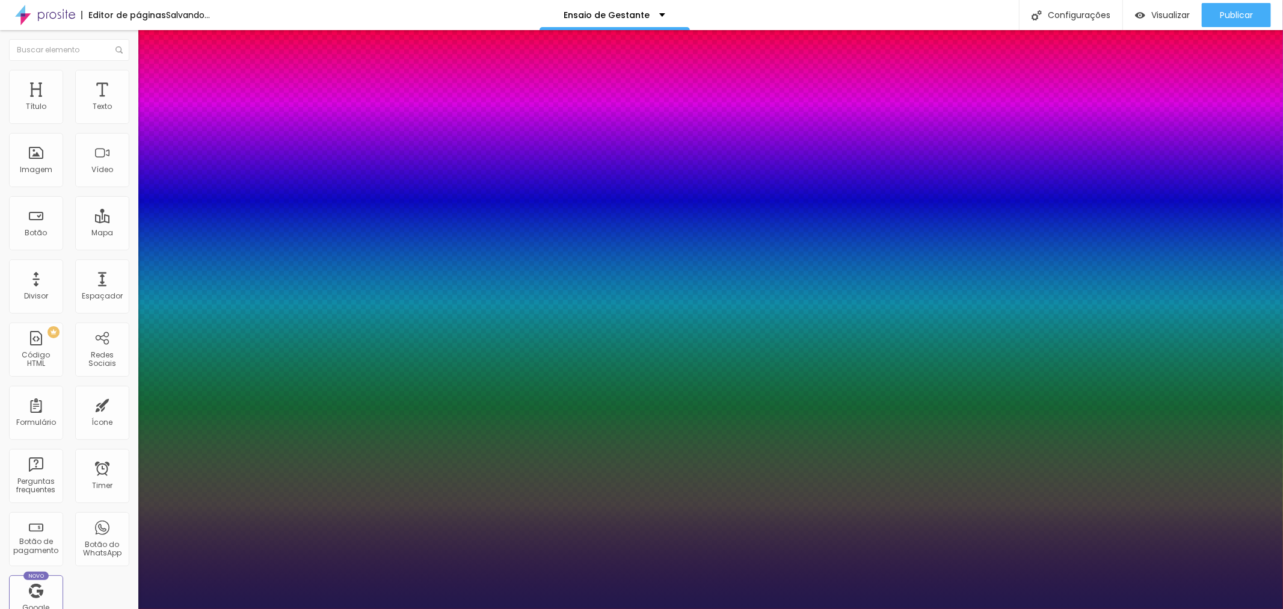
type input "42"
type input "1"
type input "41"
type input "1"
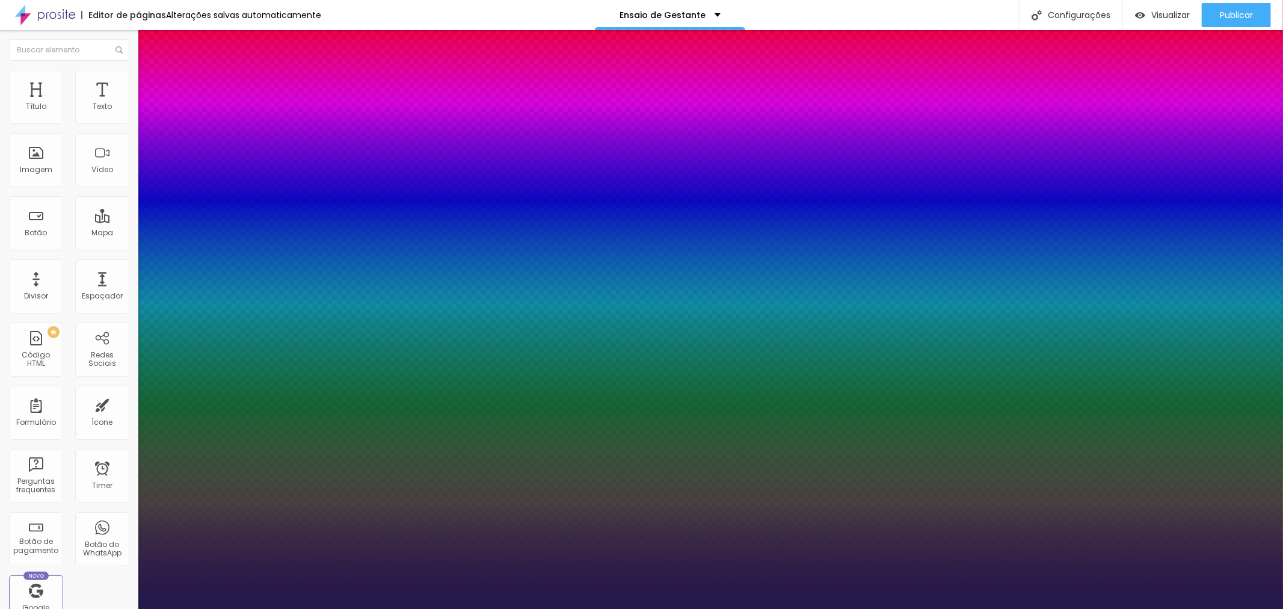
drag, startPoint x: 162, startPoint y: 203, endPoint x: 187, endPoint y: 209, distance: 24.8
type input "41"
click at [711, 608] on div at bounding box center [641, 609] width 1283 height 0
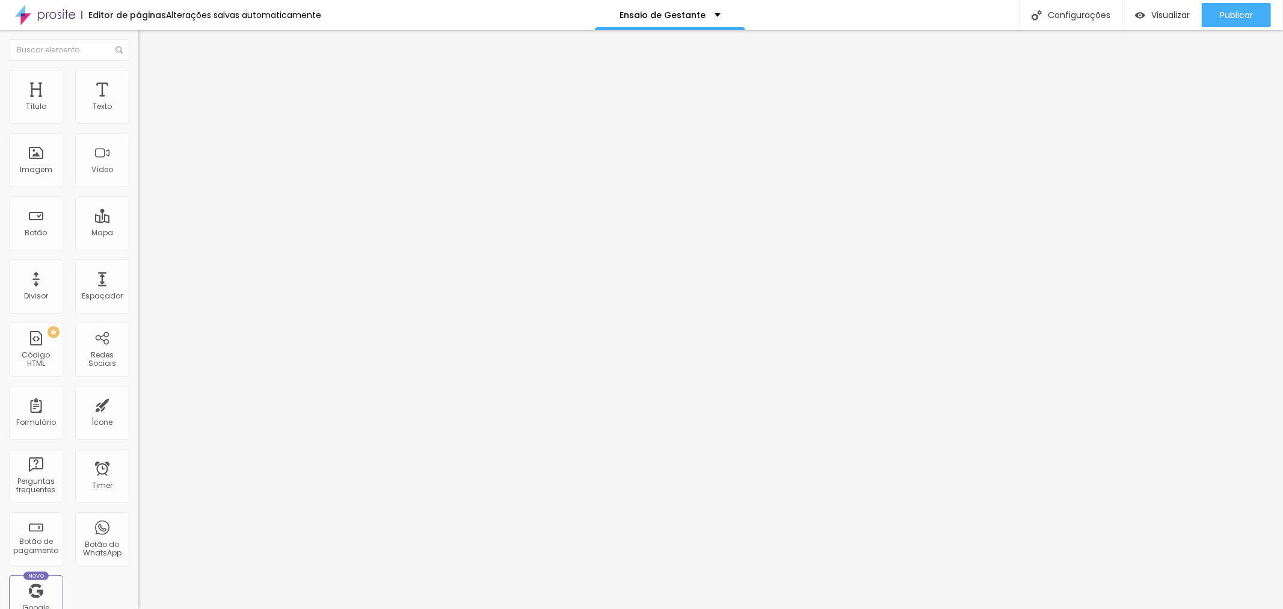
click at [138, 116] on button "button" at bounding box center [146, 109] width 17 height 13
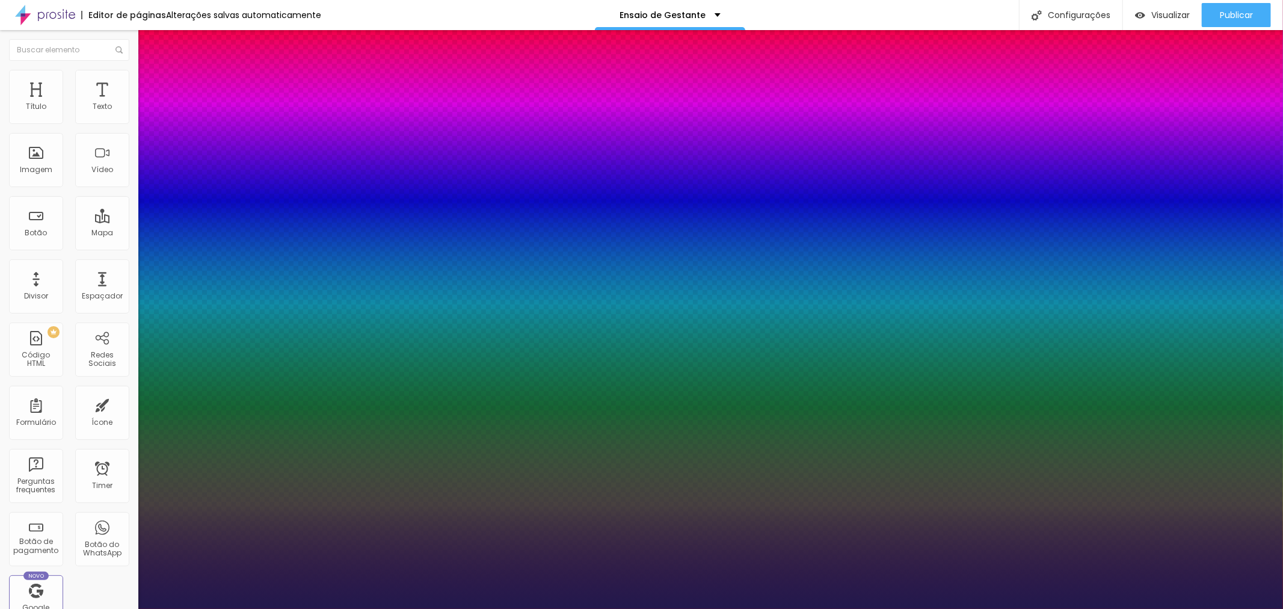
type input "1"
type input "8"
type input "4"
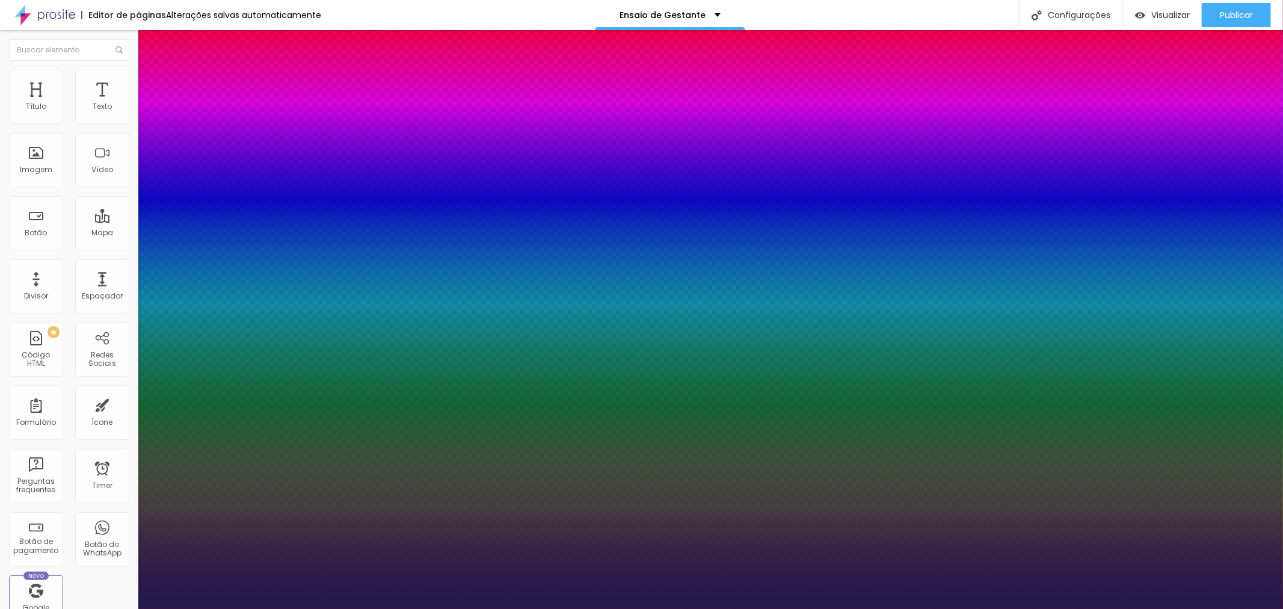
type input "1"
type input "40"
type input "1"
type input "40"
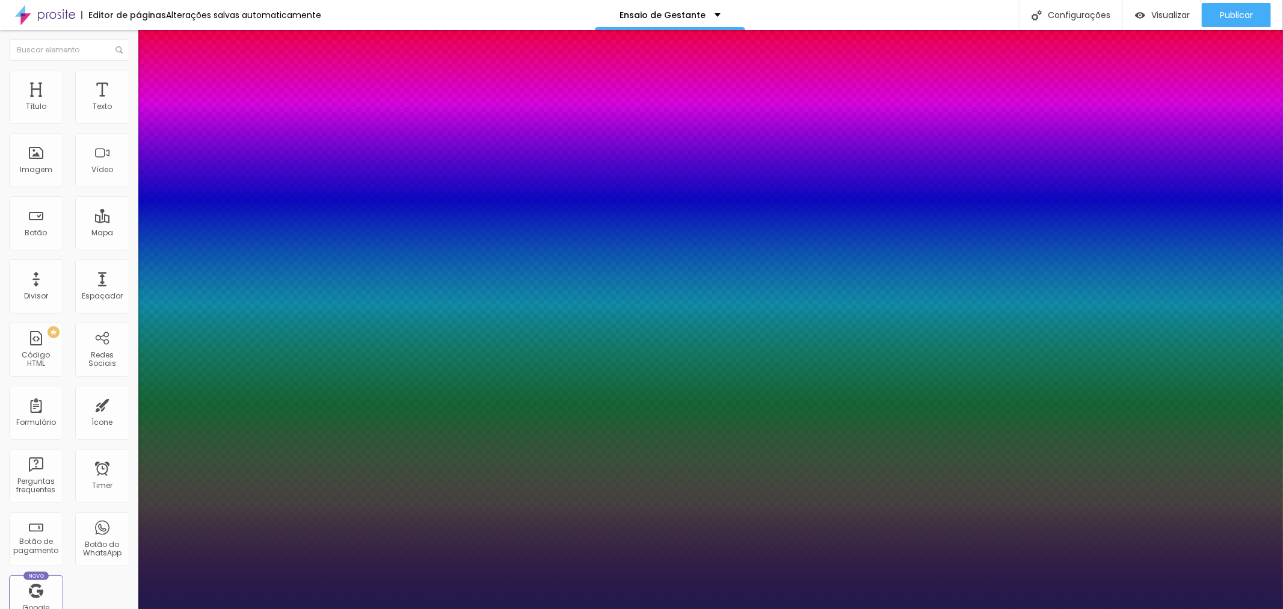
click at [1126, 608] on div at bounding box center [641, 609] width 1283 height 0
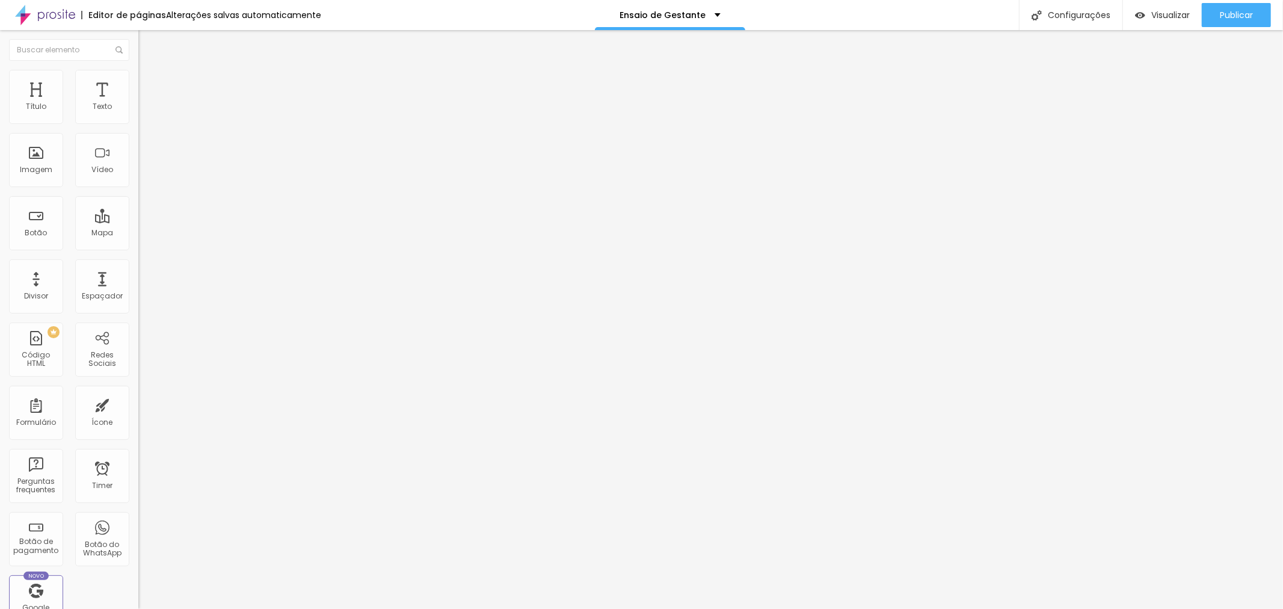
click at [138, 126] on img at bounding box center [141, 122] width 7 height 7
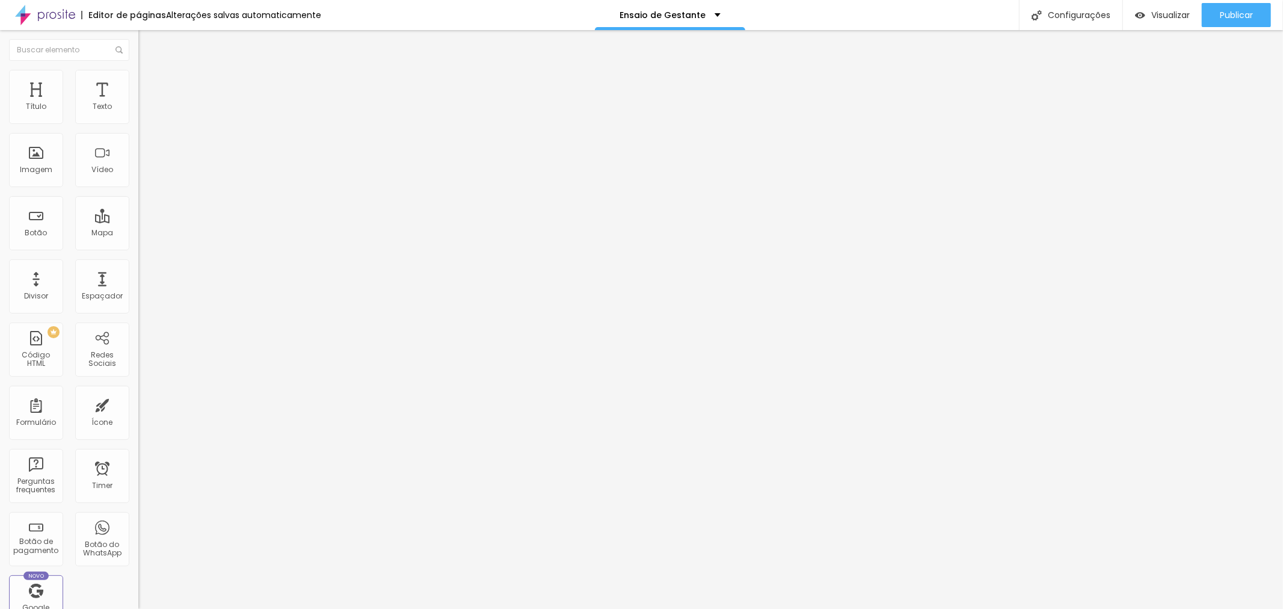
drag, startPoint x: 680, startPoint y: 227, endPoint x: 576, endPoint y: 232, distance: 103.6
type textarea "Pacote PROMOCIONAL com 10 fotos digitais."
click at [138, 126] on img at bounding box center [141, 122] width 7 height 7
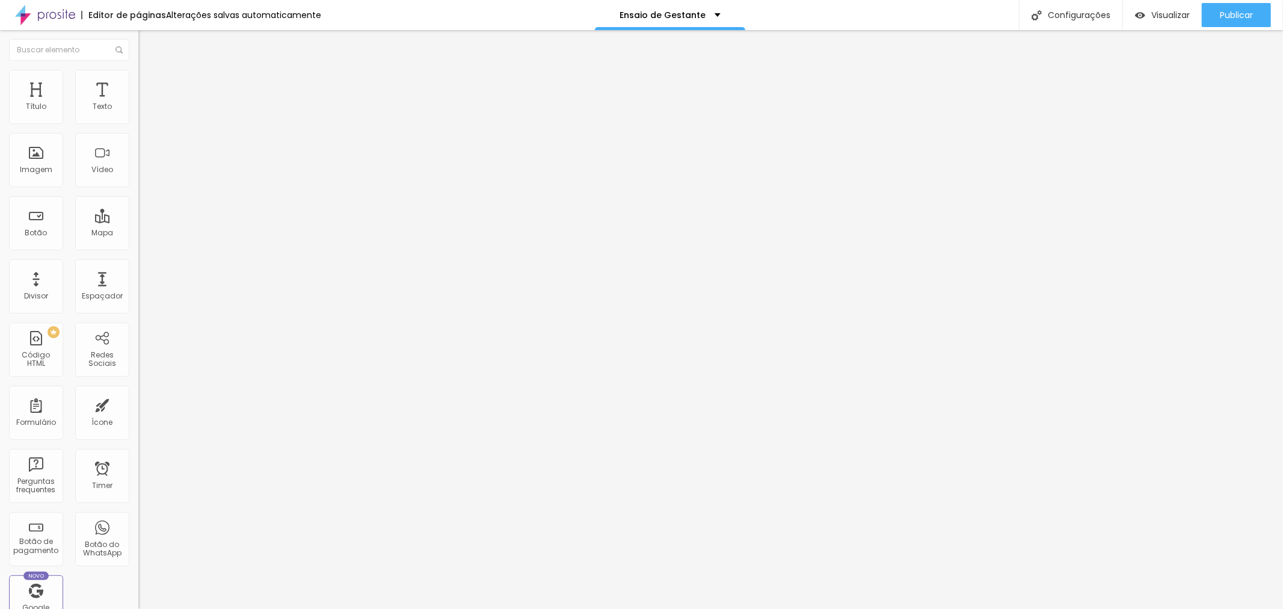
click at [138, 126] on img at bounding box center [141, 122] width 7 height 7
type textarea "Pacote PROMOCIONAL com 20 fotos DIGITAIS + Quadro"
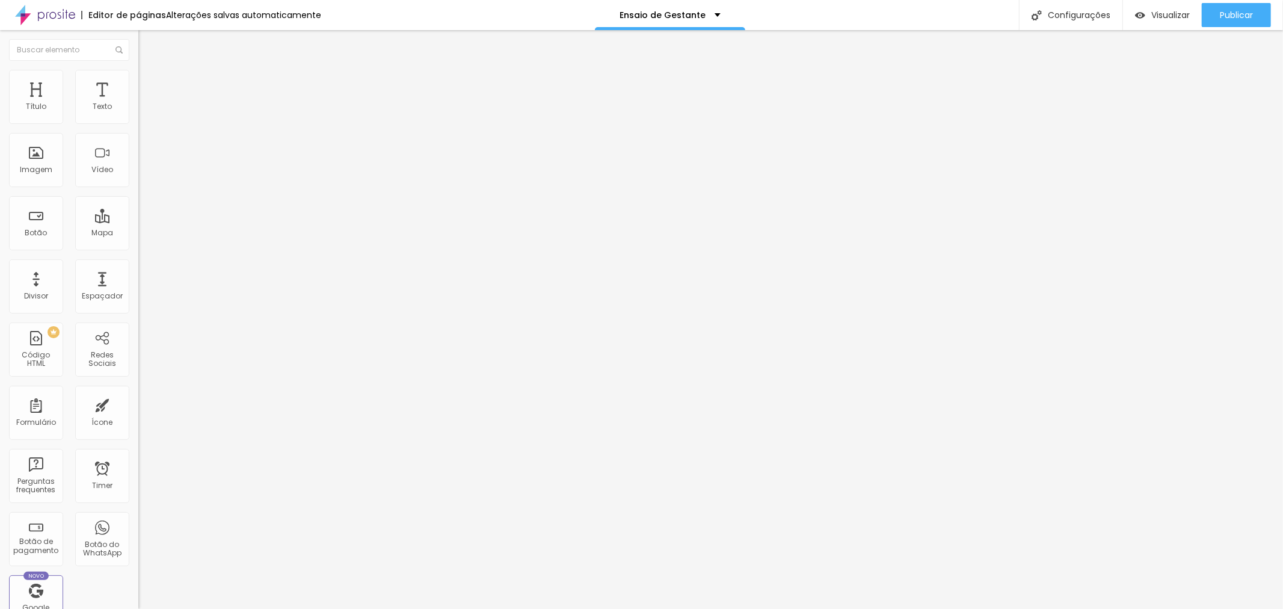
drag, startPoint x: 629, startPoint y: 179, endPoint x: 573, endPoint y: 182, distance: 55.4
type input "R$ 1.323,00"
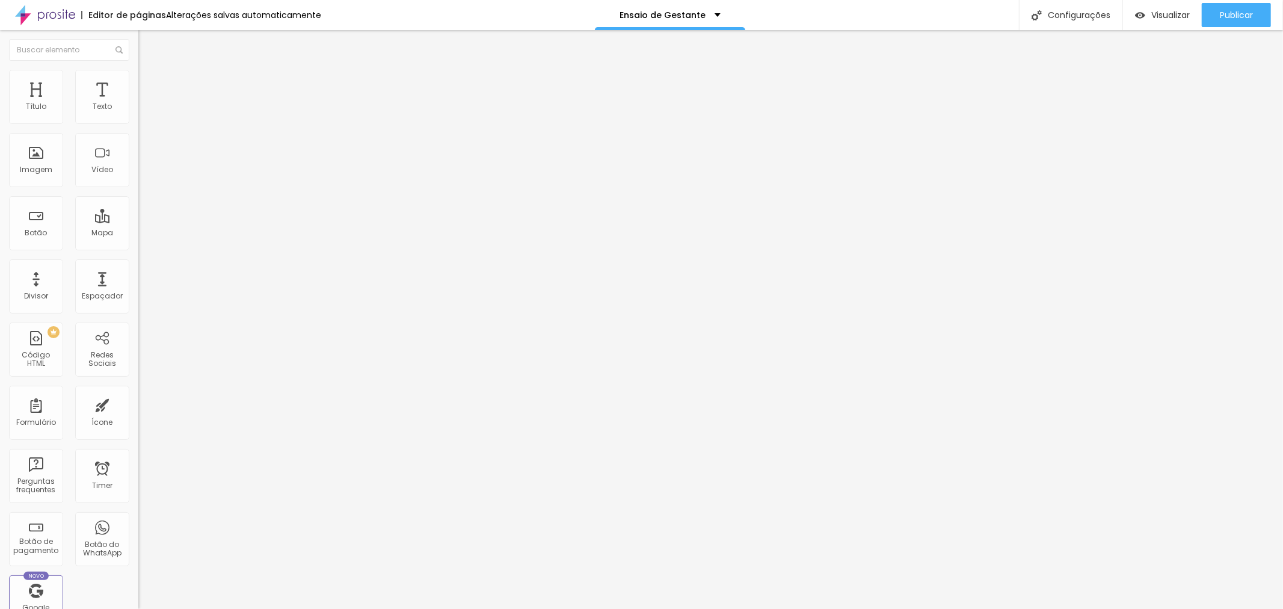
click at [138, 126] on img at bounding box center [141, 122] width 7 height 7
click at [1223, 10] on span "Publicar" at bounding box center [1236, 15] width 33 height 10
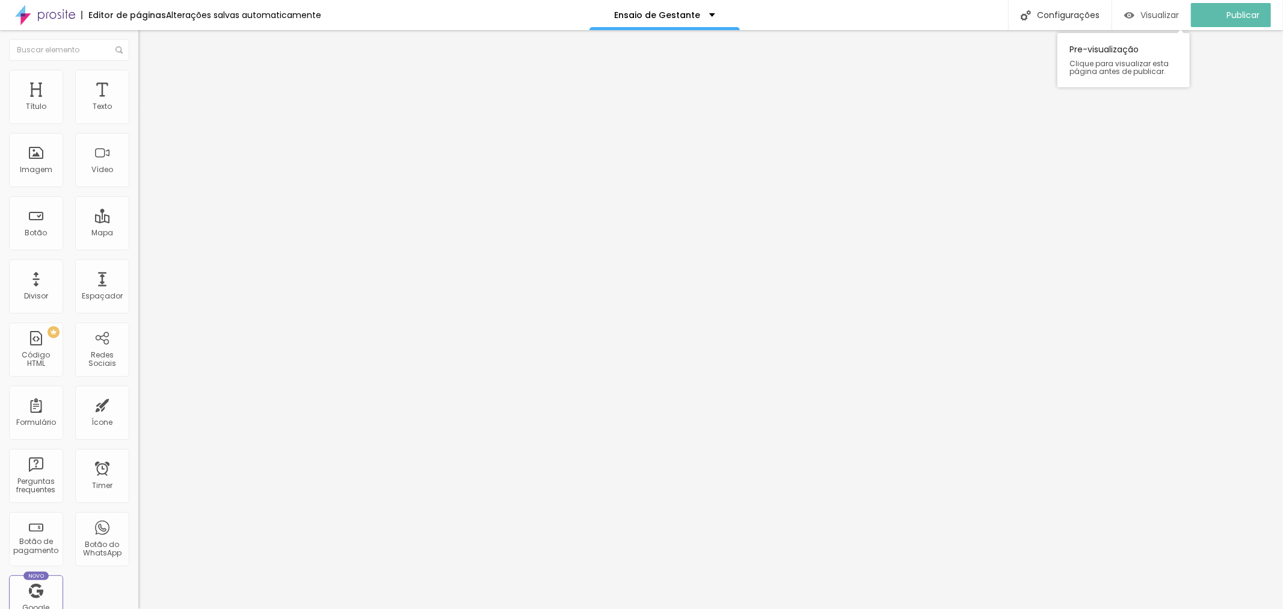
click at [1159, 12] on span "Visualizar" at bounding box center [1160, 15] width 39 height 10
type input "29"
click at [138, 288] on input "range" at bounding box center [177, 293] width 78 height 10
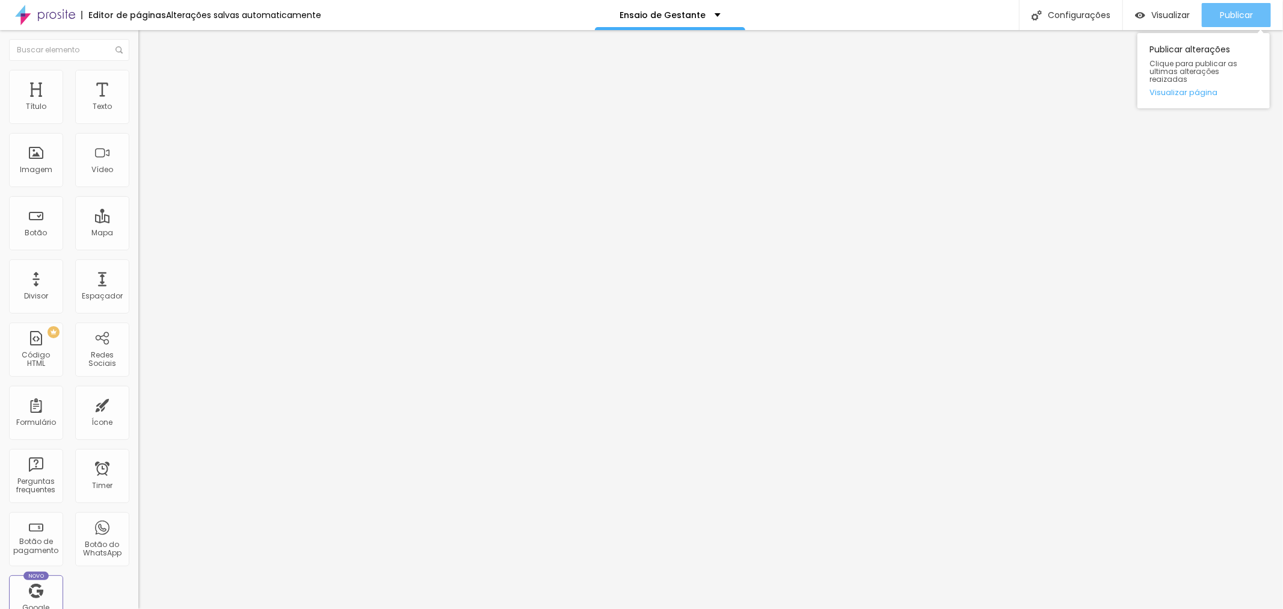
click at [1243, 10] on span "Publicar" at bounding box center [1236, 15] width 33 height 10
